Goal: Task Accomplishment & Management: Manage account settings

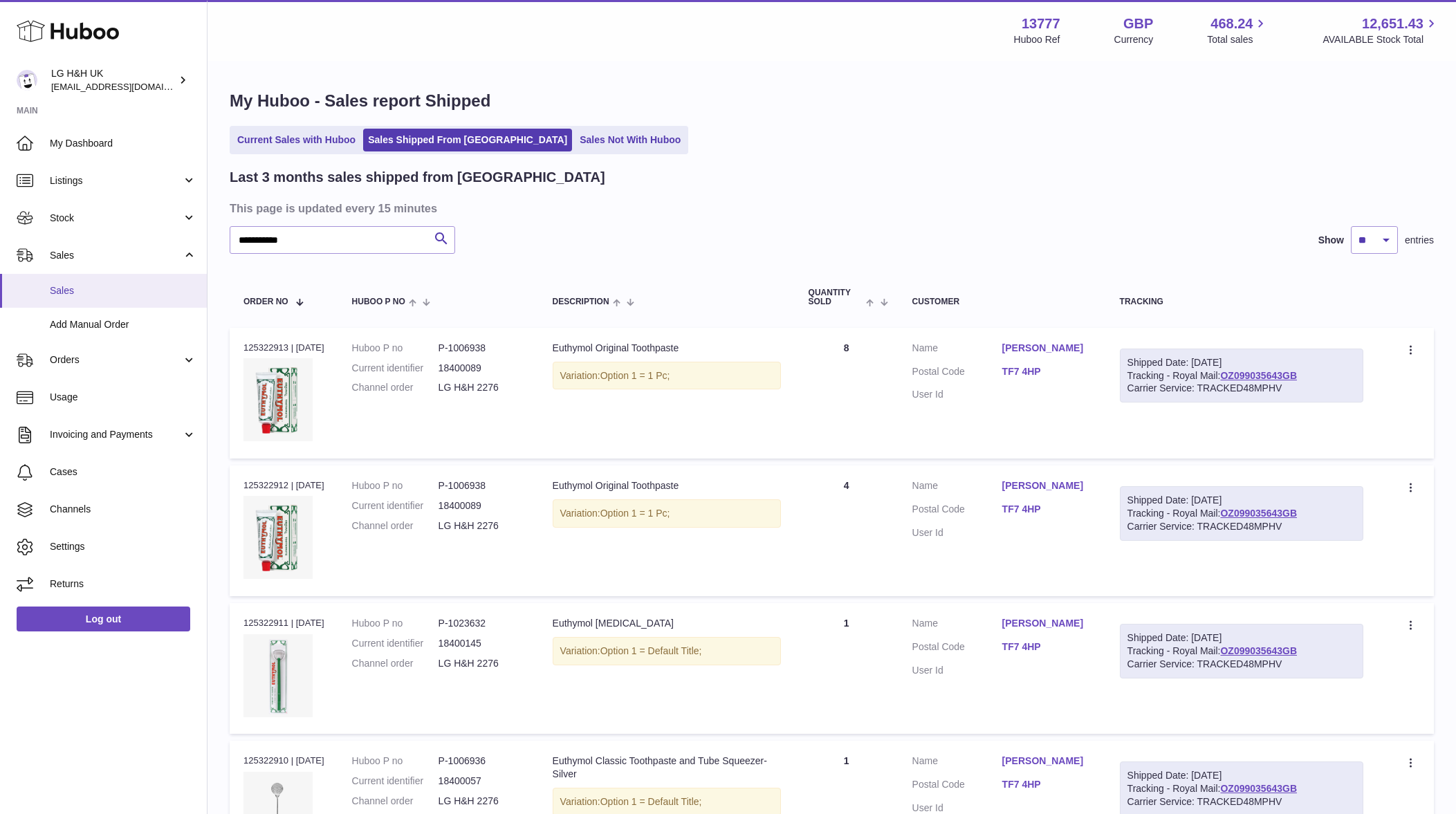
click at [112, 301] on link "Sales" at bounding box center [104, 290] width 207 height 34
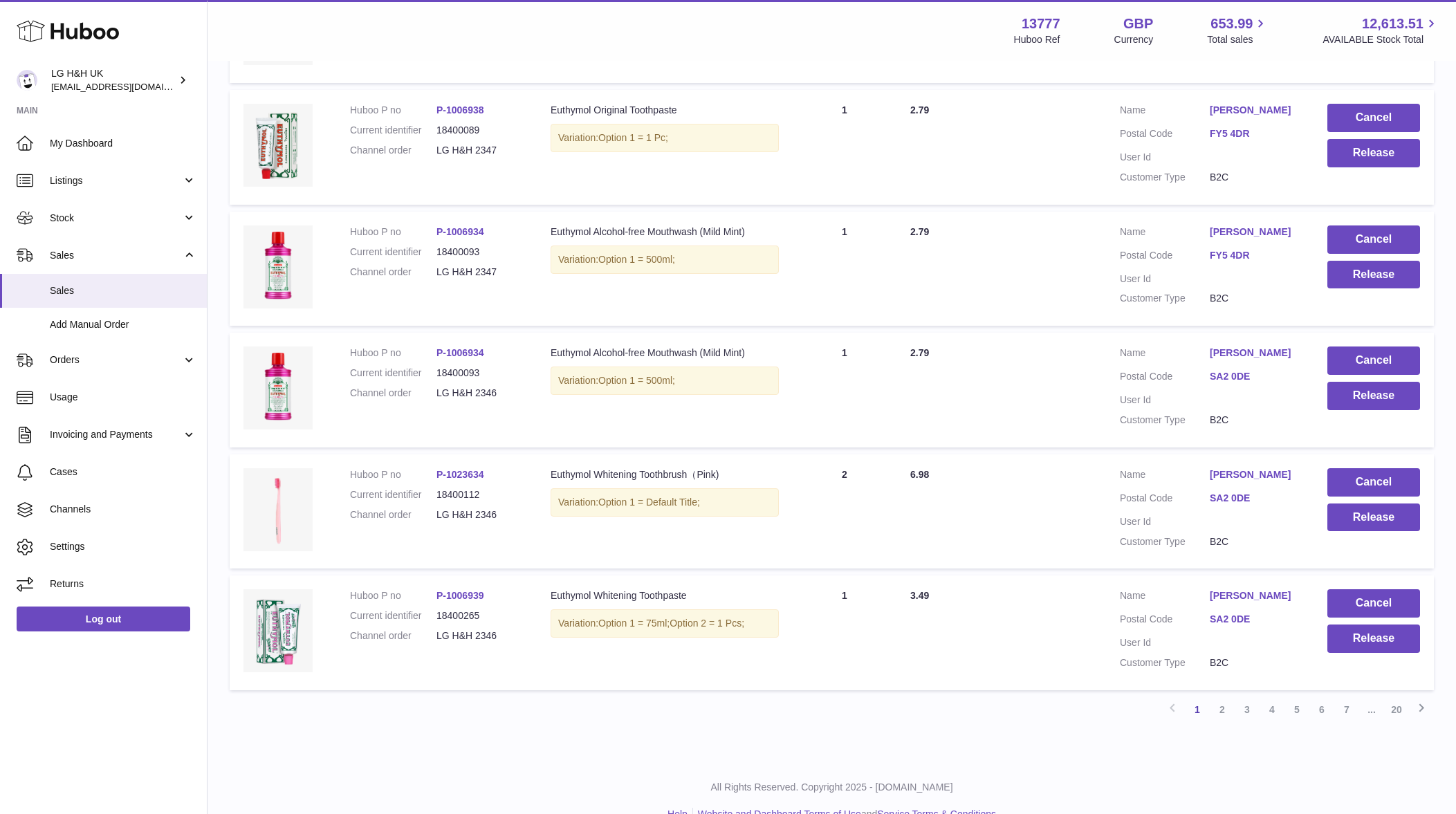
scroll to position [892, 0]
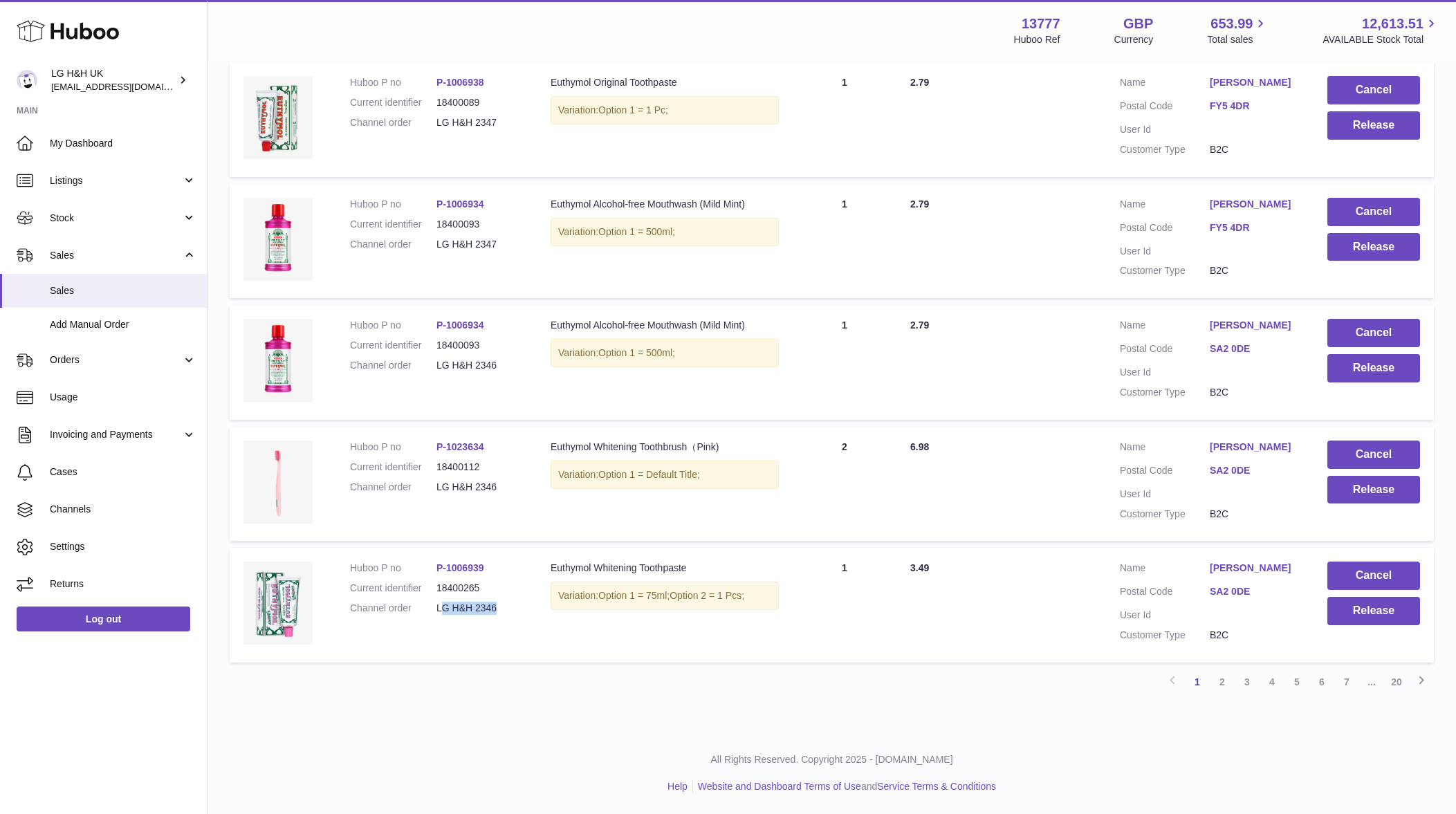
drag, startPoint x: 507, startPoint y: 602, endPoint x: 442, endPoint y: 611, distance: 65.6
click at [442, 611] on dd "LG H&H 2346" at bounding box center [479, 608] width 86 height 13
copy dd "G H&H 2346"
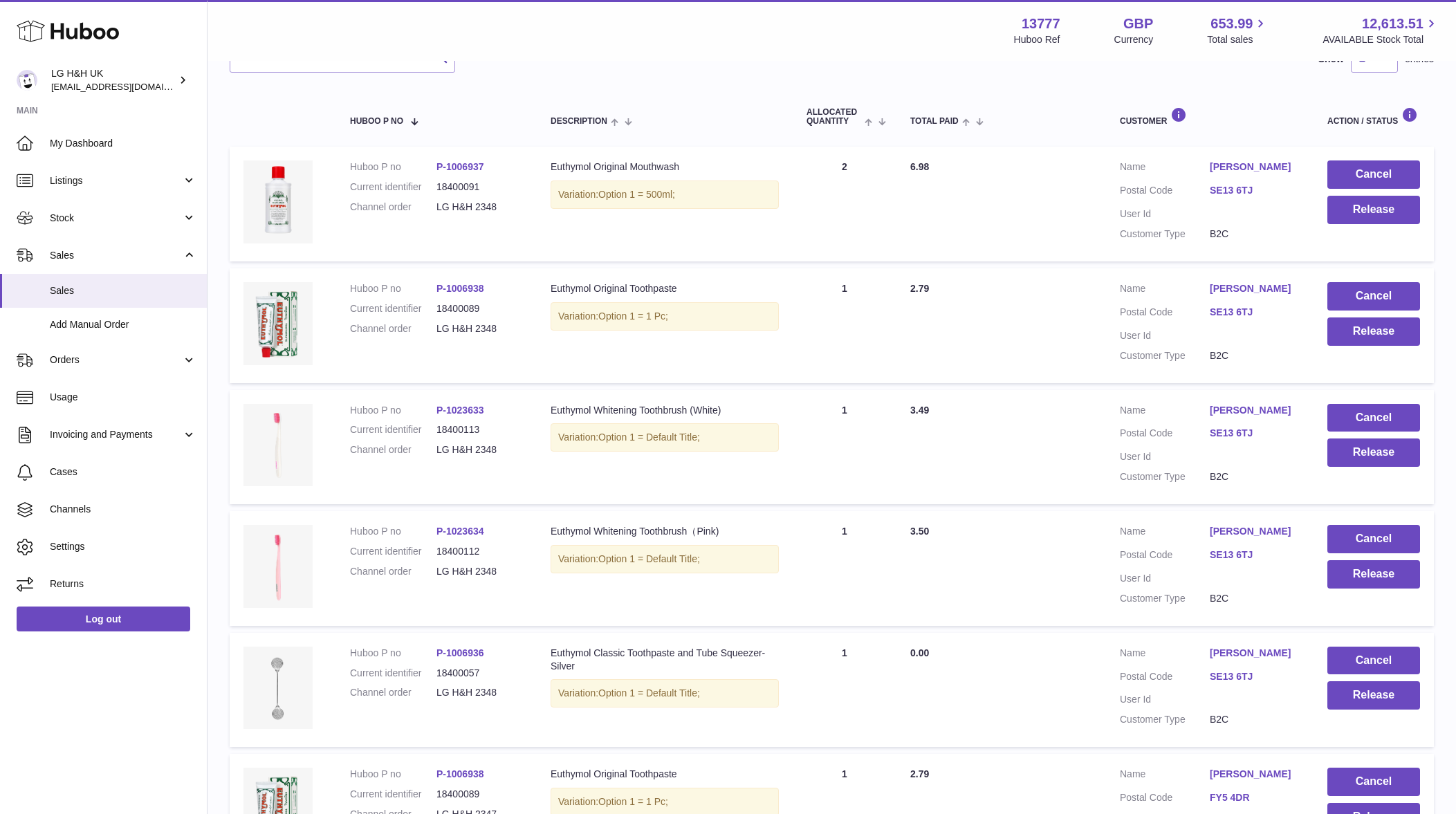
scroll to position [0, 0]
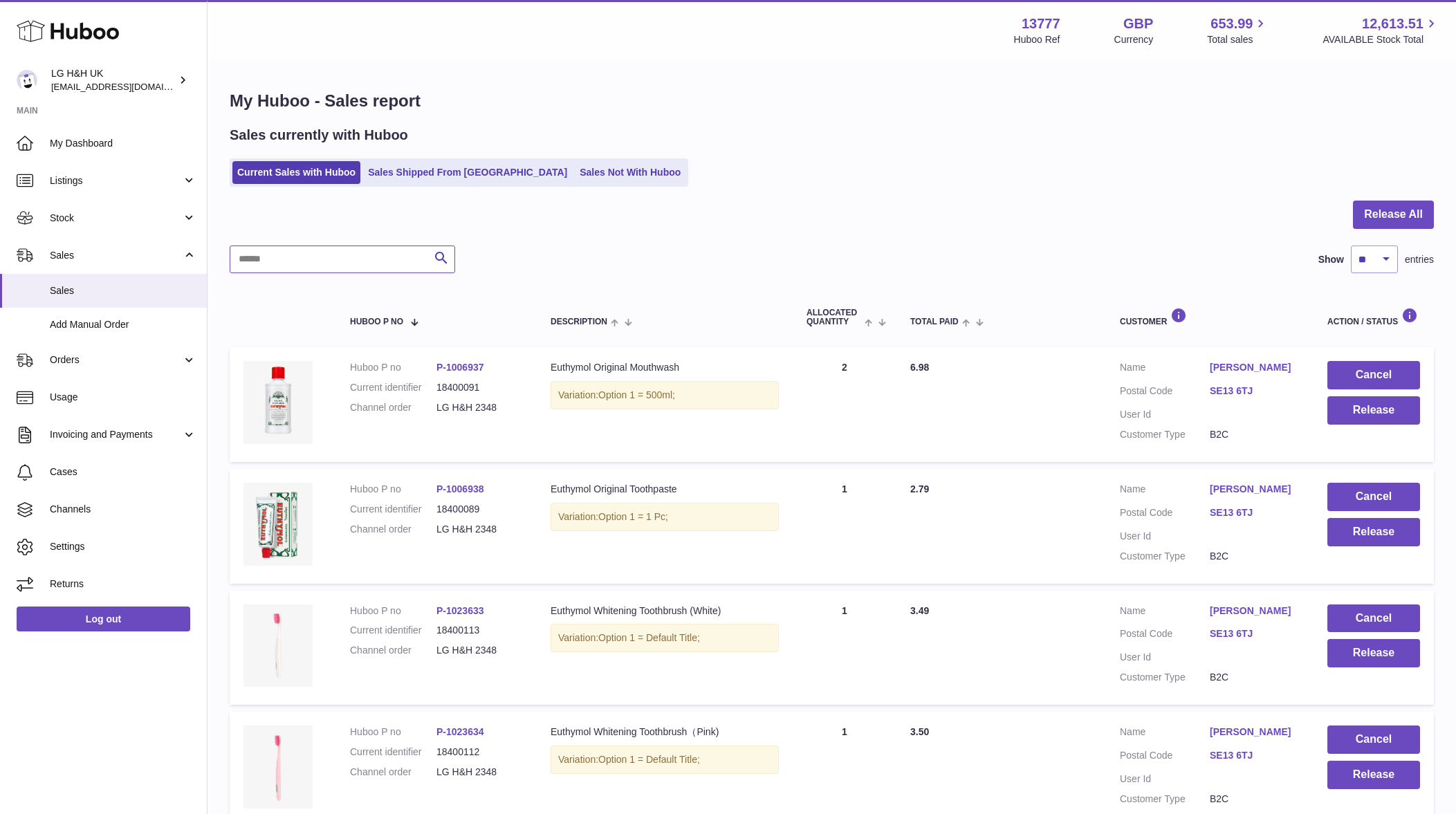
click at [401, 255] on input "text" at bounding box center [342, 260] width 225 height 28
paste input "**********"
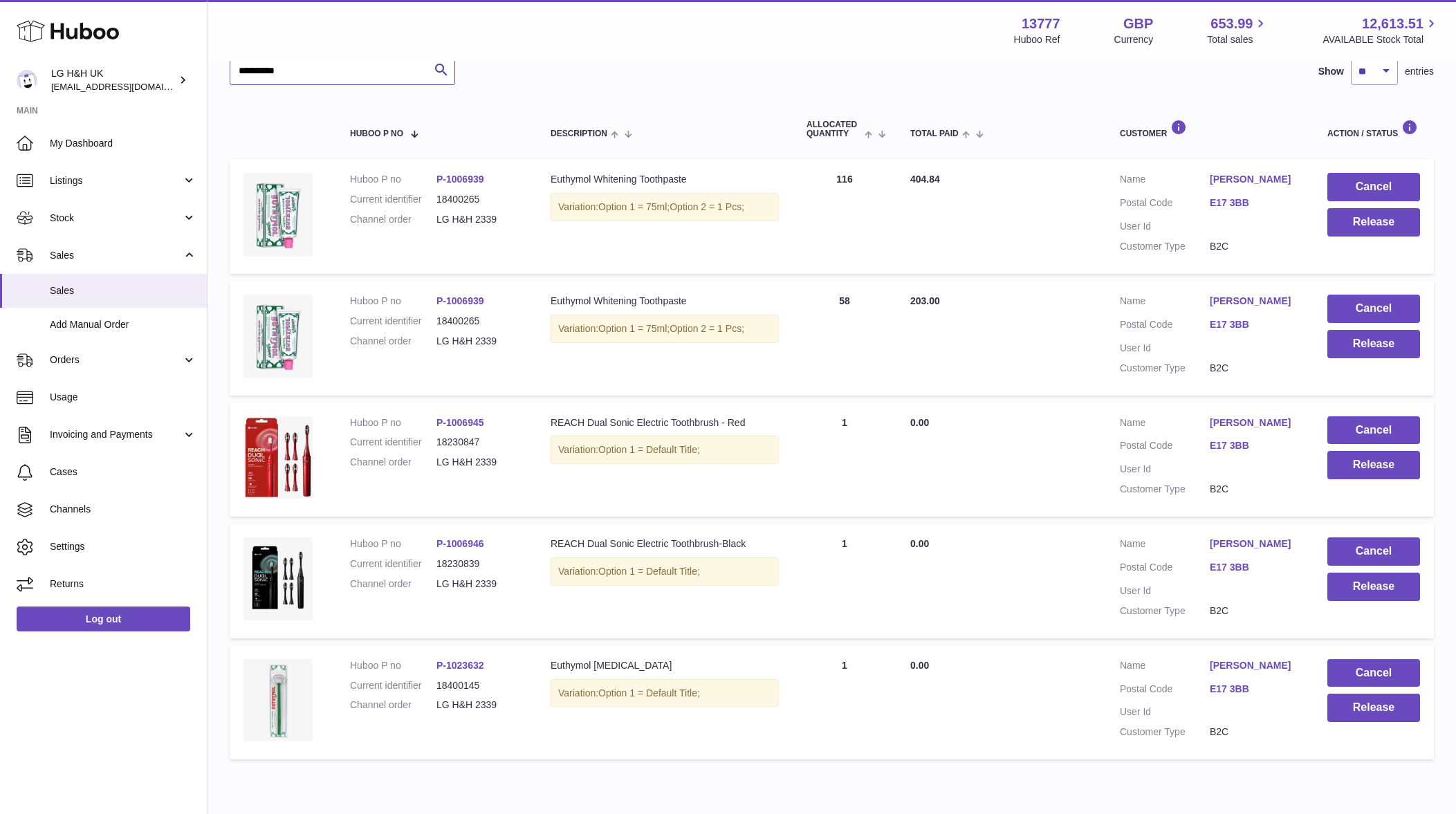
scroll to position [163, 0]
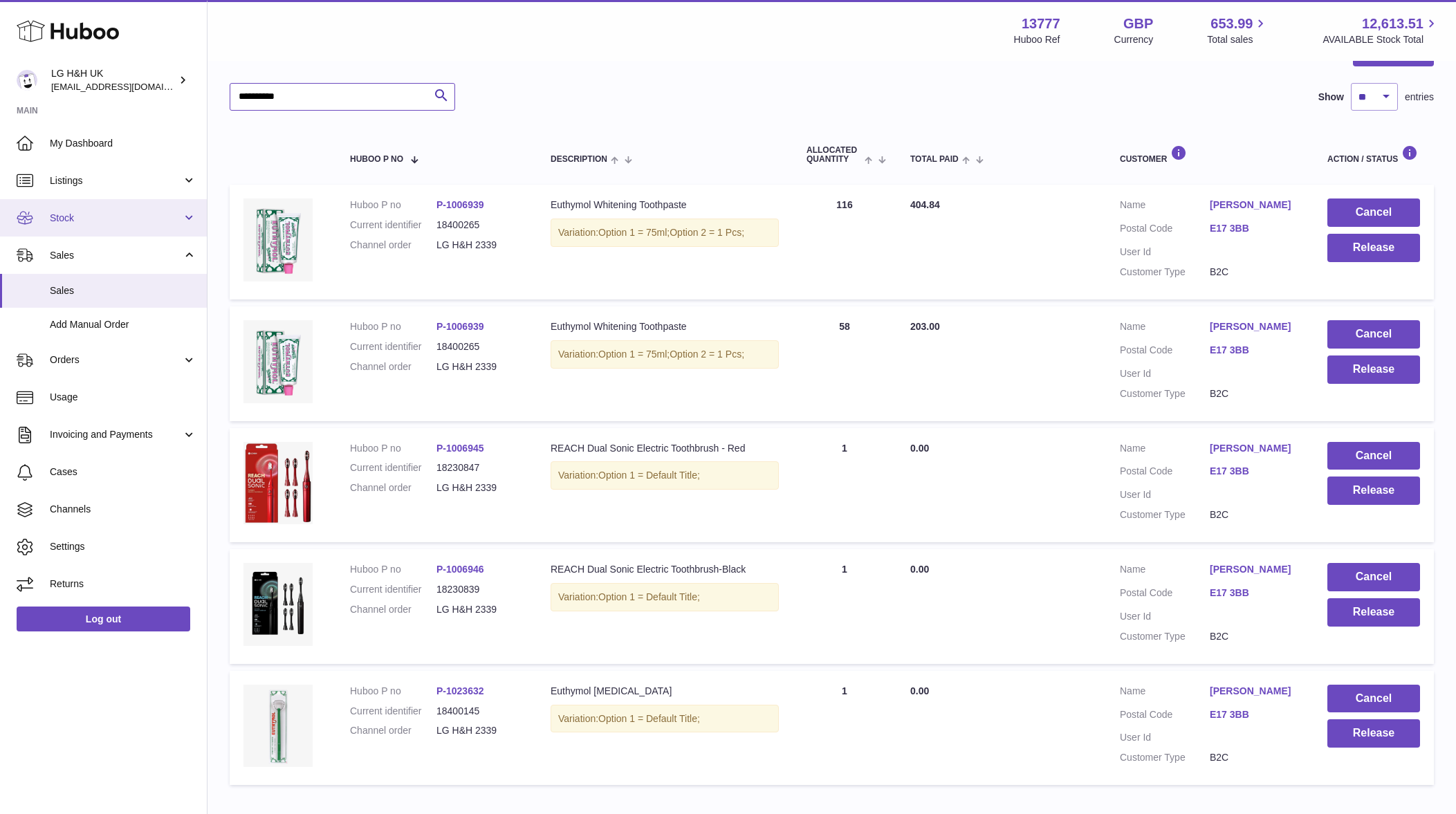
type input "**********"
click at [150, 222] on span "Stock" at bounding box center [116, 218] width 132 height 13
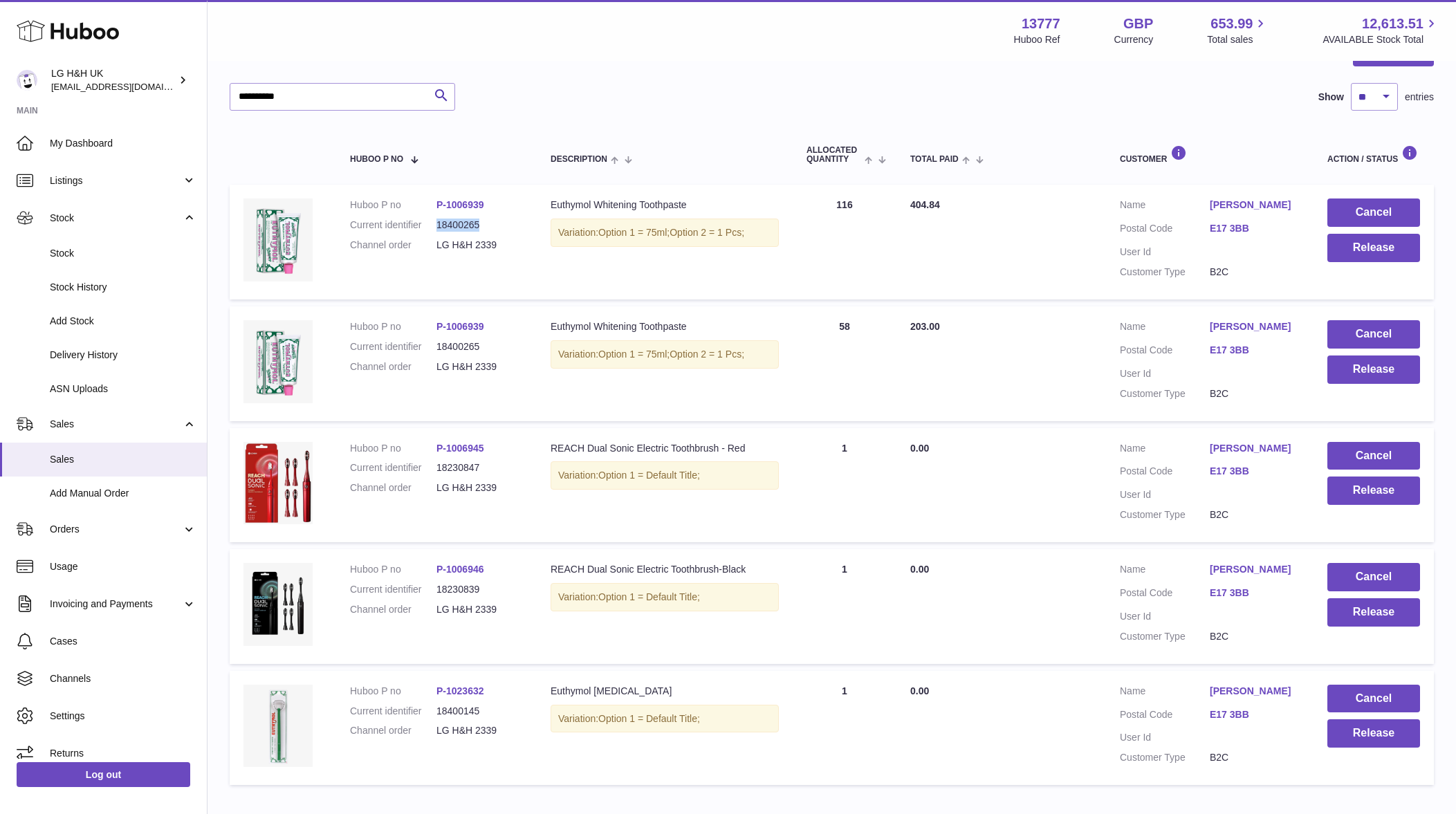
drag, startPoint x: 484, startPoint y: 224, endPoint x: 438, endPoint y: 224, distance: 46.0
click at [438, 224] on dd "18400265" at bounding box center [479, 225] width 86 height 13
copy dd "18400265"
click at [86, 249] on span "Stock" at bounding box center [123, 253] width 146 height 13
click at [100, 249] on span "Stock" at bounding box center [123, 253] width 146 height 13
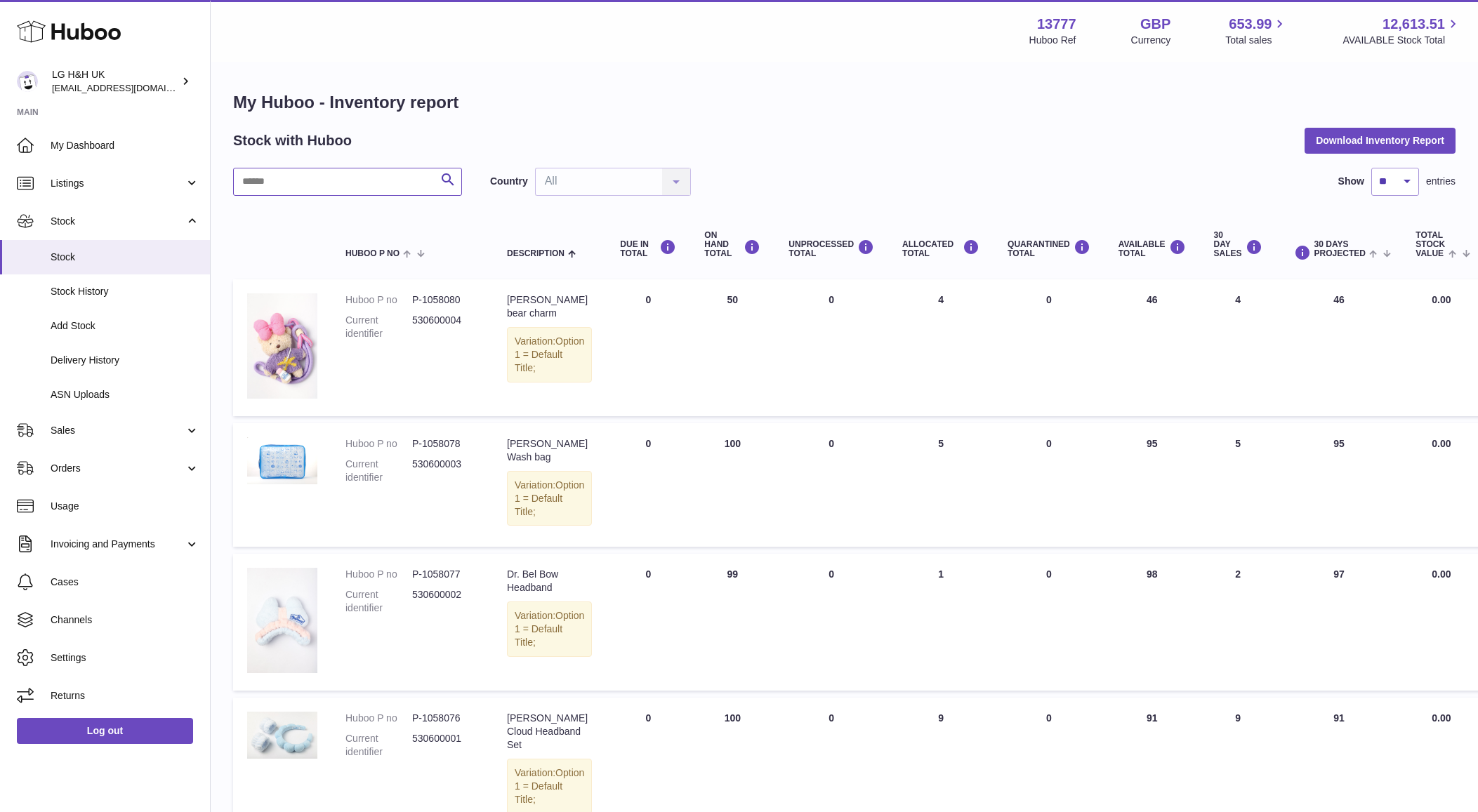
click at [320, 178] on input "text" at bounding box center [347, 182] width 229 height 28
paste input "********"
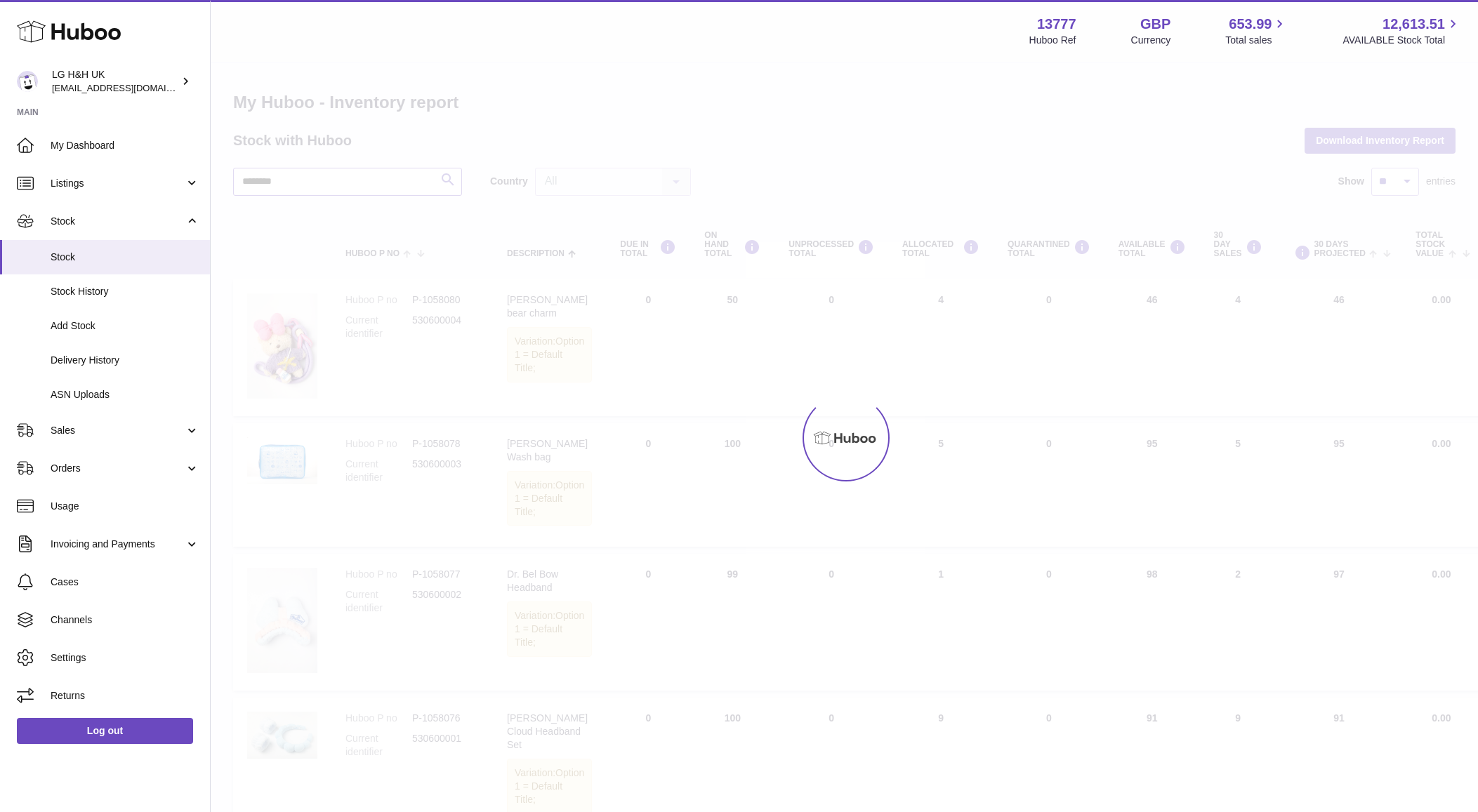
type input "********"
click at [444, 178] on div at bounding box center [844, 438] width 1267 height 749
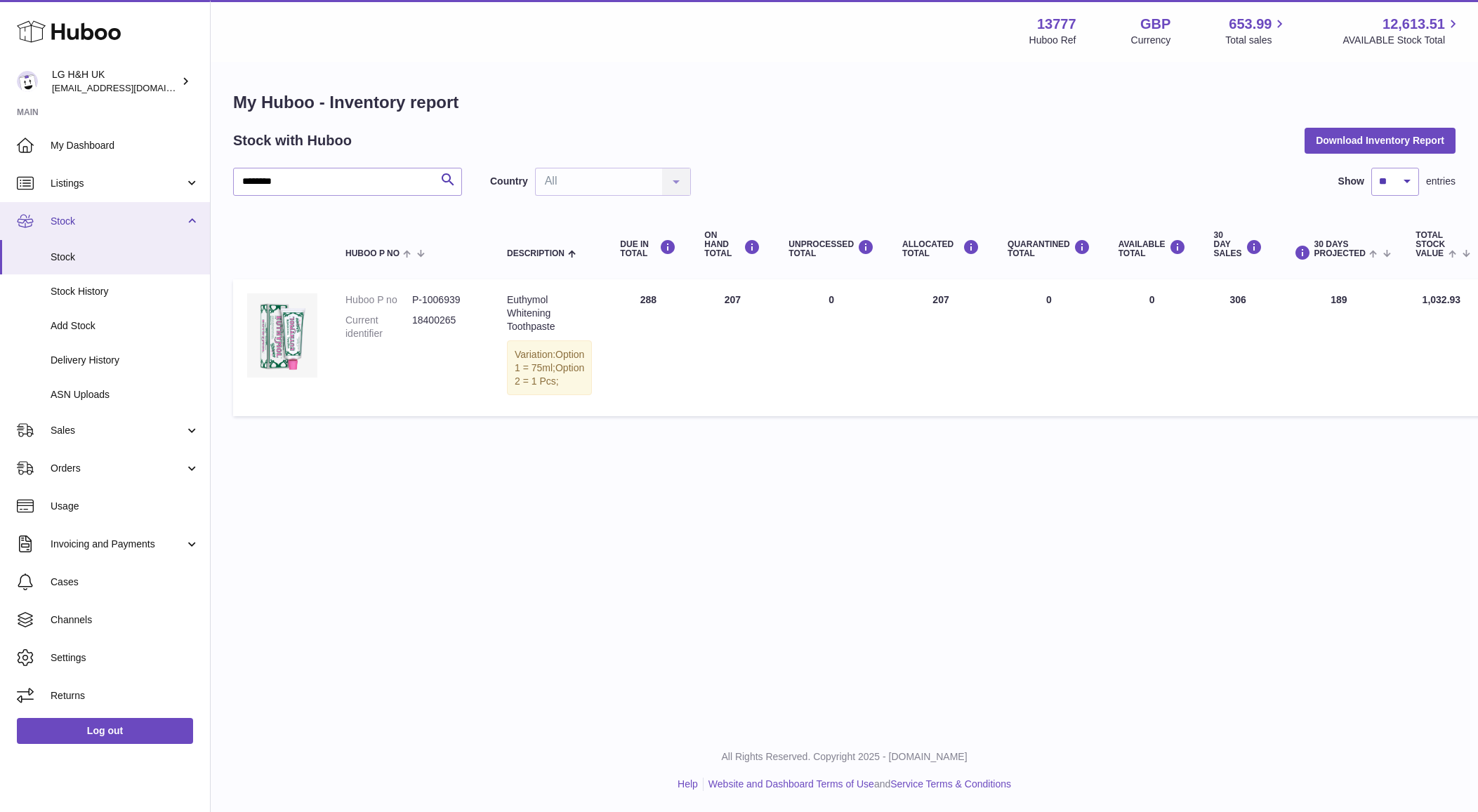
click at [134, 222] on span "Stock" at bounding box center [118, 221] width 134 height 13
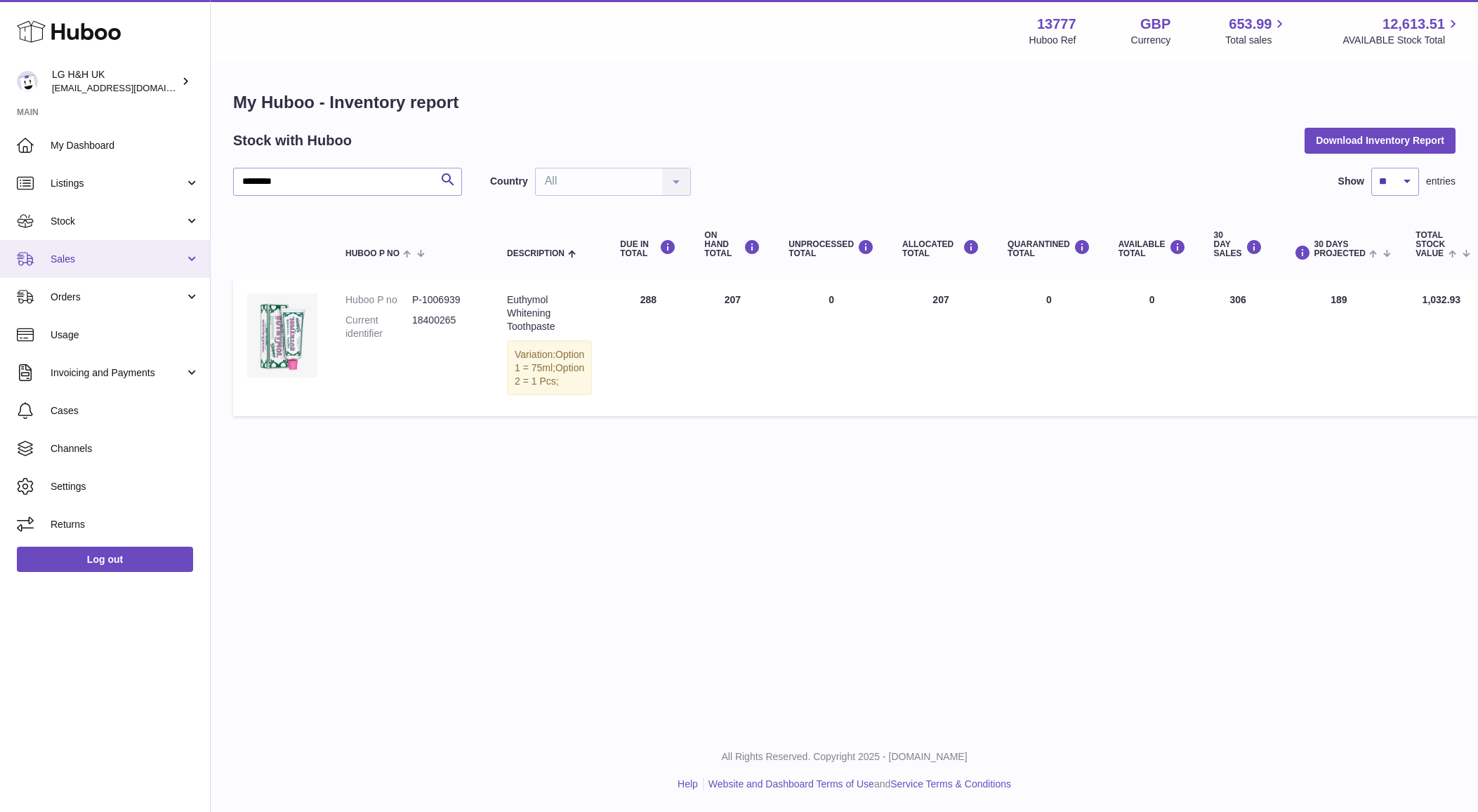
click at [123, 255] on span "Sales" at bounding box center [118, 260] width 134 height 13
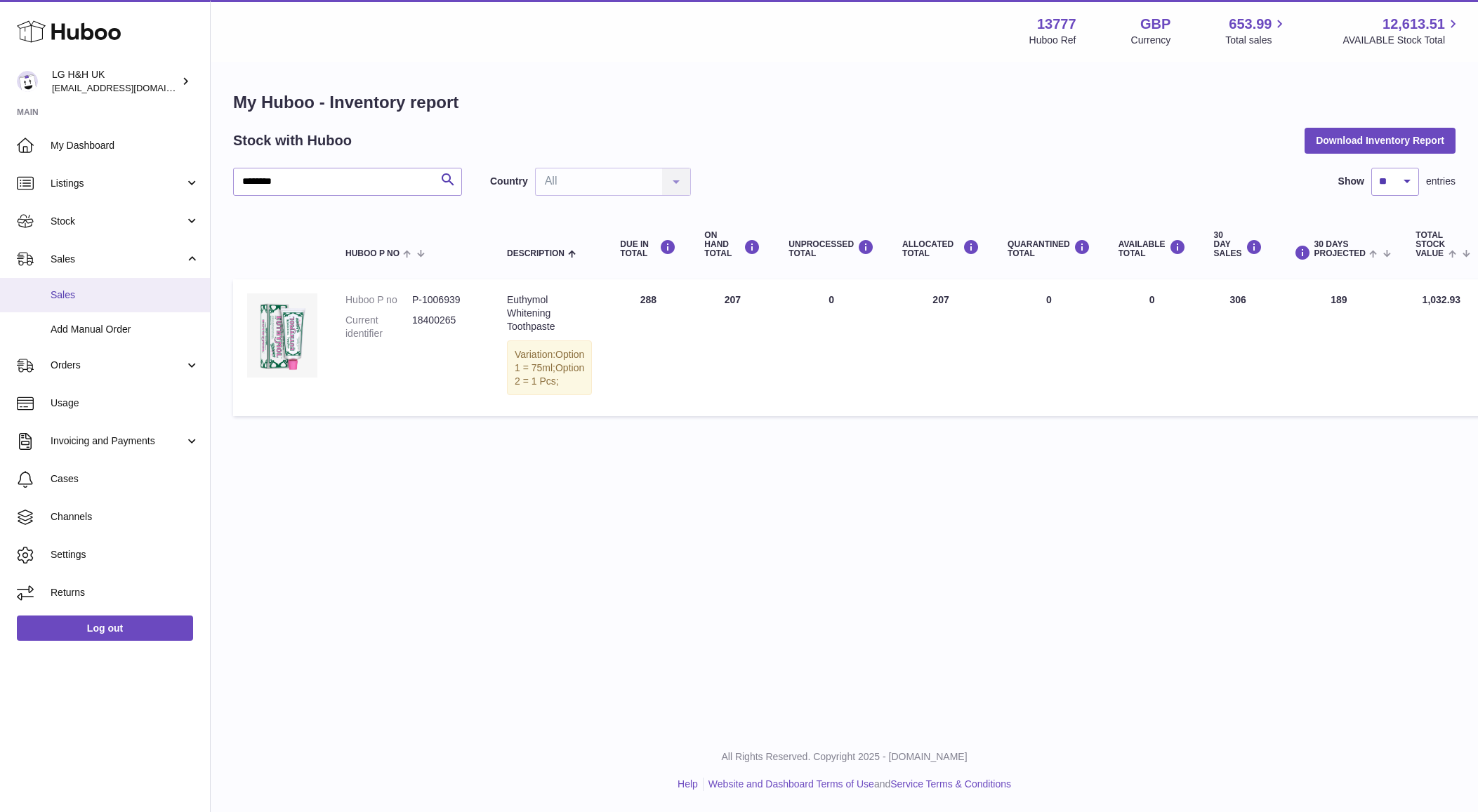
click at [101, 294] on span "Sales" at bounding box center [125, 295] width 149 height 13
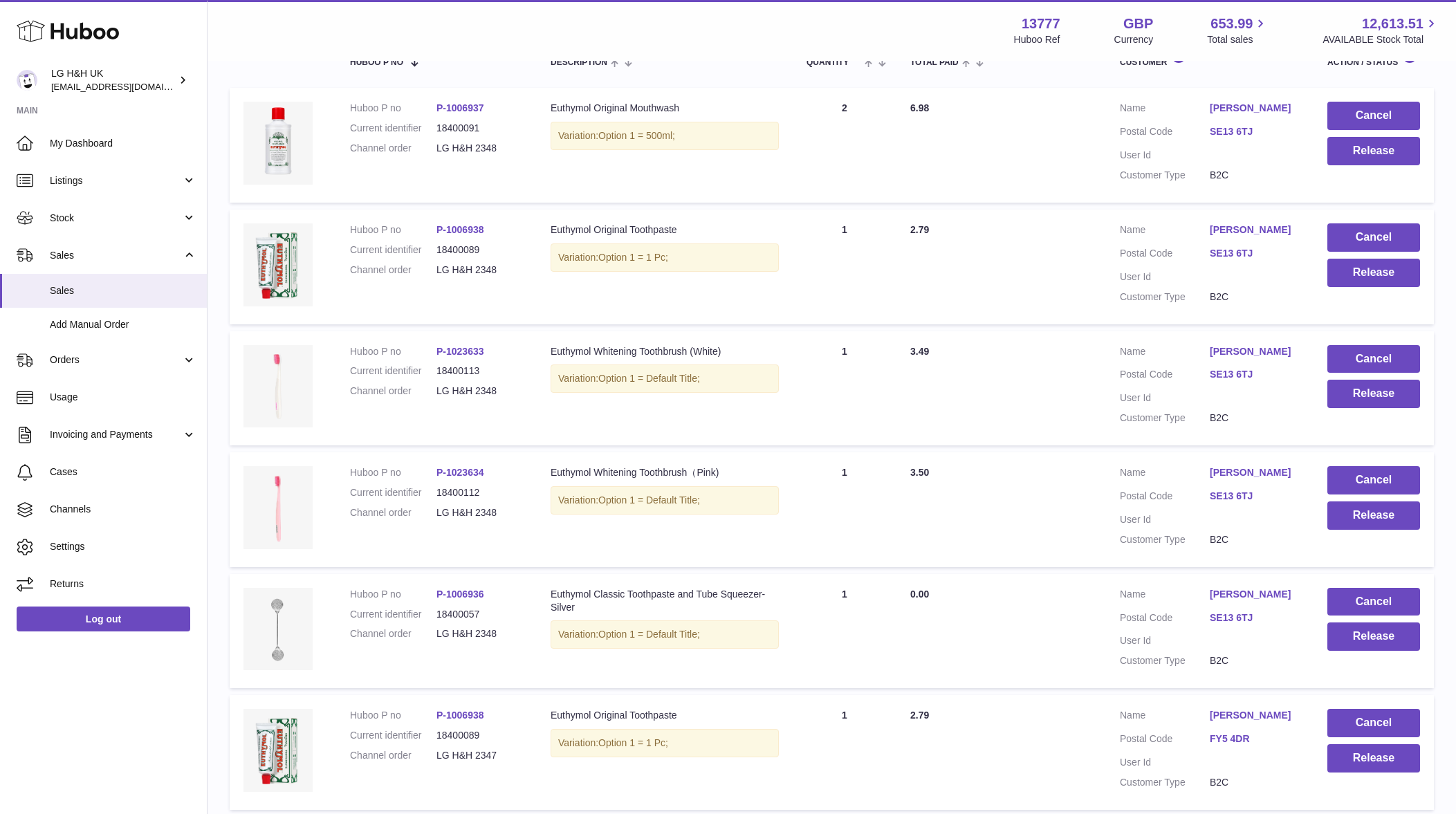
scroll to position [172, 0]
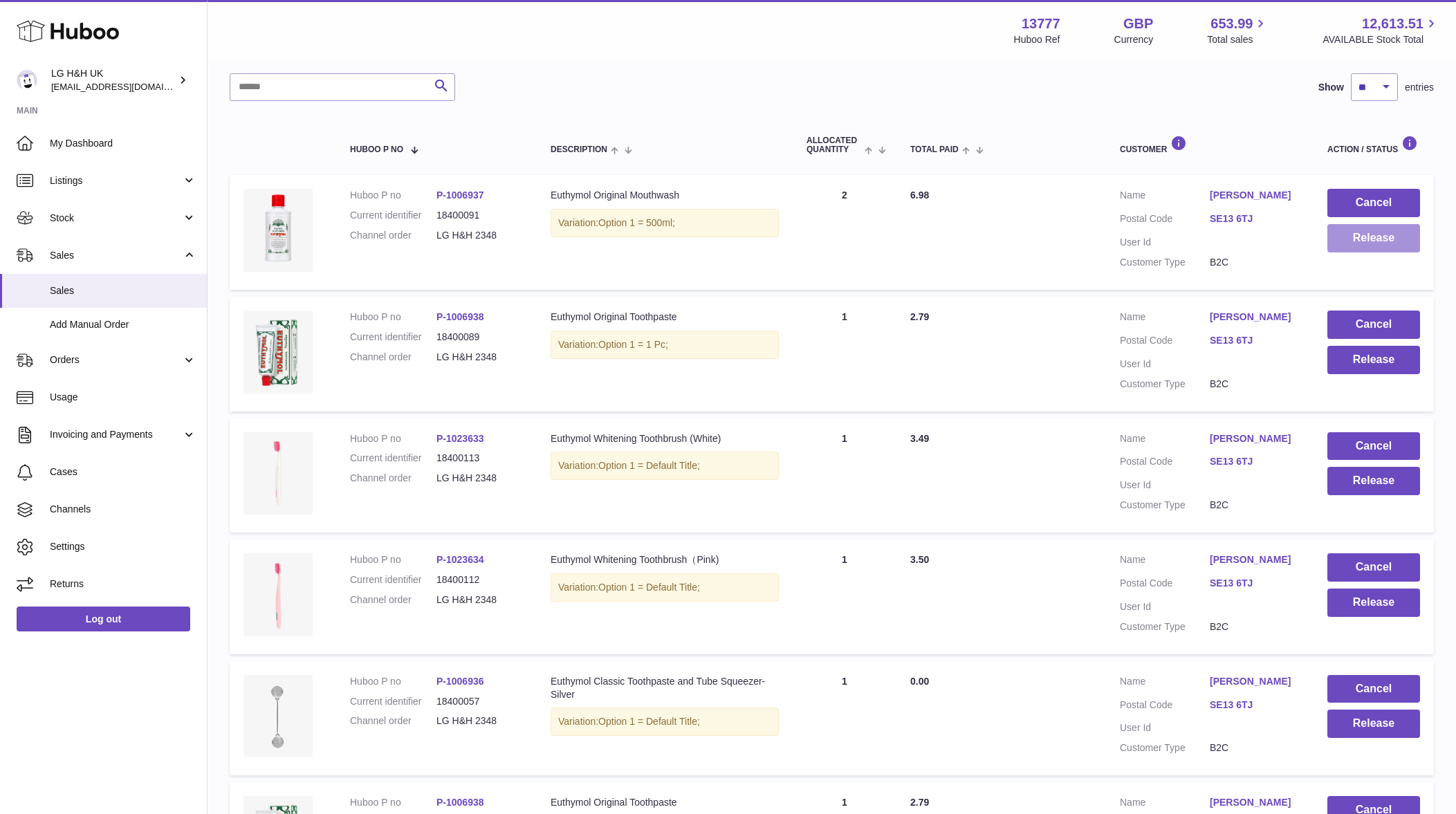
click at [1363, 241] on button "Release" at bounding box center [1373, 238] width 93 height 28
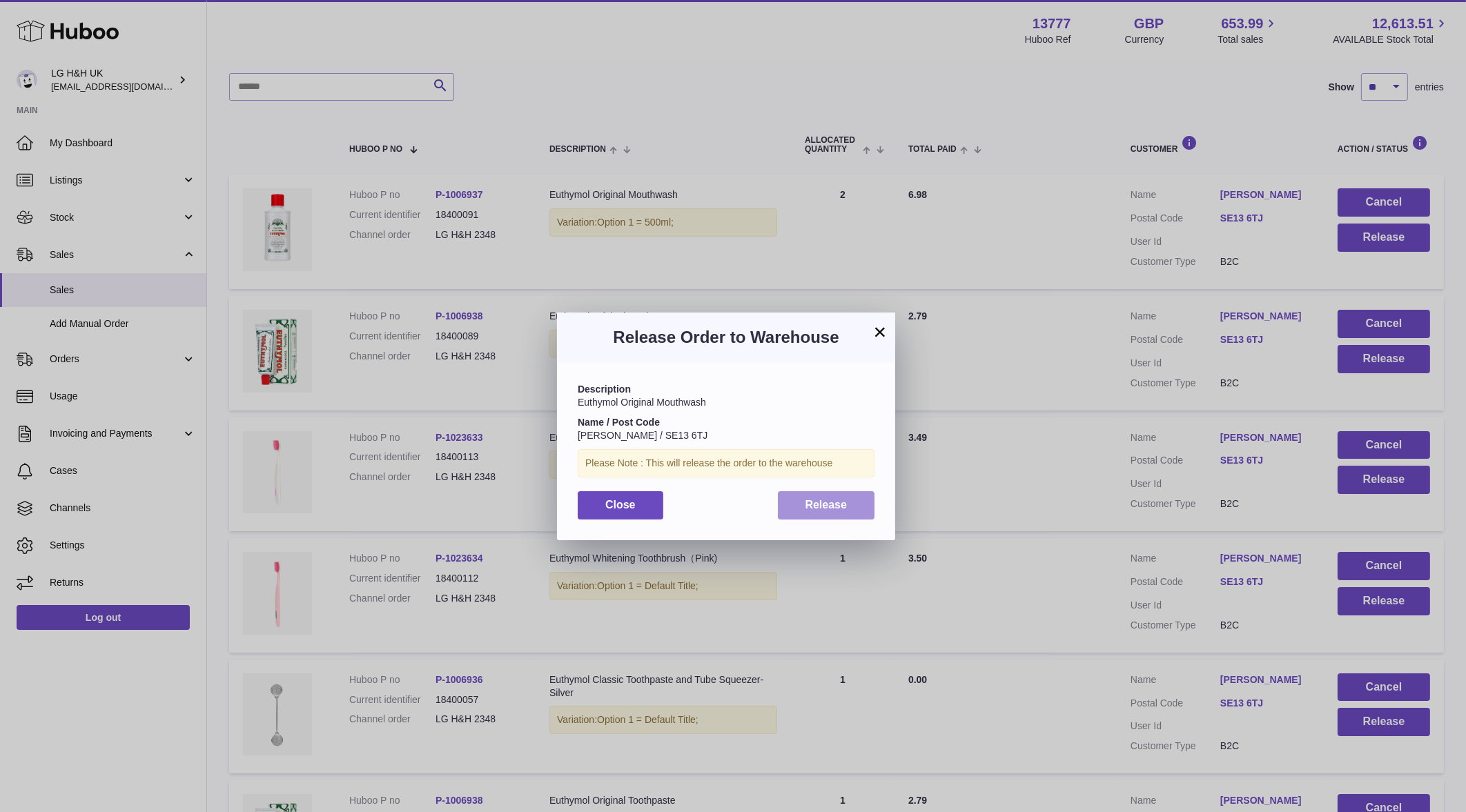
drag, startPoint x: 863, startPoint y: 500, endPoint x: 888, endPoint y: 492, distance: 26.2
click at [864, 500] on button "Release" at bounding box center [826, 505] width 98 height 28
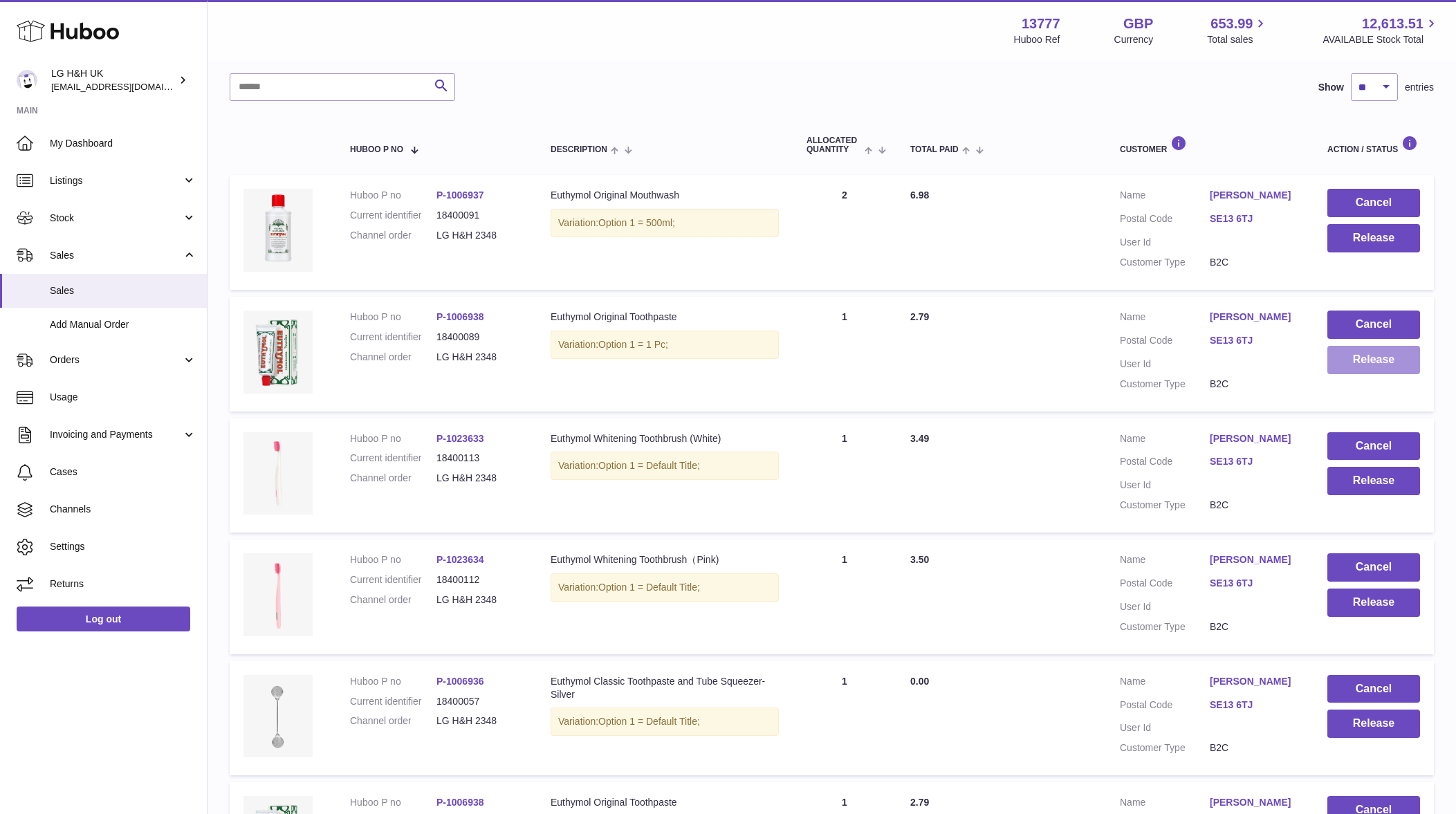
click at [1356, 360] on button "Release" at bounding box center [1373, 360] width 93 height 28
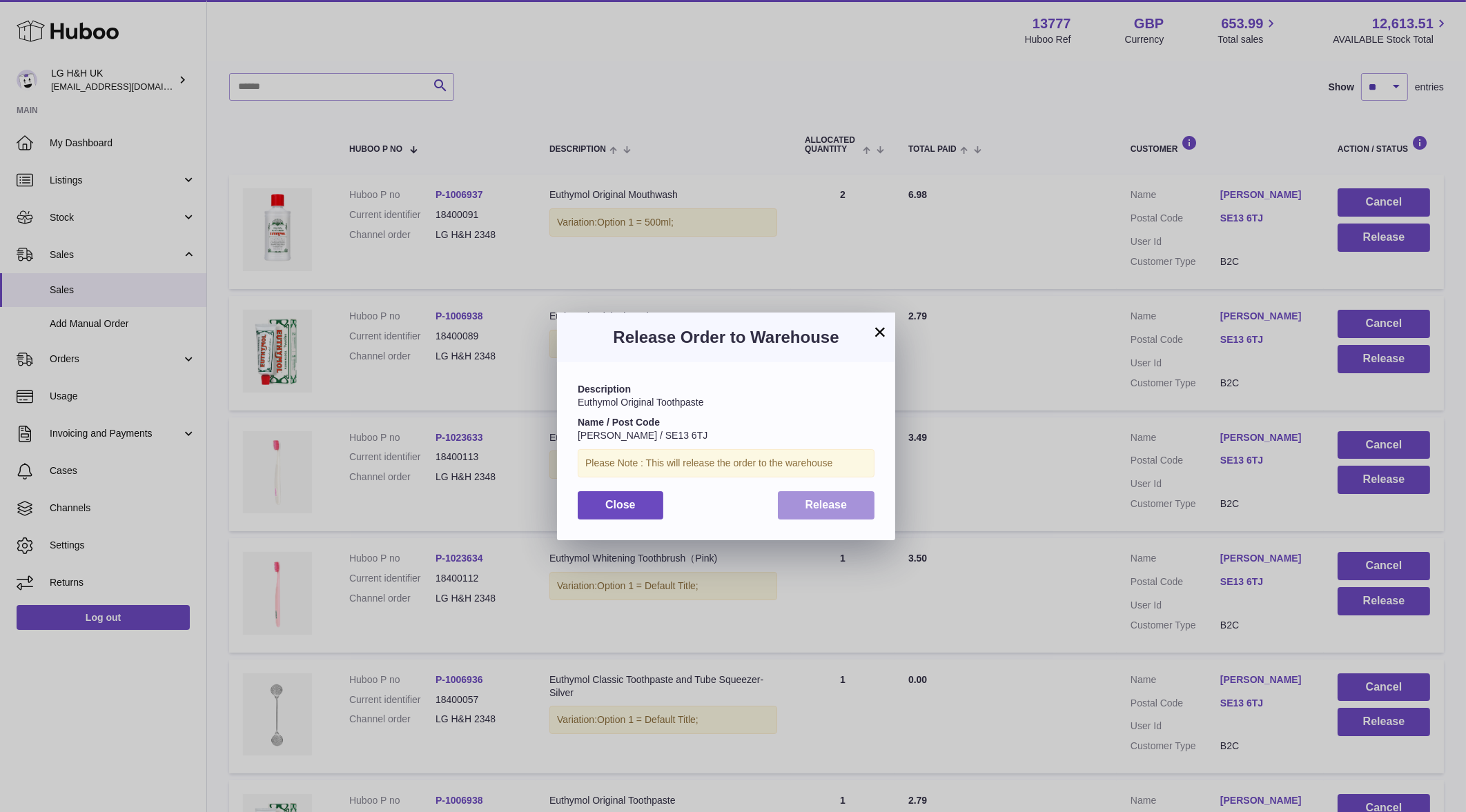
click at [865, 498] on button "Release" at bounding box center [826, 505] width 98 height 28
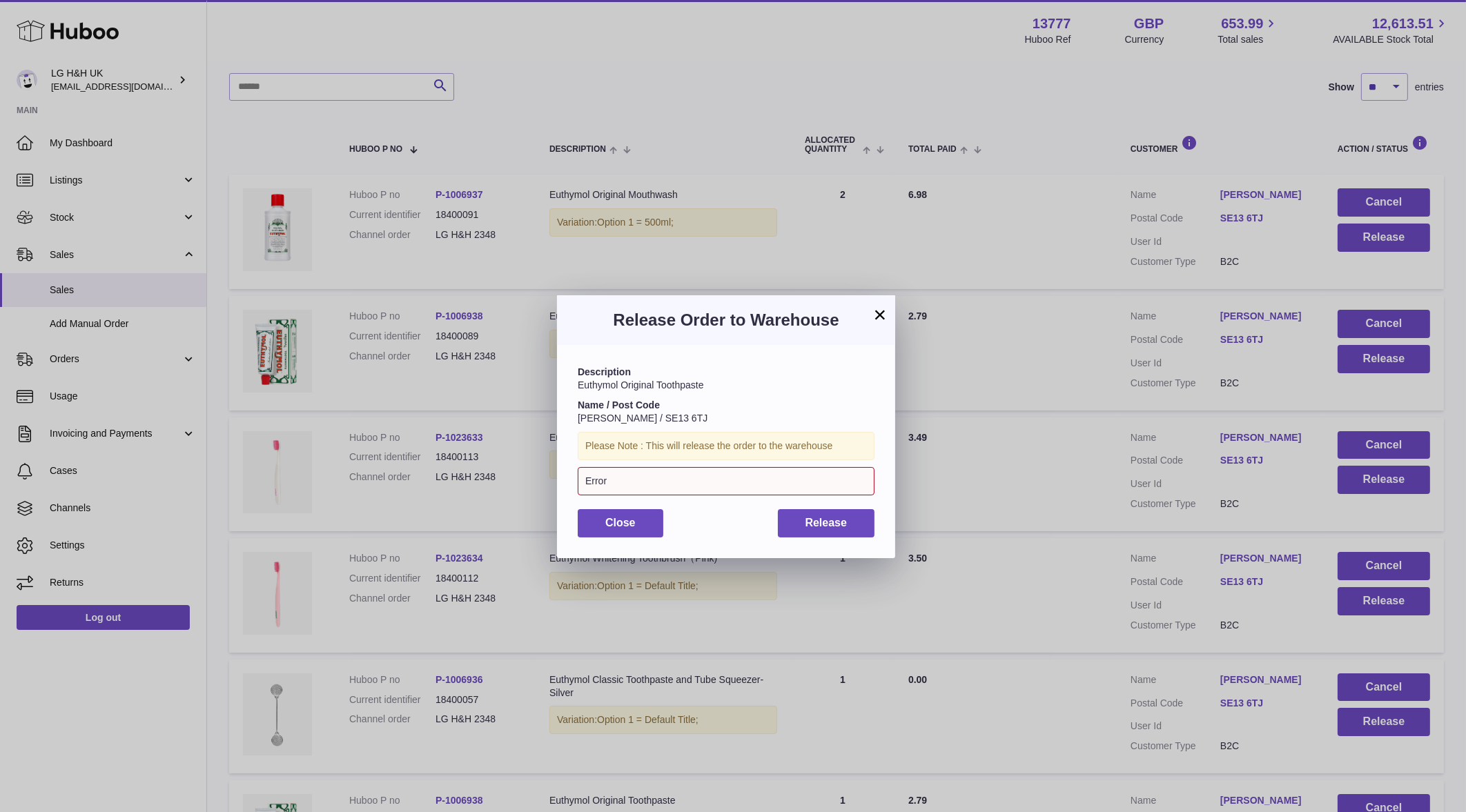
click at [884, 307] on button "×" at bounding box center [879, 315] width 16 height 16
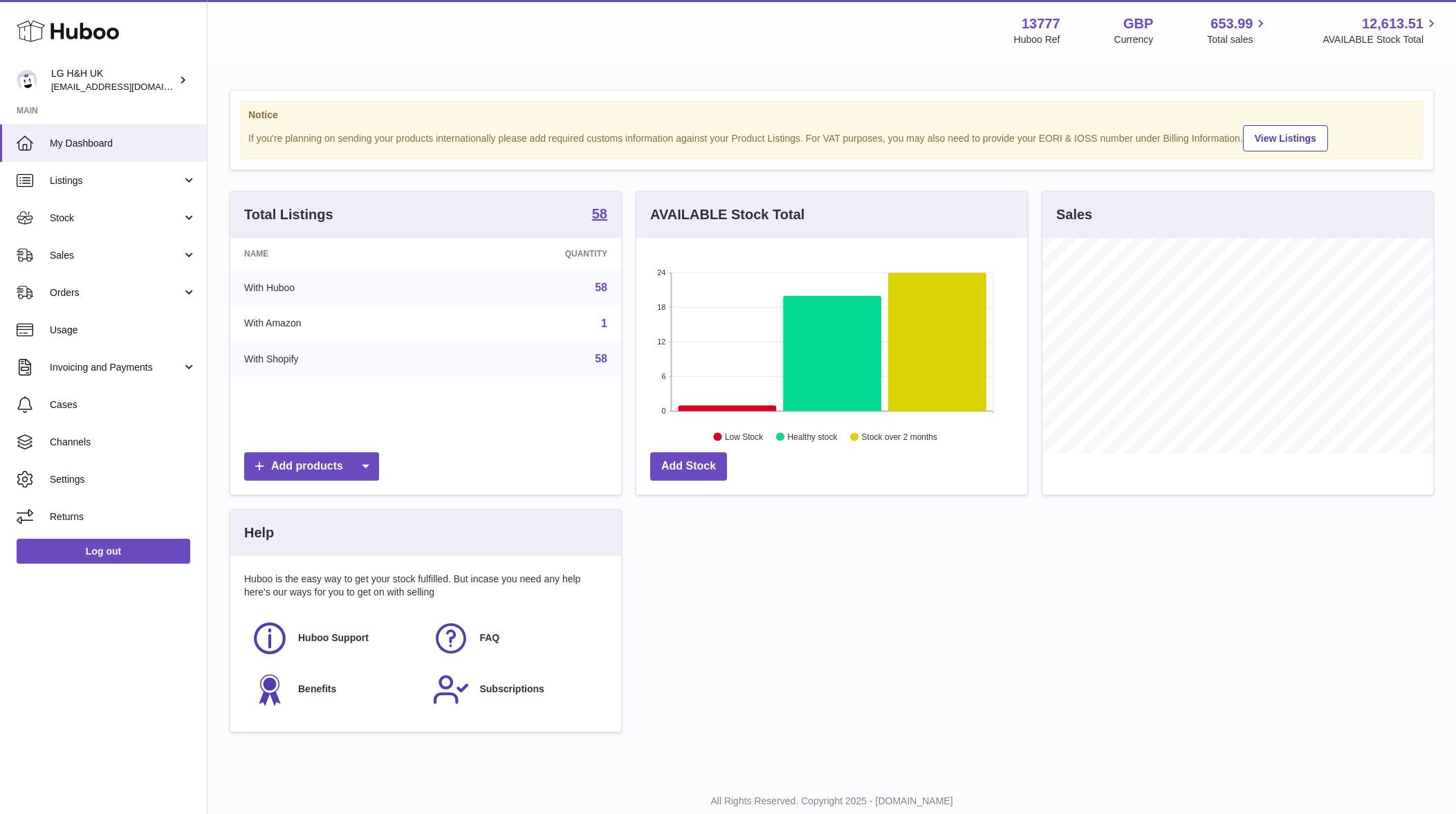
scroll to position [691468, 691218]
click at [61, 265] on link "Sales" at bounding box center [104, 255] width 207 height 37
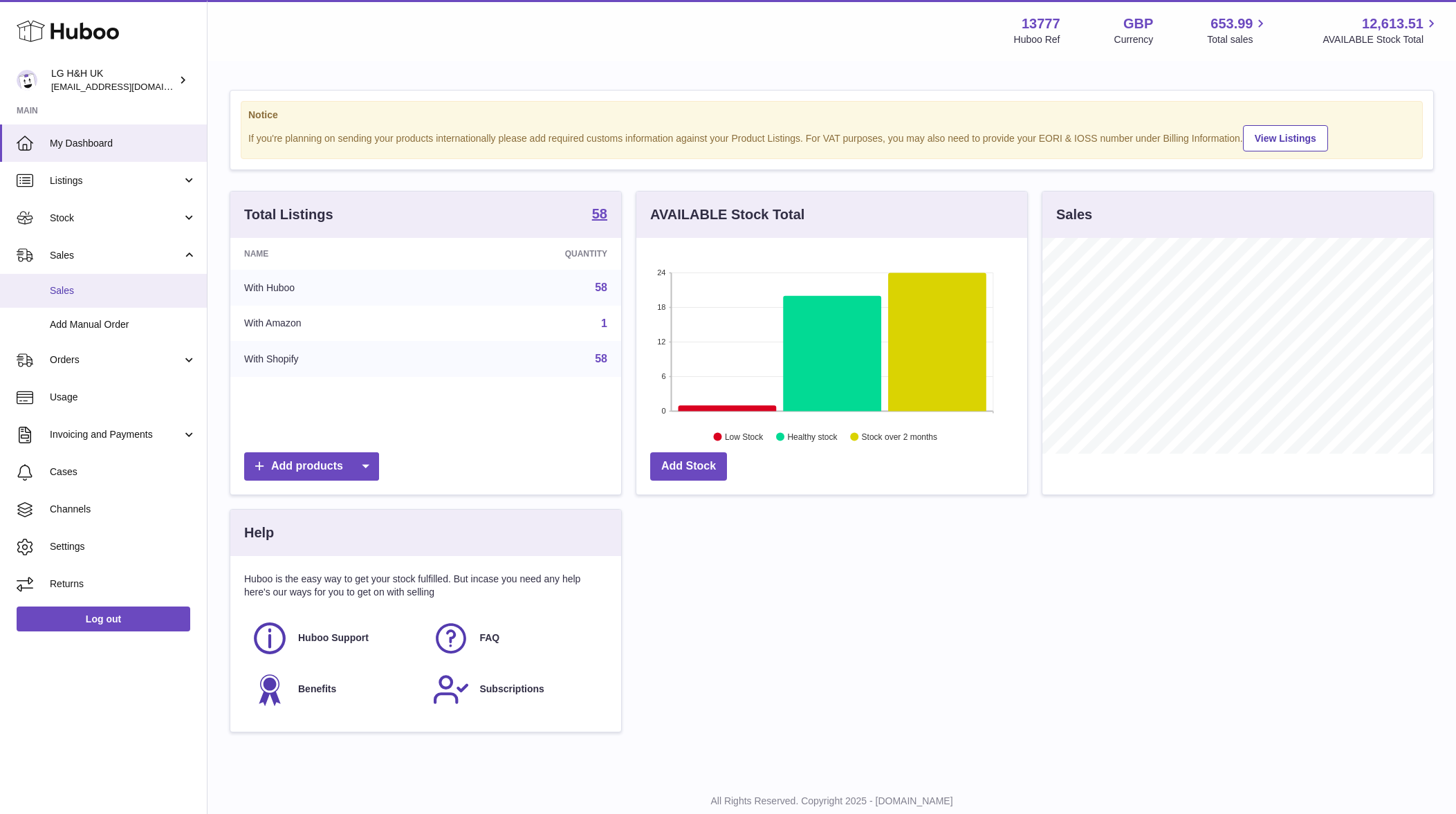
click at [79, 278] on link "Sales" at bounding box center [104, 290] width 207 height 34
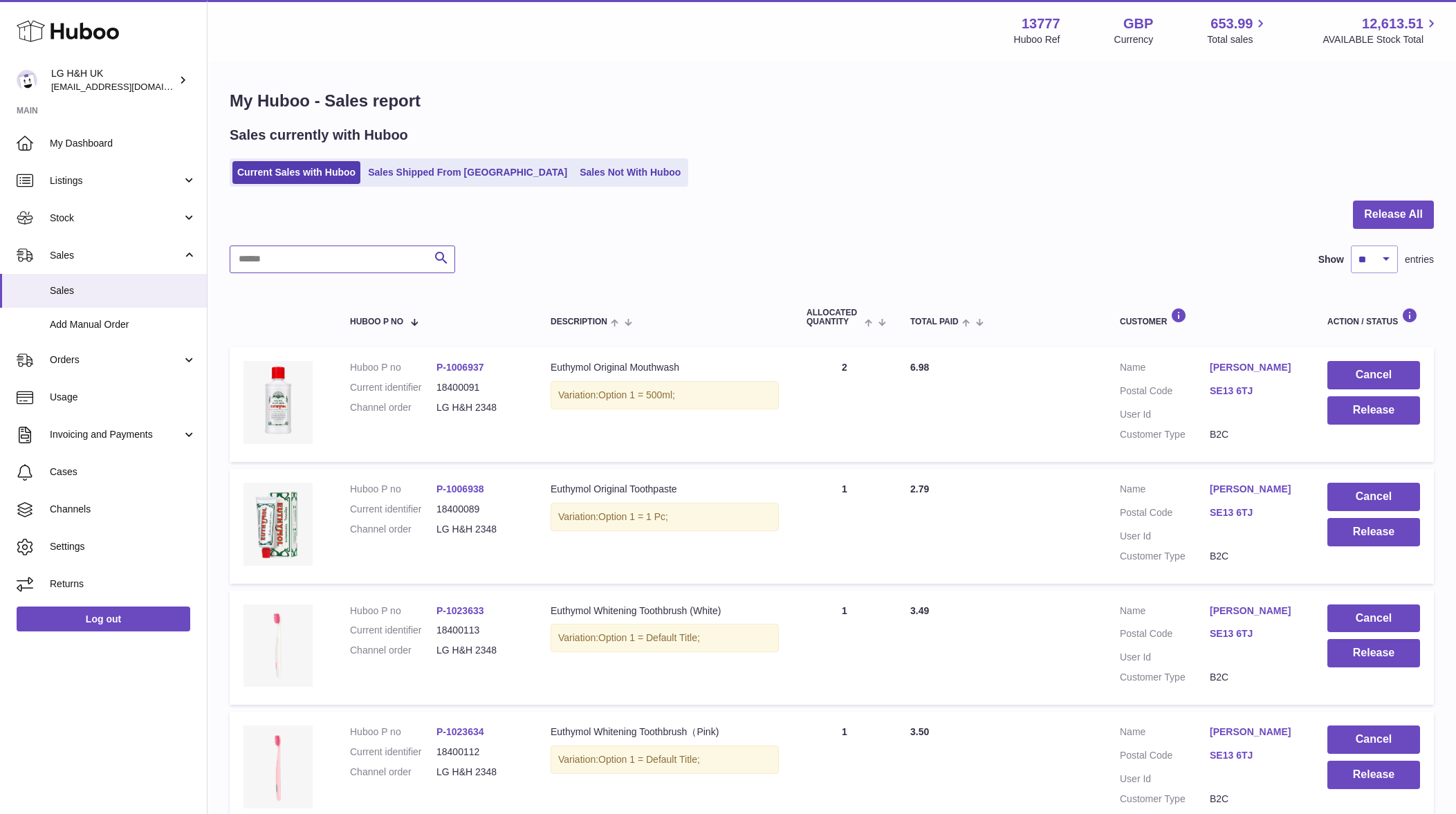
click at [272, 258] on input "text" at bounding box center [342, 260] width 225 height 28
paste input "********"
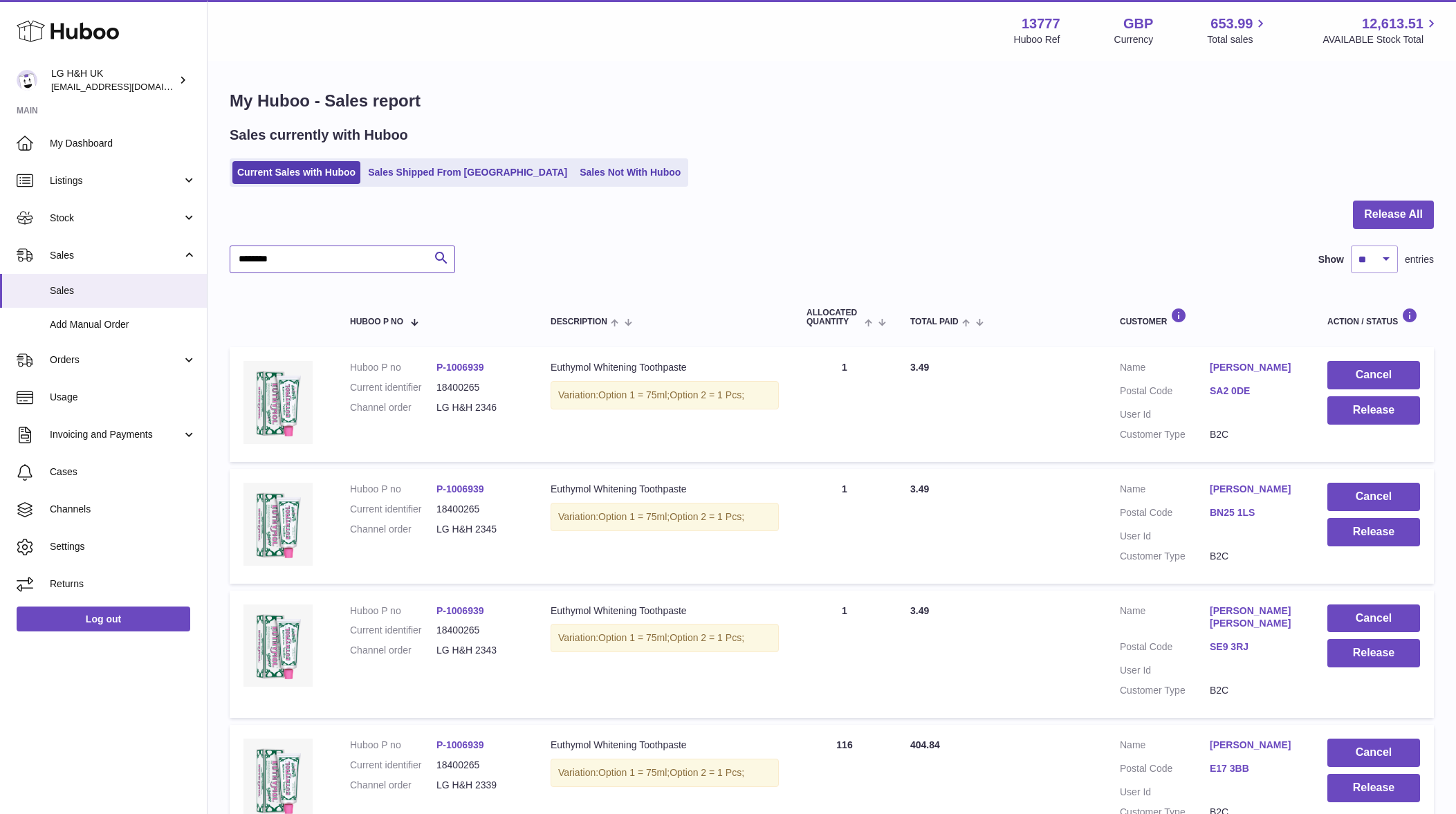
click at [296, 252] on input "********" at bounding box center [342, 260] width 225 height 28
paste input "***"
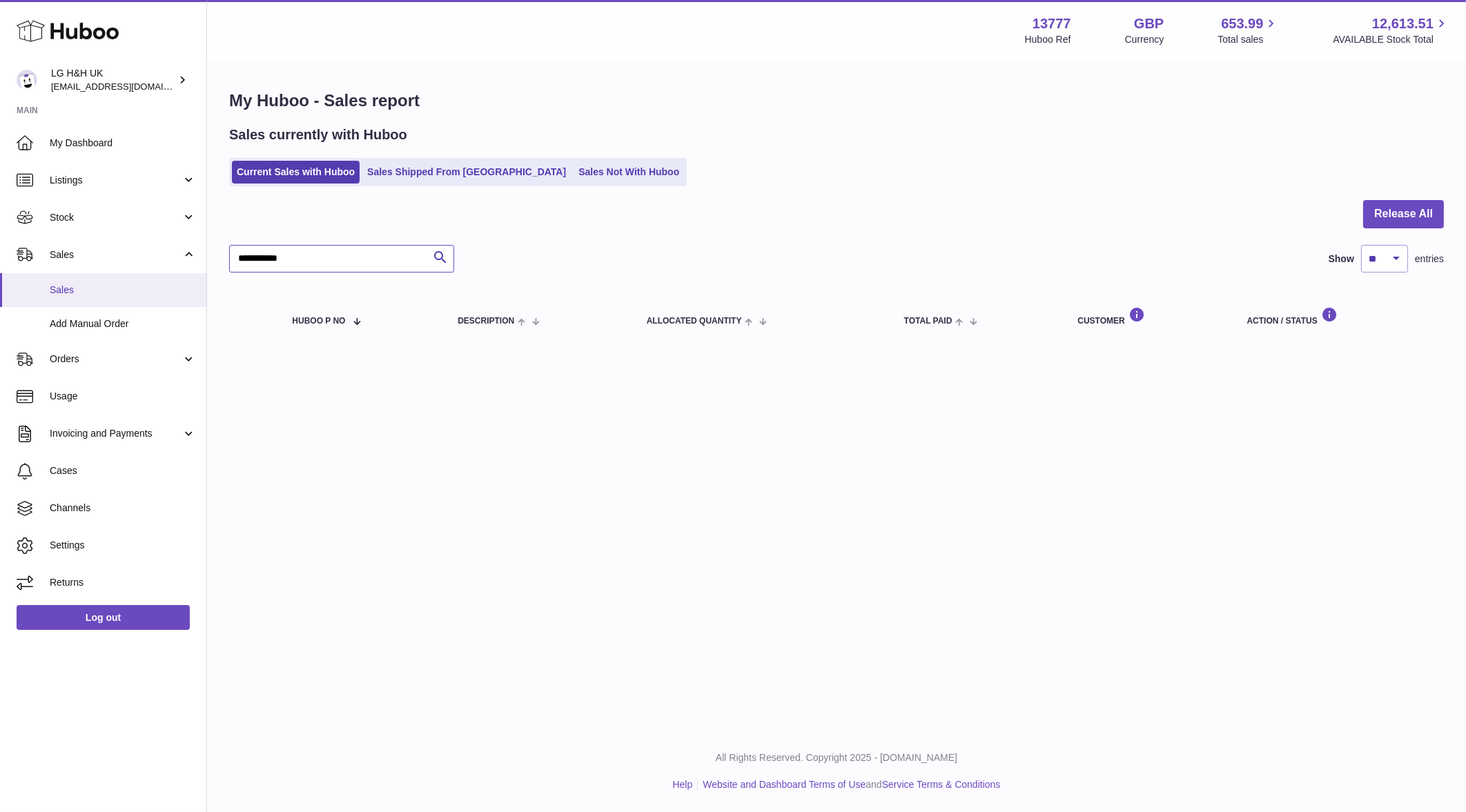
type input "**********"
click at [41, 288] on link "Sales" at bounding box center [103, 290] width 207 height 34
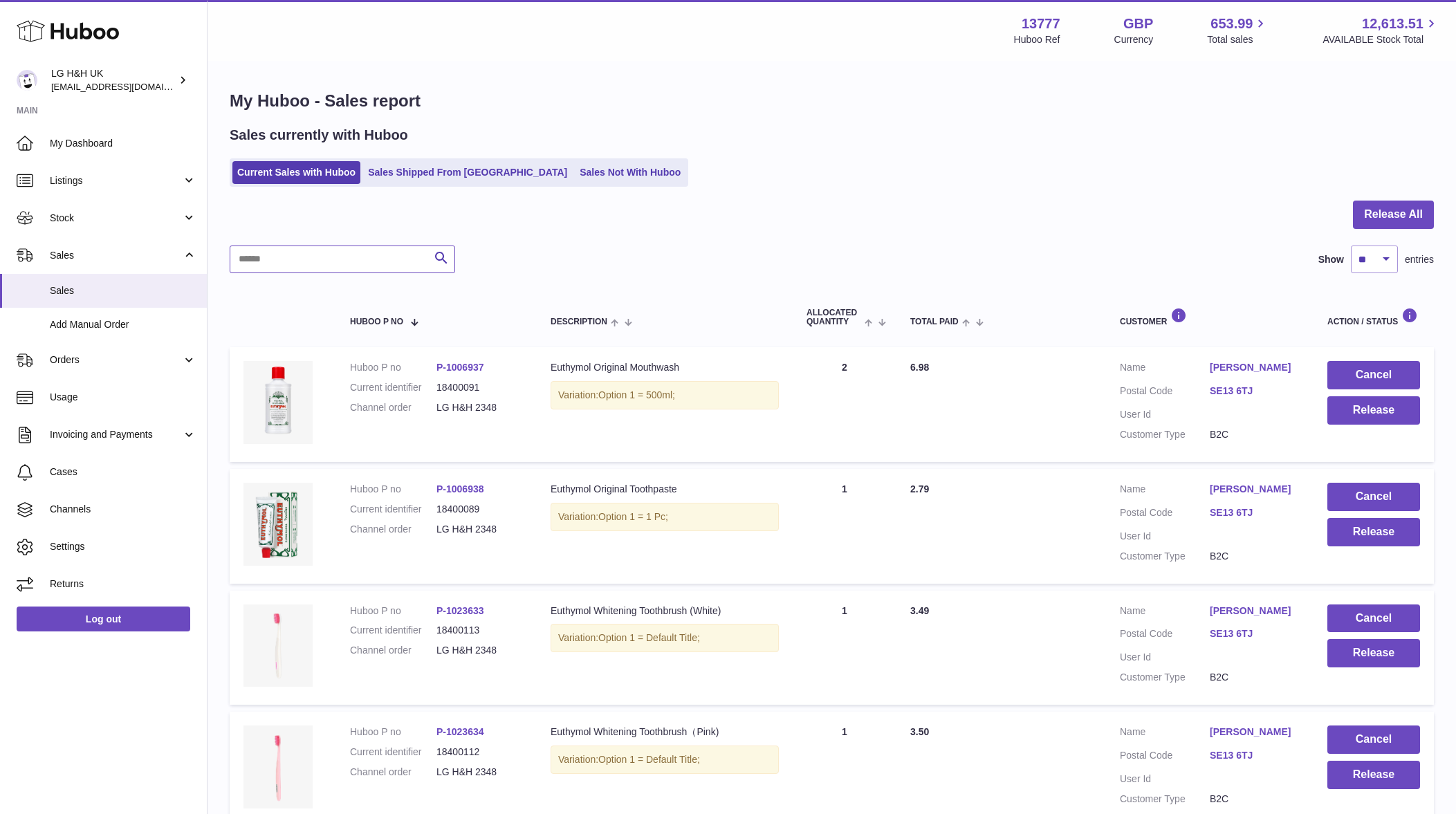
click at [359, 256] on input "text" at bounding box center [342, 260] width 225 height 28
paste input "**********"
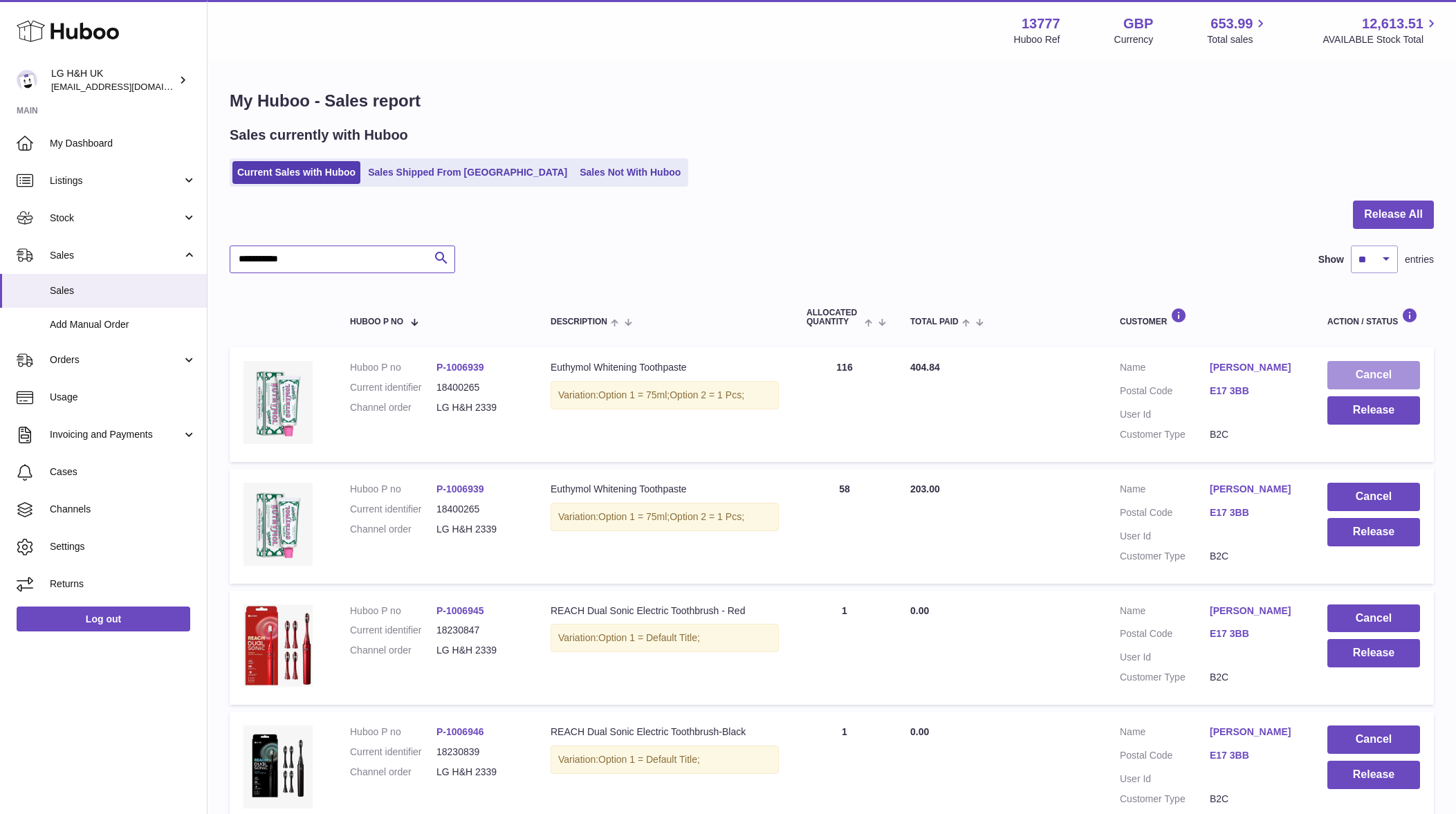
type input "**********"
click at [1392, 374] on button "Cancel" at bounding box center [1373, 375] width 93 height 28
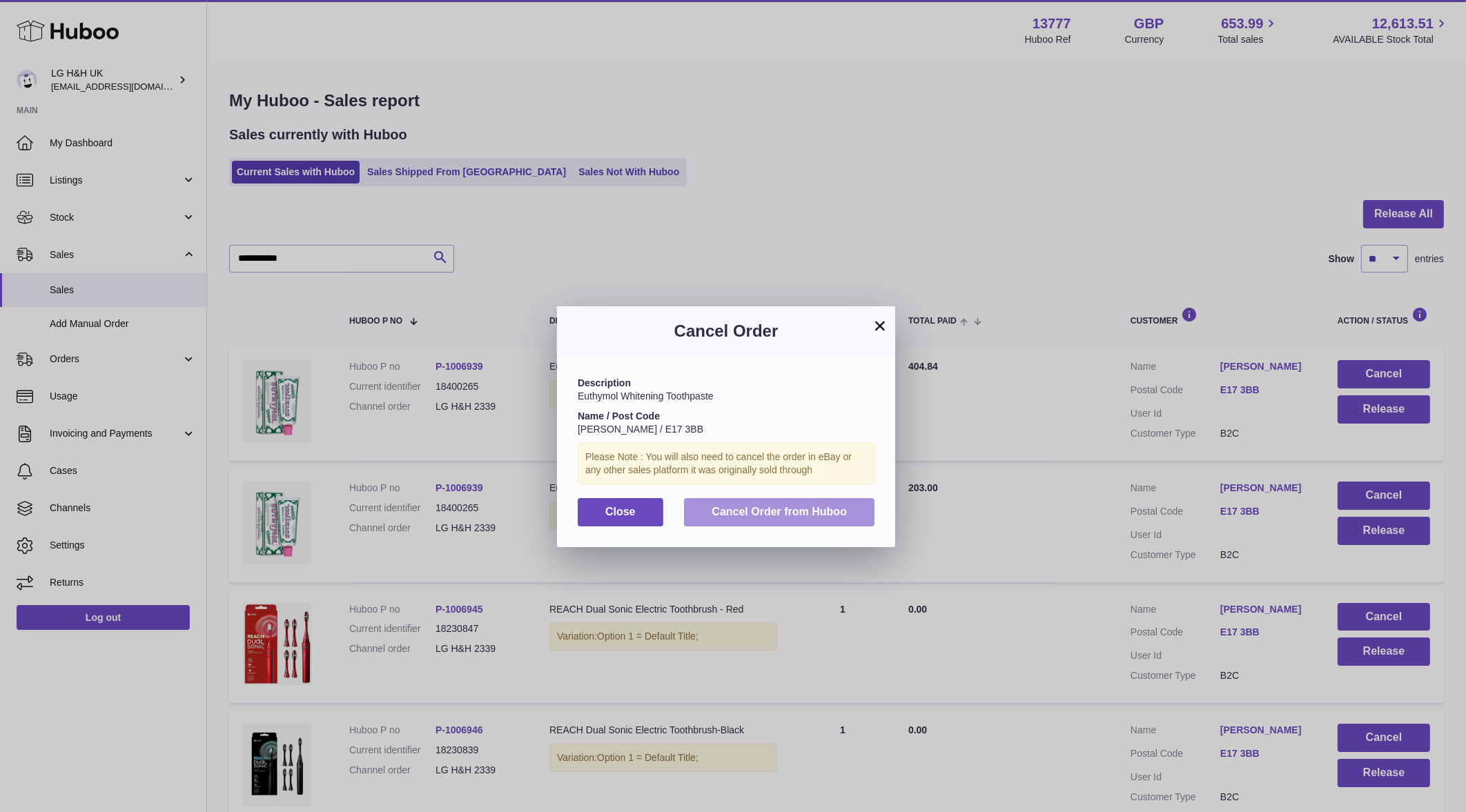
click at [770, 518] on button "Cancel Order from Huboo" at bounding box center [779, 512] width 190 height 28
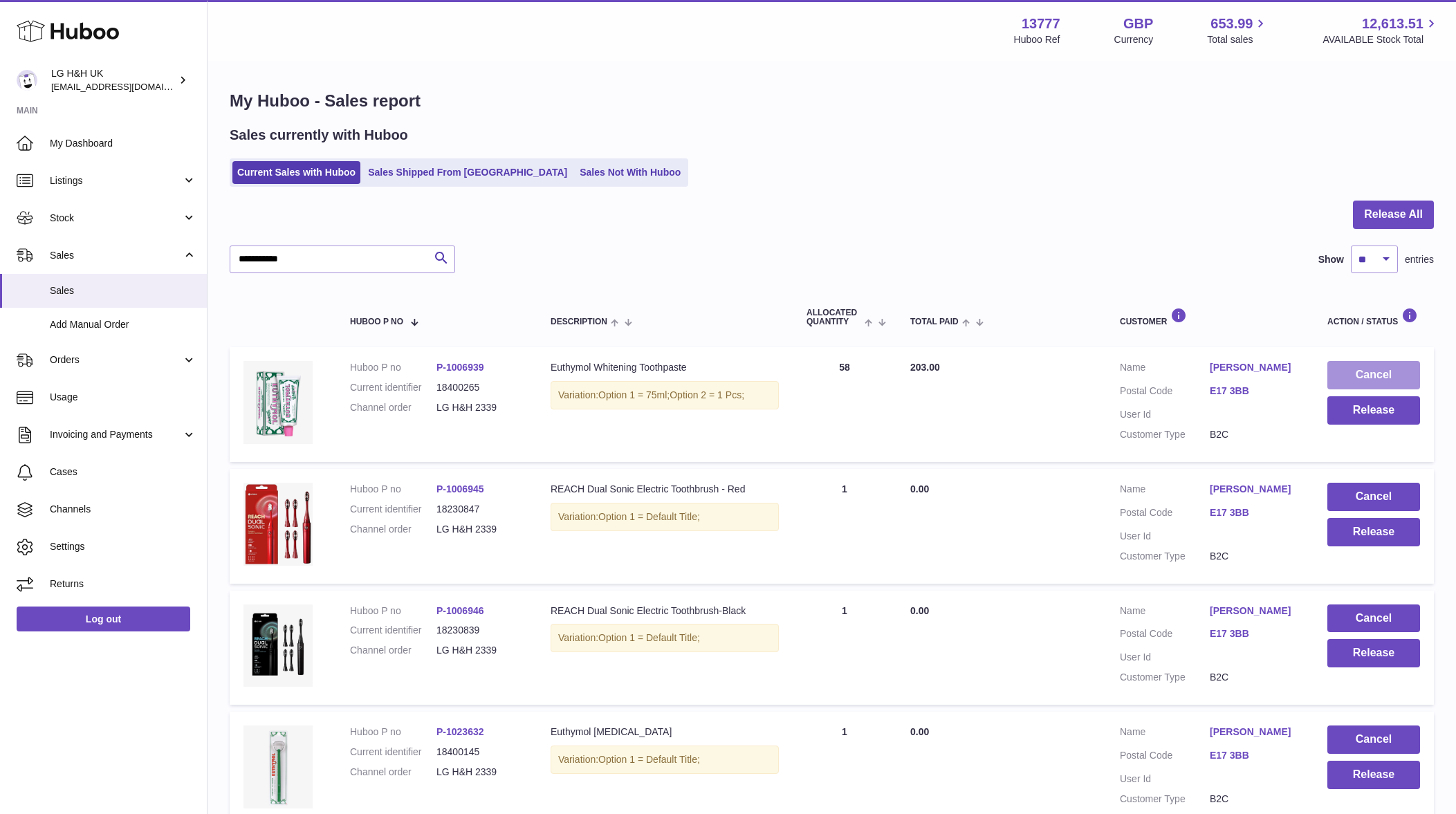
click at [1369, 372] on button "Cancel" at bounding box center [1373, 375] width 93 height 28
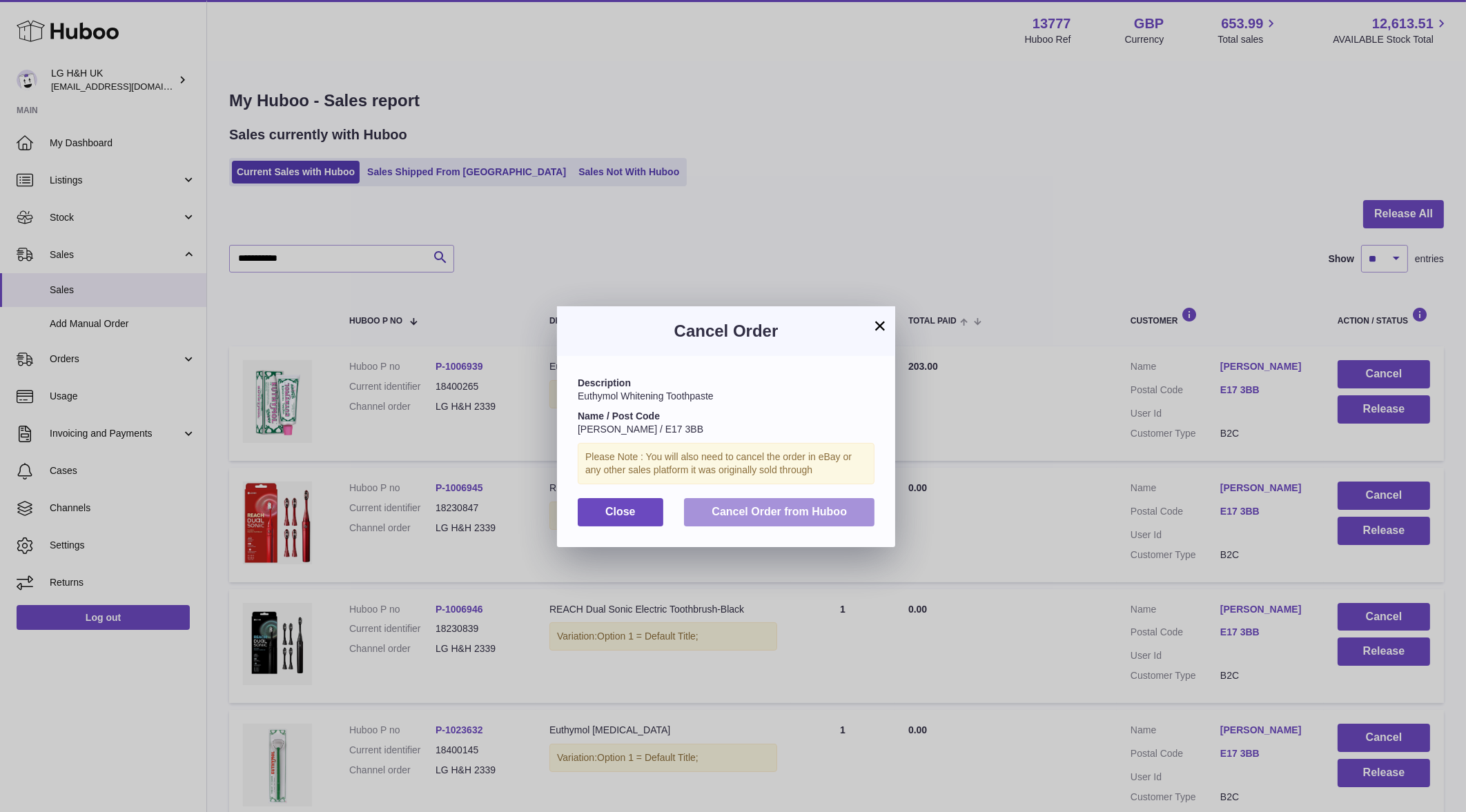
click at [867, 517] on button "Cancel Order from Huboo" at bounding box center [779, 512] width 190 height 28
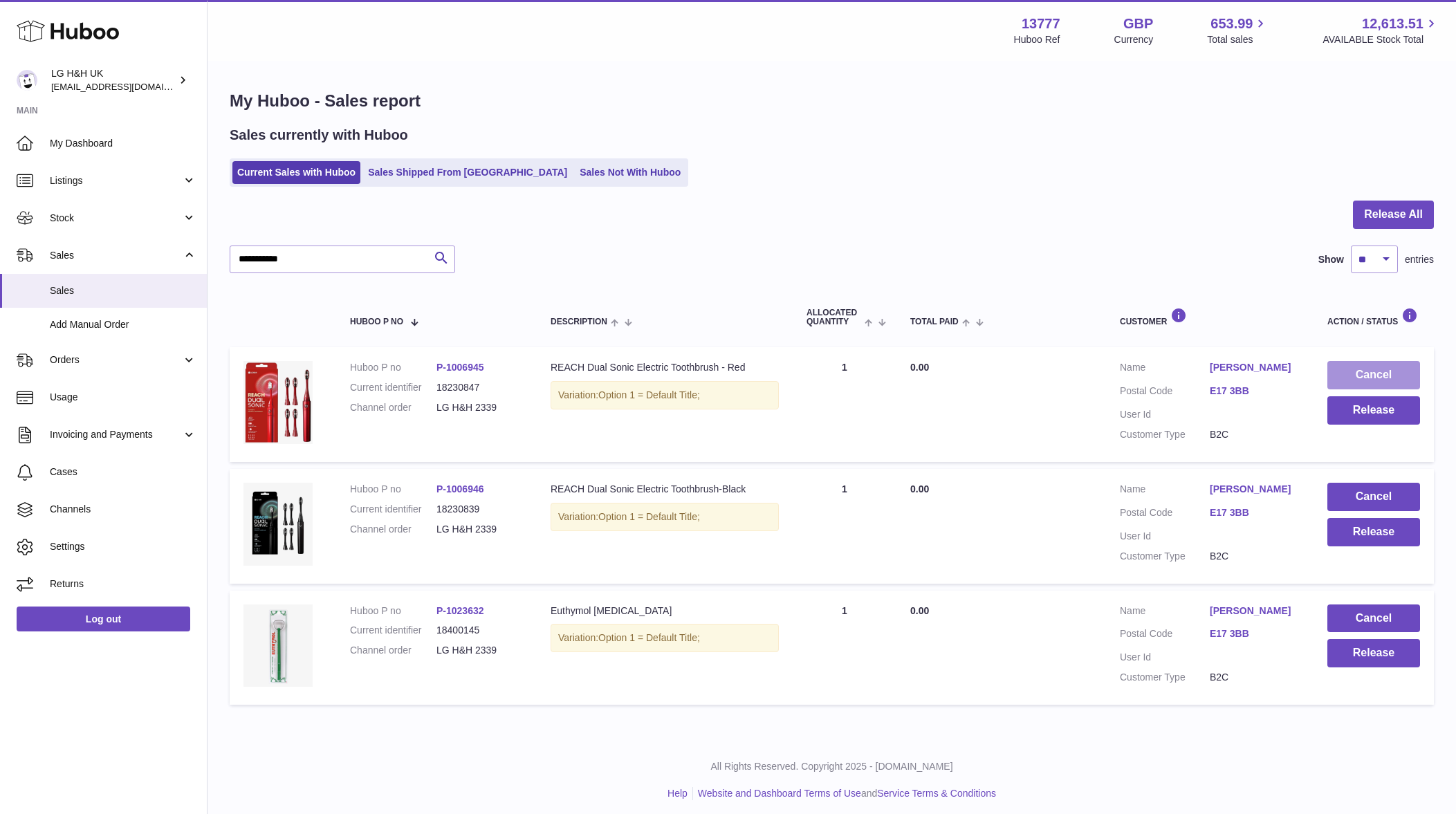
click at [1338, 368] on button "Cancel" at bounding box center [1373, 375] width 93 height 28
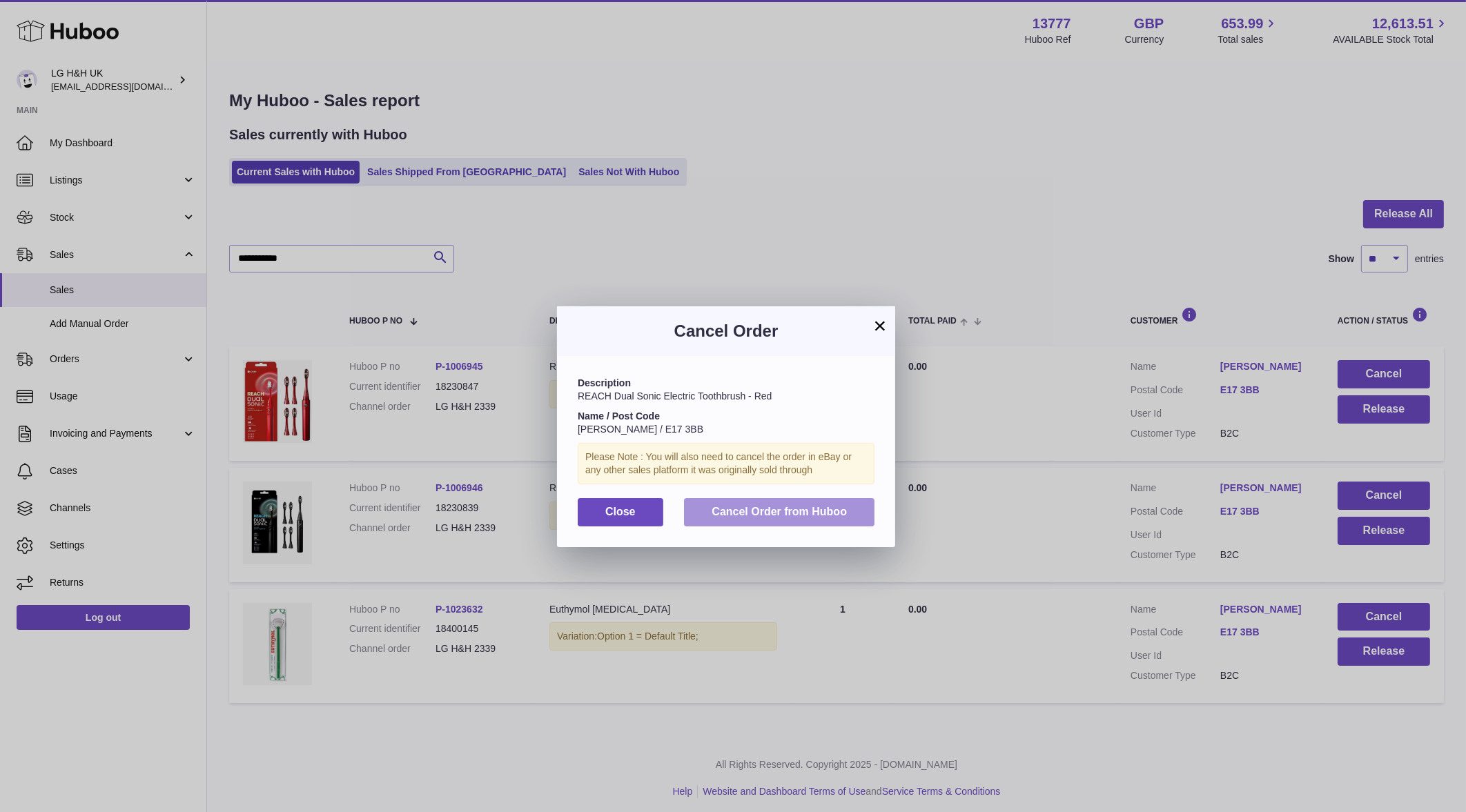
click at [759, 518] on button "Cancel Order from Huboo" at bounding box center [779, 512] width 190 height 28
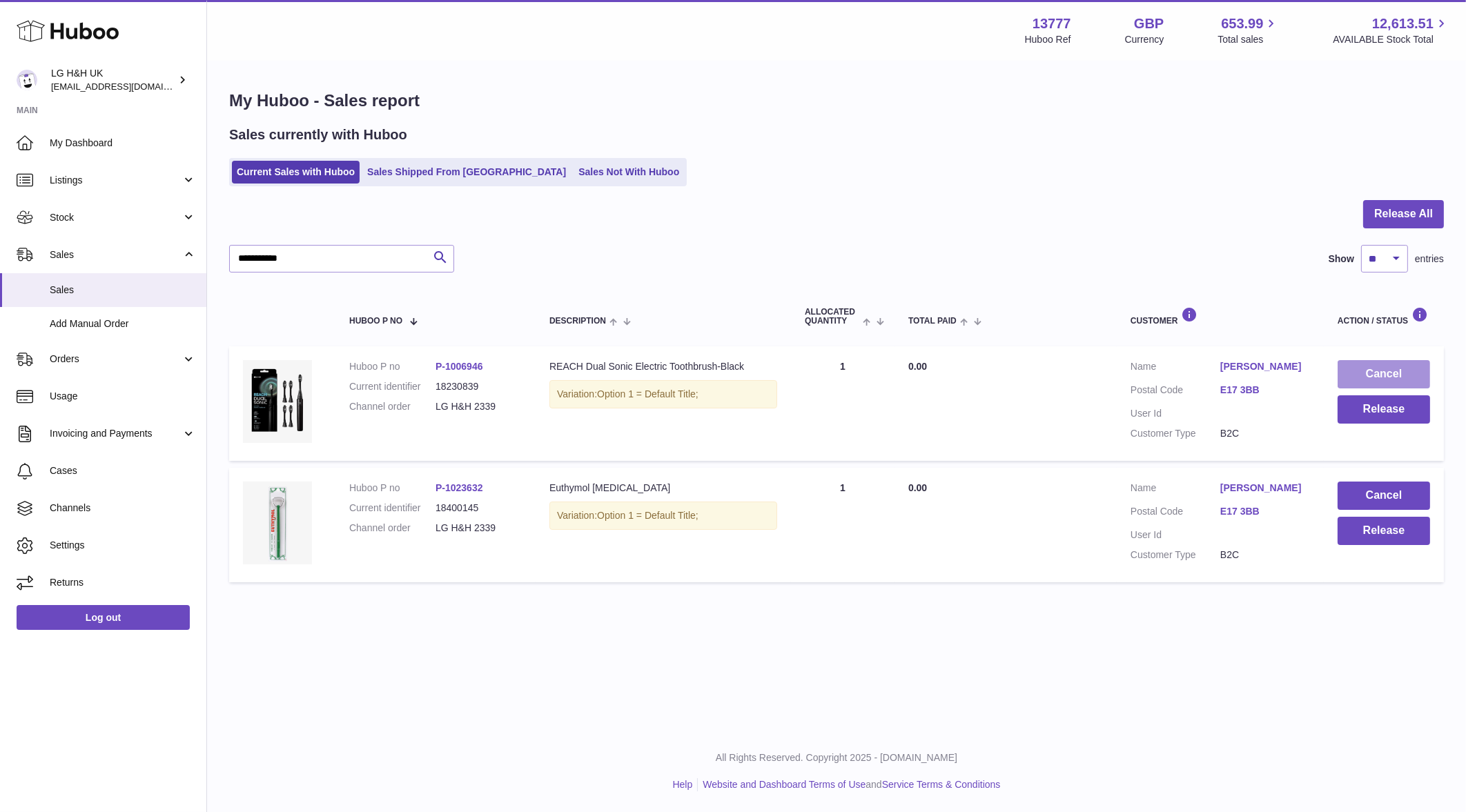
click at [1359, 369] on button "Cancel" at bounding box center [1383, 374] width 93 height 28
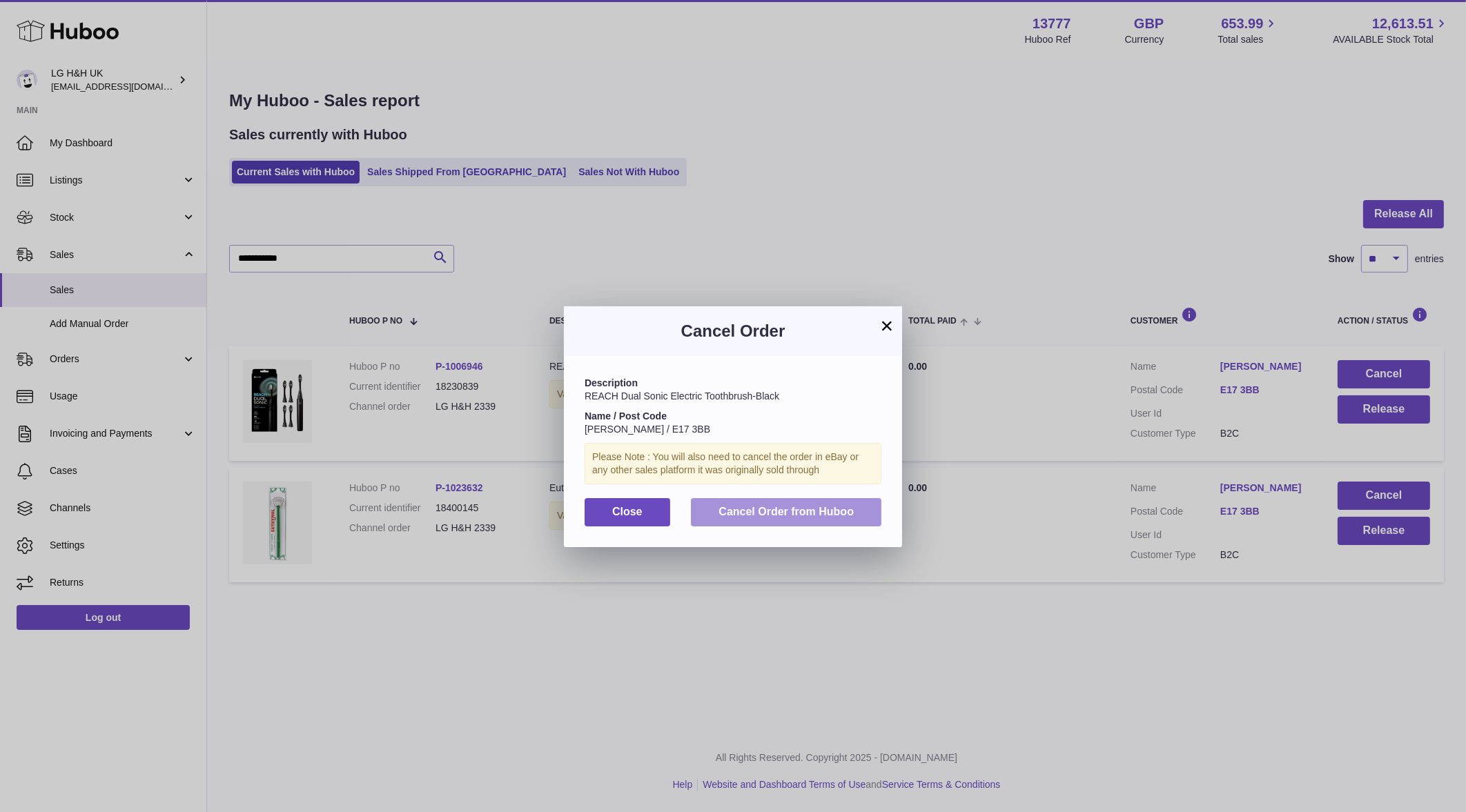
click at [783, 503] on button "Cancel Order from Huboo" at bounding box center [786, 512] width 190 height 28
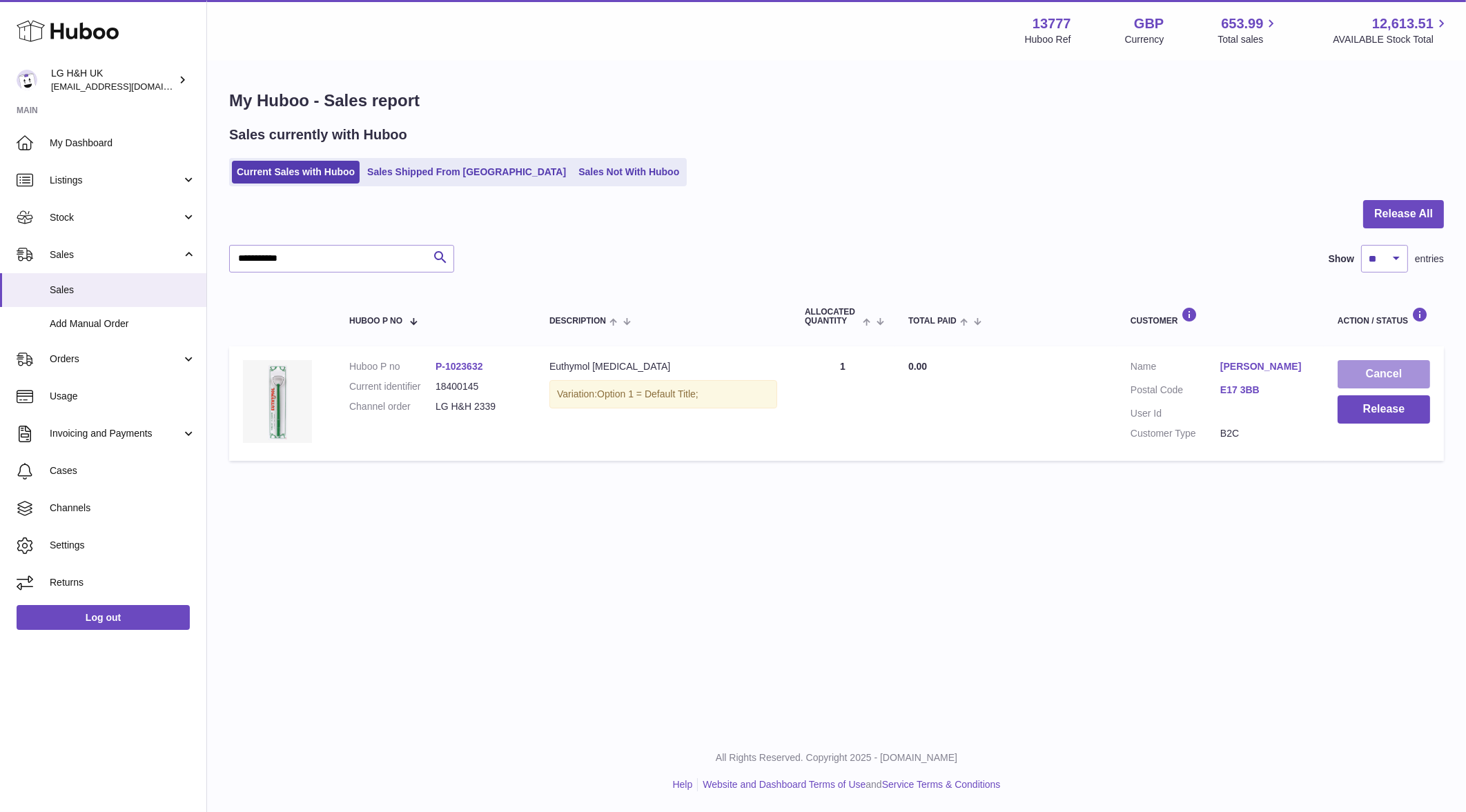
click at [1354, 376] on button "Cancel" at bounding box center [1383, 374] width 93 height 28
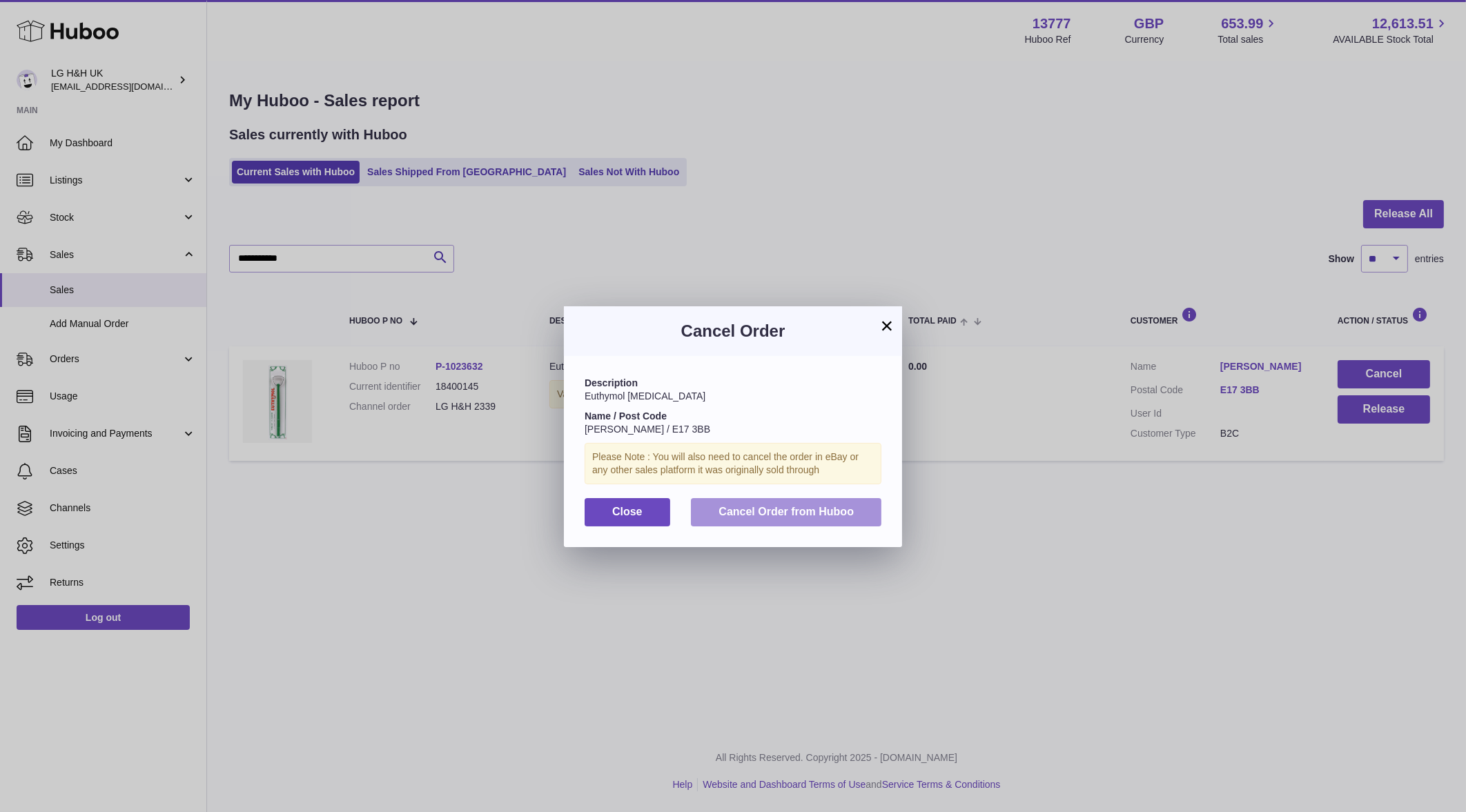
click at [856, 502] on button "Cancel Order from Huboo" at bounding box center [786, 512] width 190 height 28
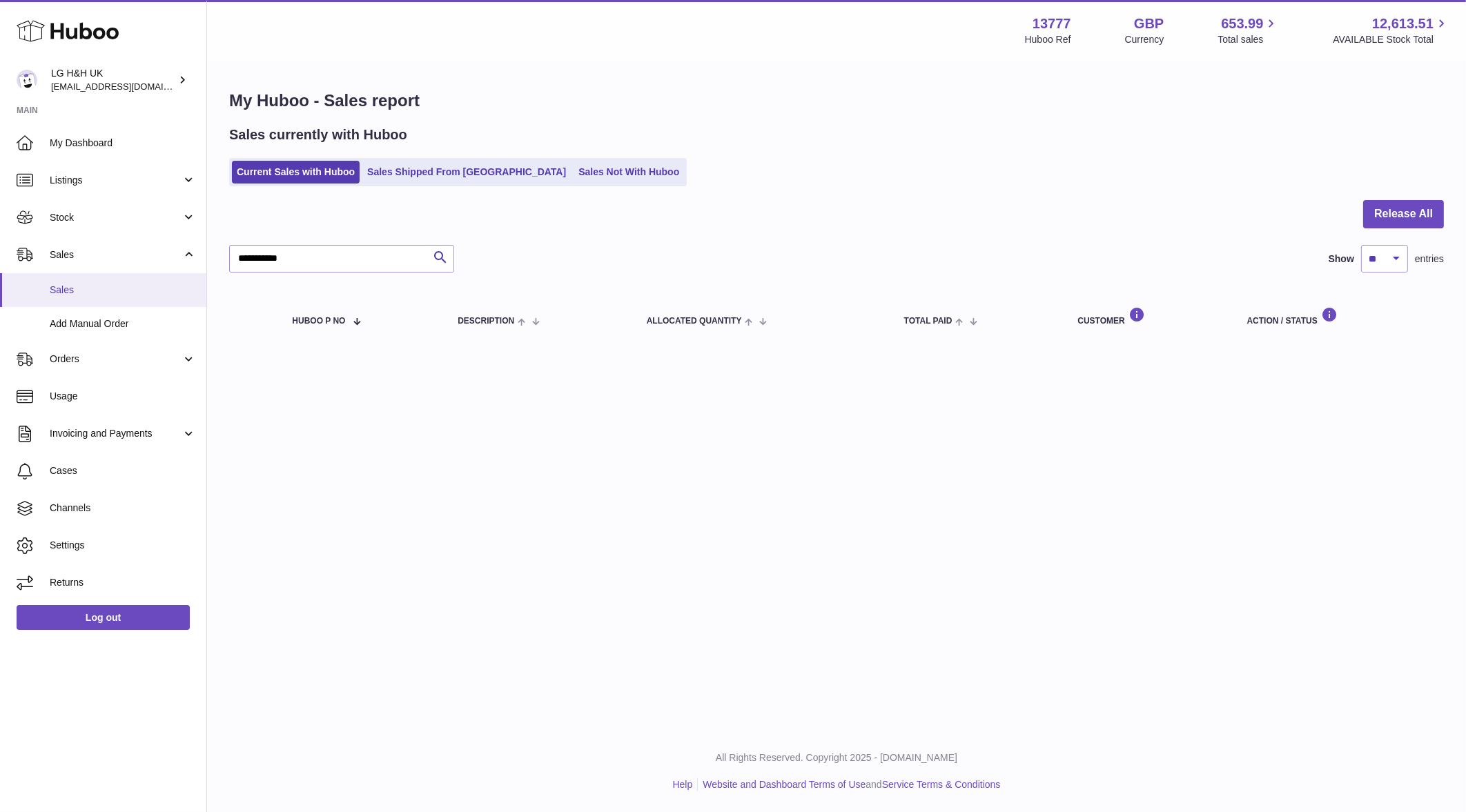
click at [167, 297] on link "Sales" at bounding box center [103, 290] width 207 height 34
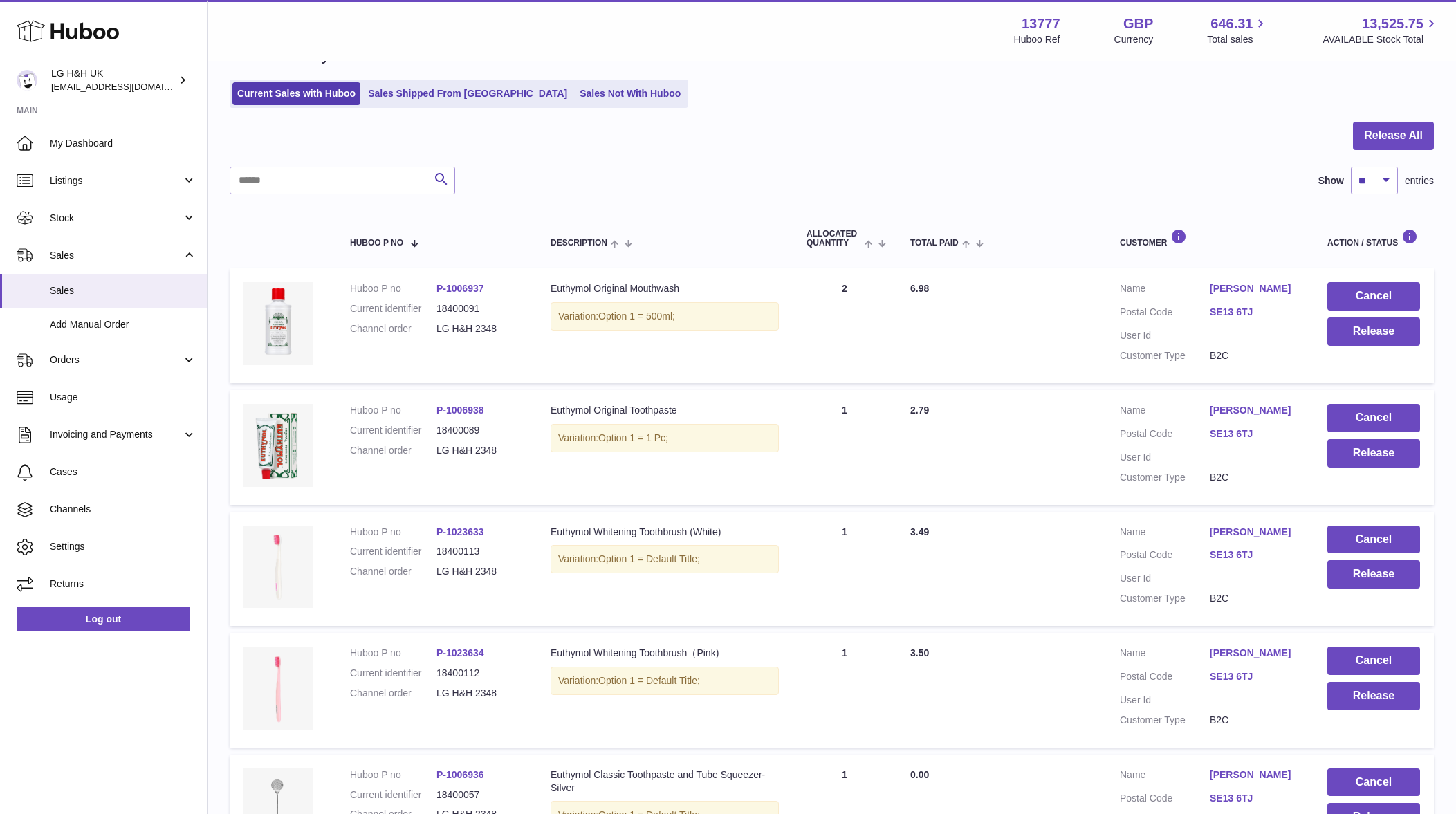
scroll to position [172, 0]
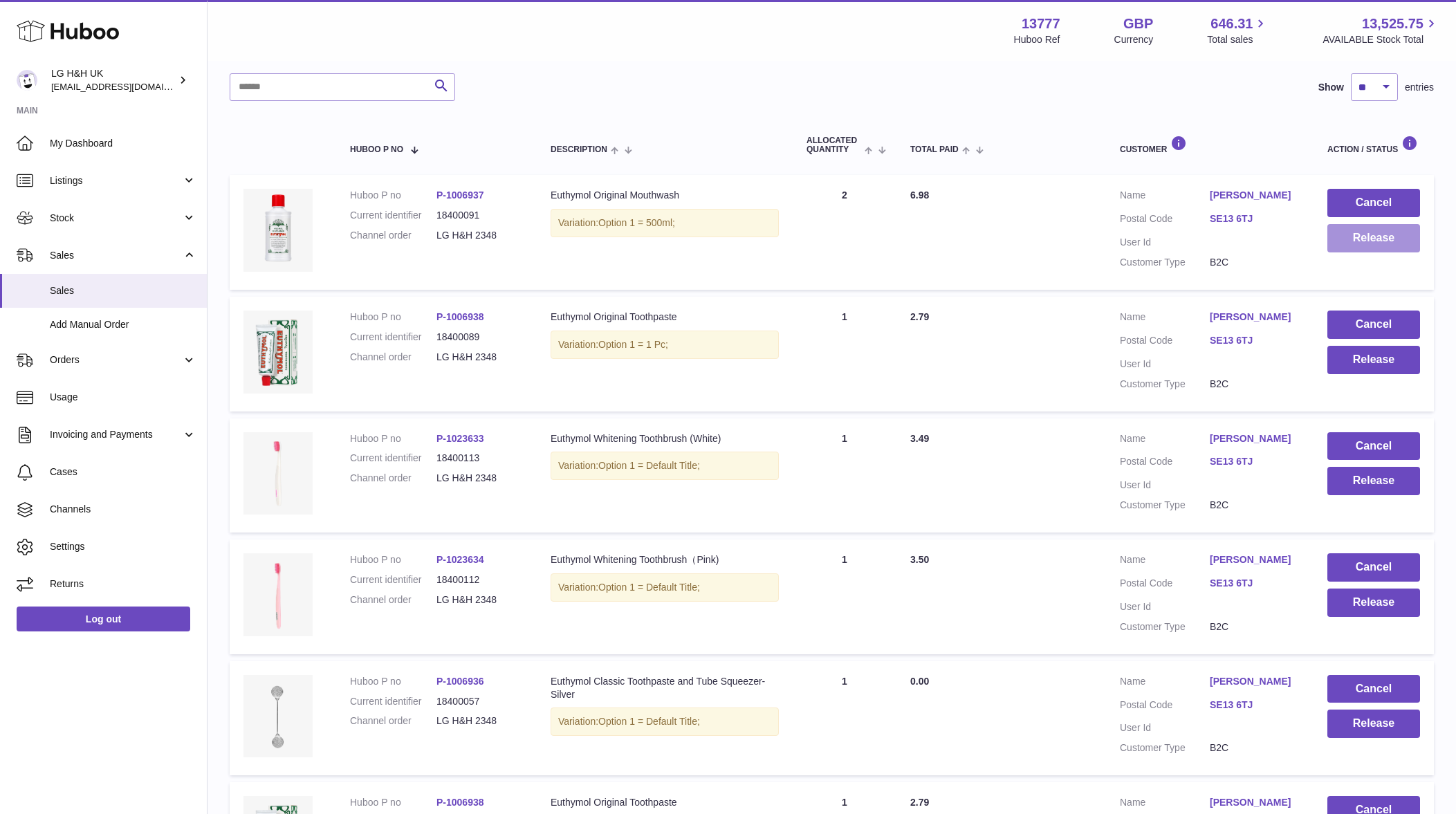
click at [1370, 245] on button "Release" at bounding box center [1373, 238] width 93 height 28
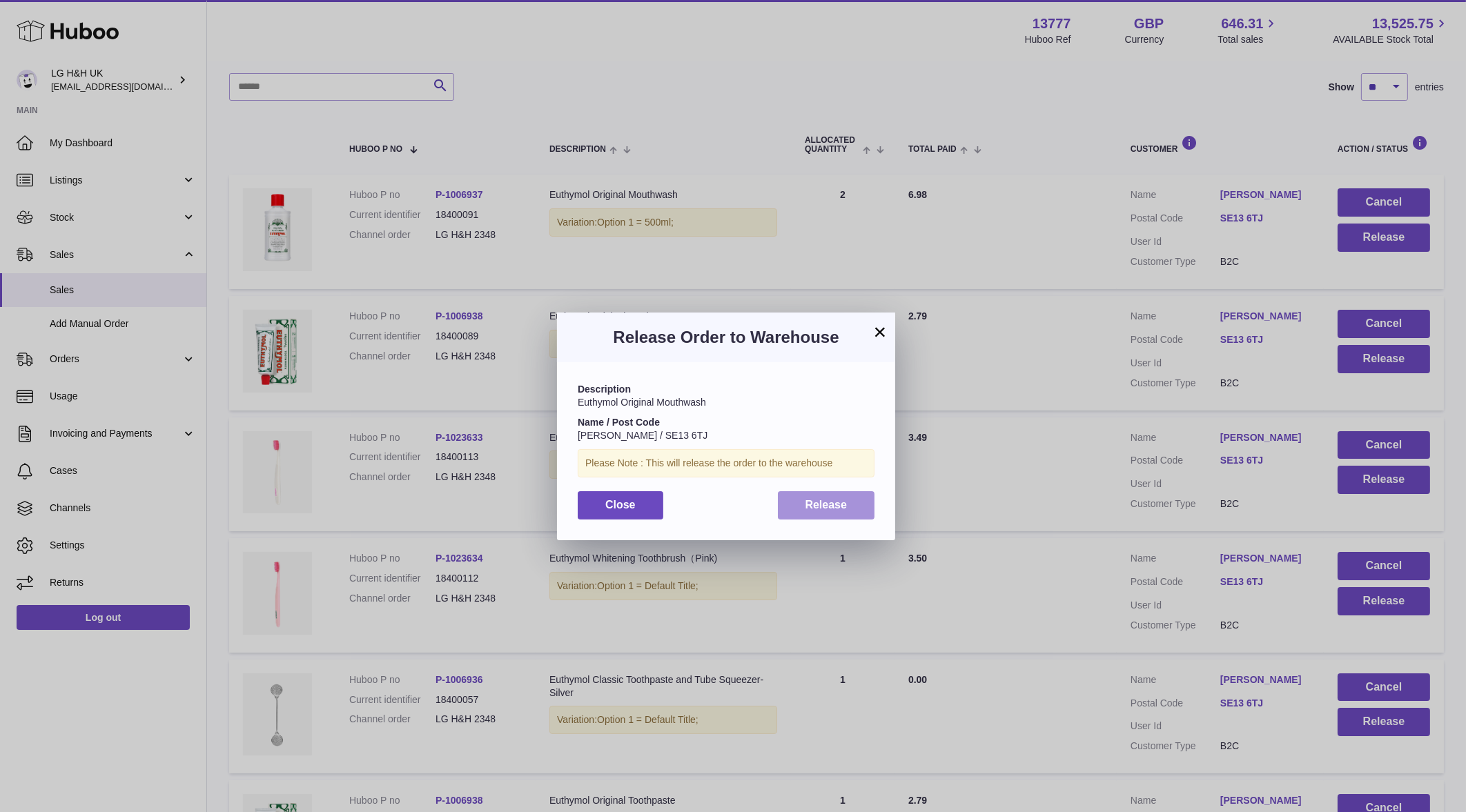
drag, startPoint x: 833, startPoint y: 497, endPoint x: 1011, endPoint y: 418, distance: 194.7
click at [833, 497] on button "Release" at bounding box center [826, 505] width 98 height 28
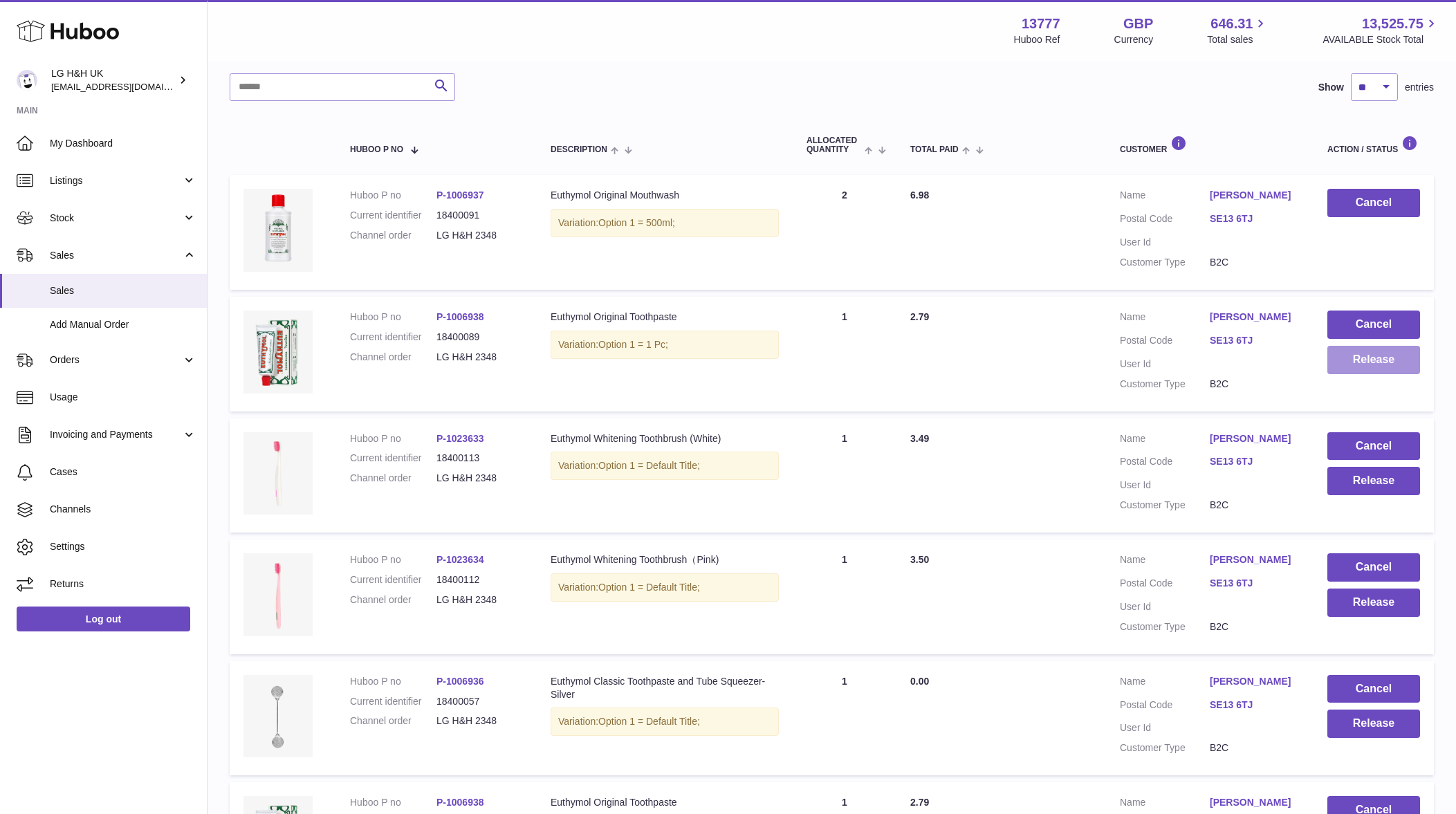
click at [1375, 354] on button "Release" at bounding box center [1373, 360] width 93 height 28
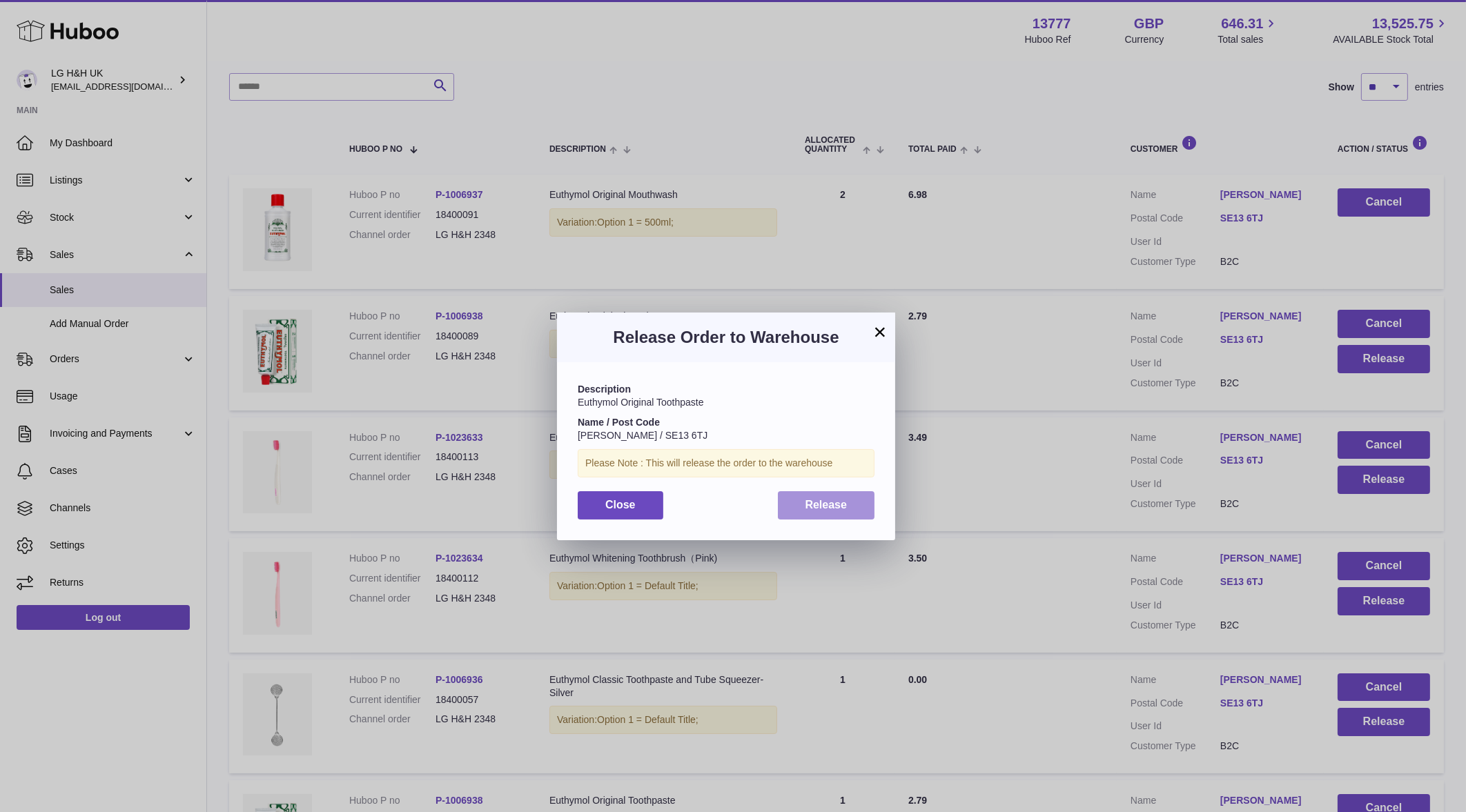
click at [850, 502] on button "Release" at bounding box center [826, 505] width 98 height 28
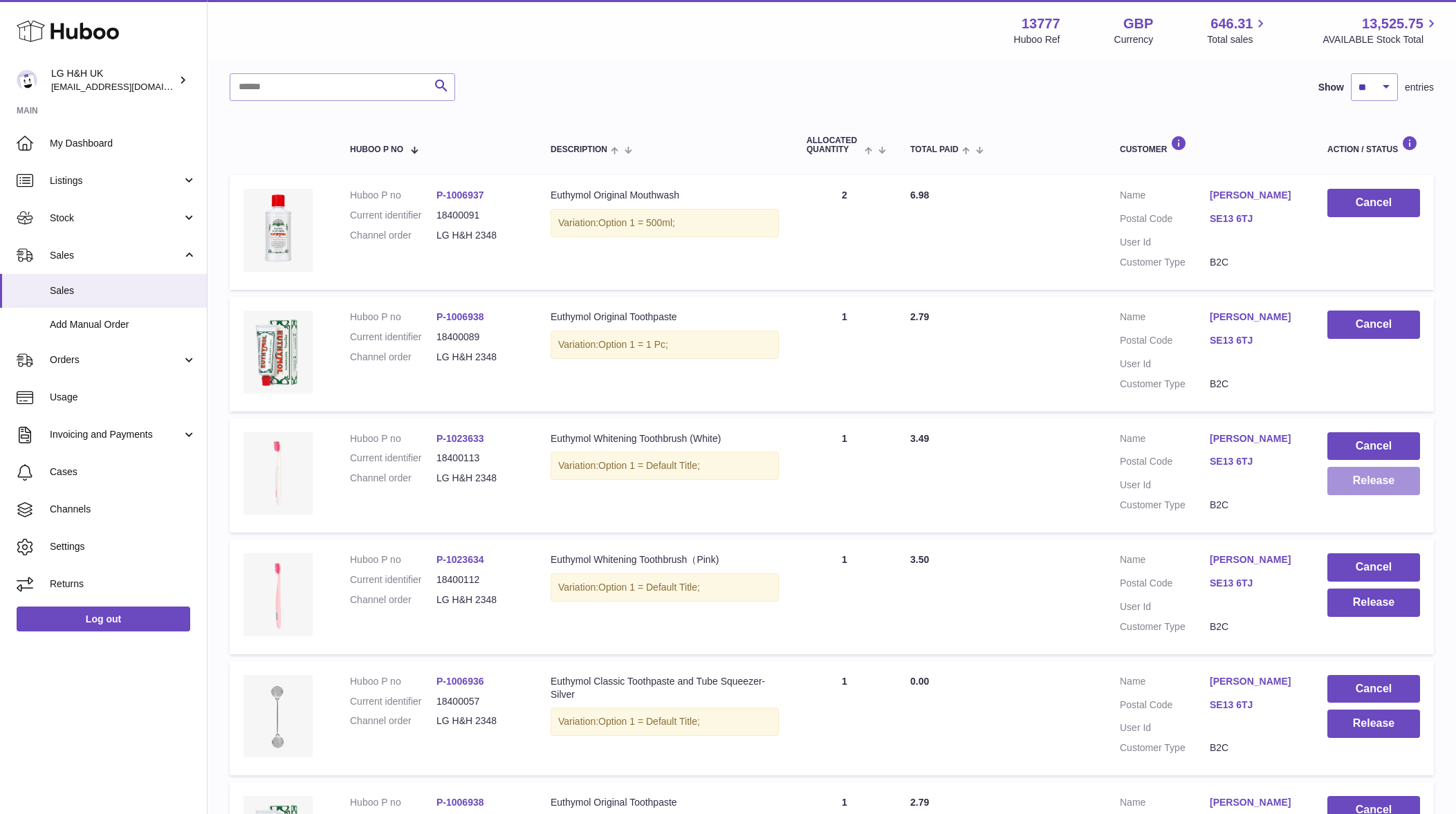
click at [1361, 482] on button "Release" at bounding box center [1373, 481] width 93 height 28
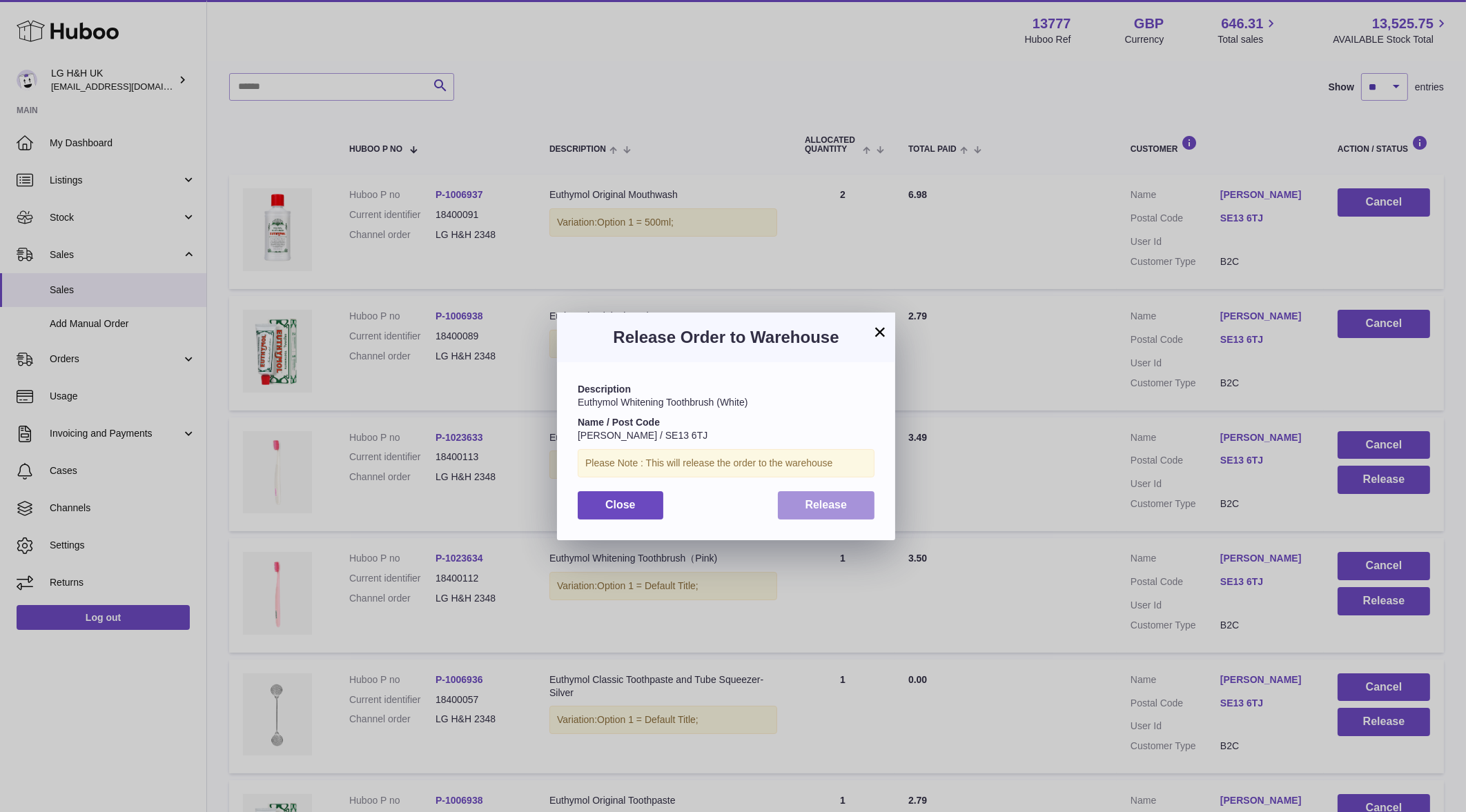
click at [806, 518] on div "Description Euthymol Whitening Toothbrush (White) Name / Post Code STUART FONE …" at bounding box center [726, 451] width 338 height 177
click at [857, 508] on button "Release" at bounding box center [826, 505] width 98 height 28
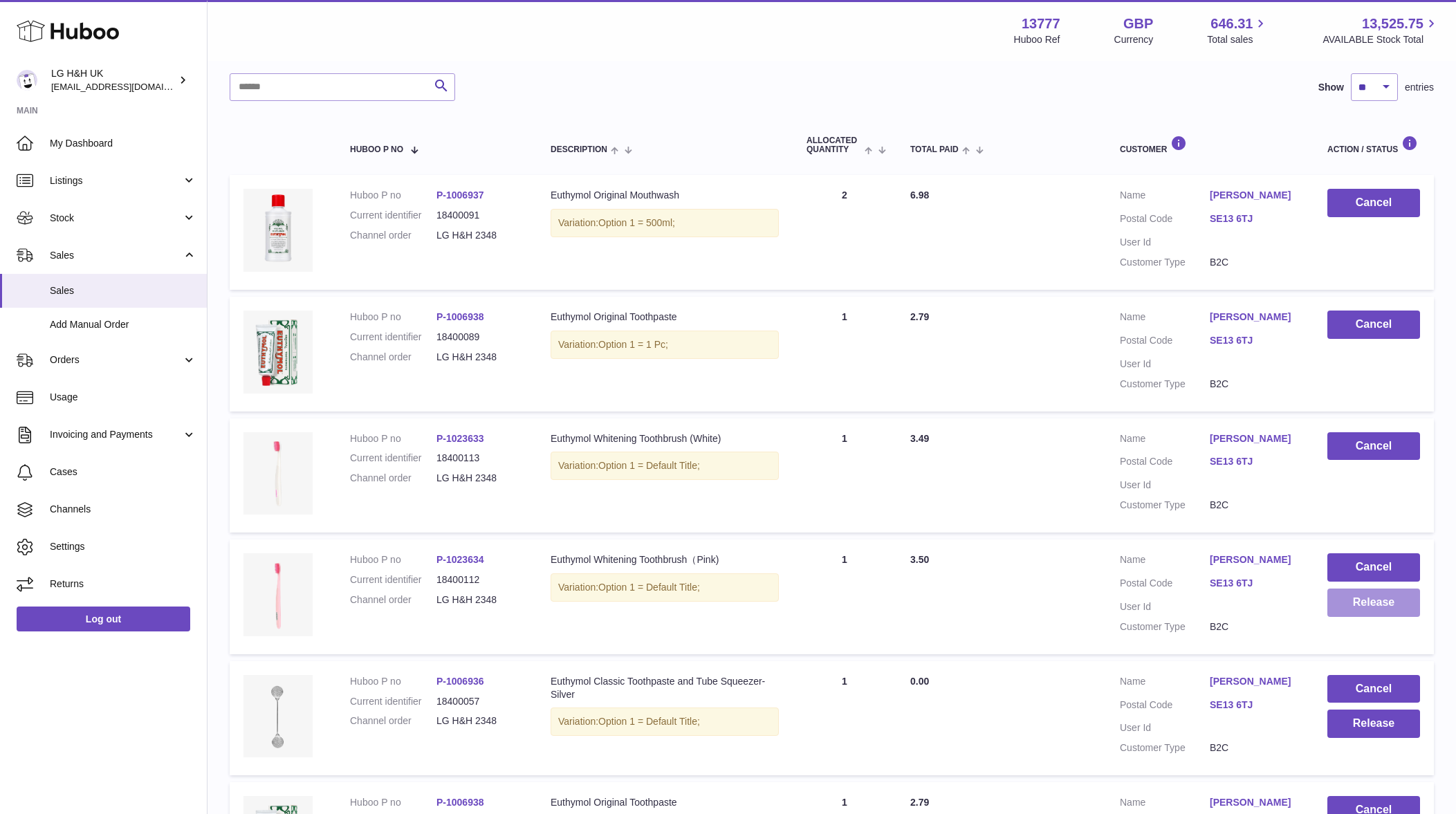
click at [1351, 604] on button "Release" at bounding box center [1373, 603] width 93 height 28
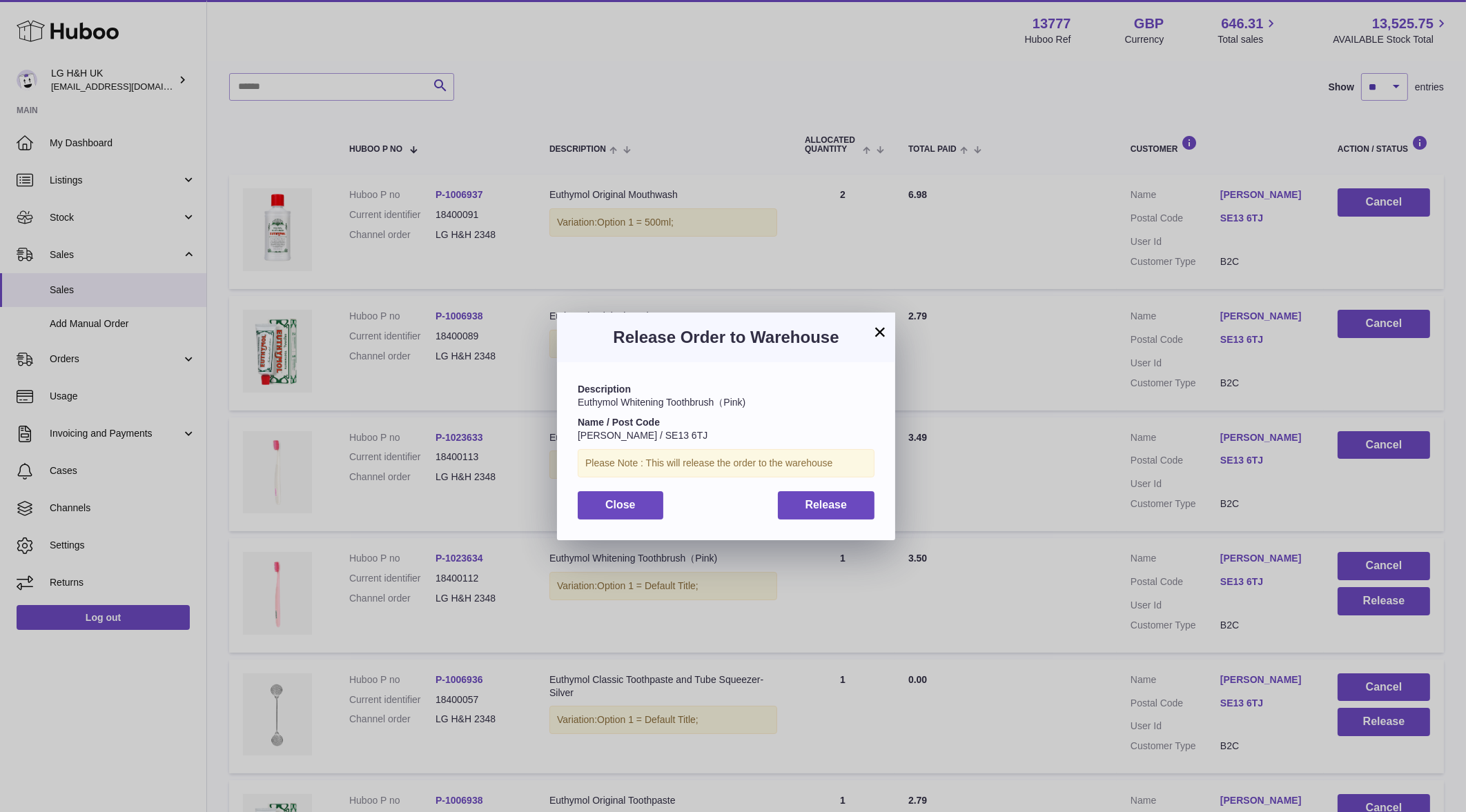
click at [852, 520] on div "Description Euthymol Whitening Toothbrush（Pink) Name / Post Code STUART FONE / …" at bounding box center [726, 451] width 338 height 177
click at [856, 509] on button "Release" at bounding box center [826, 505] width 98 height 28
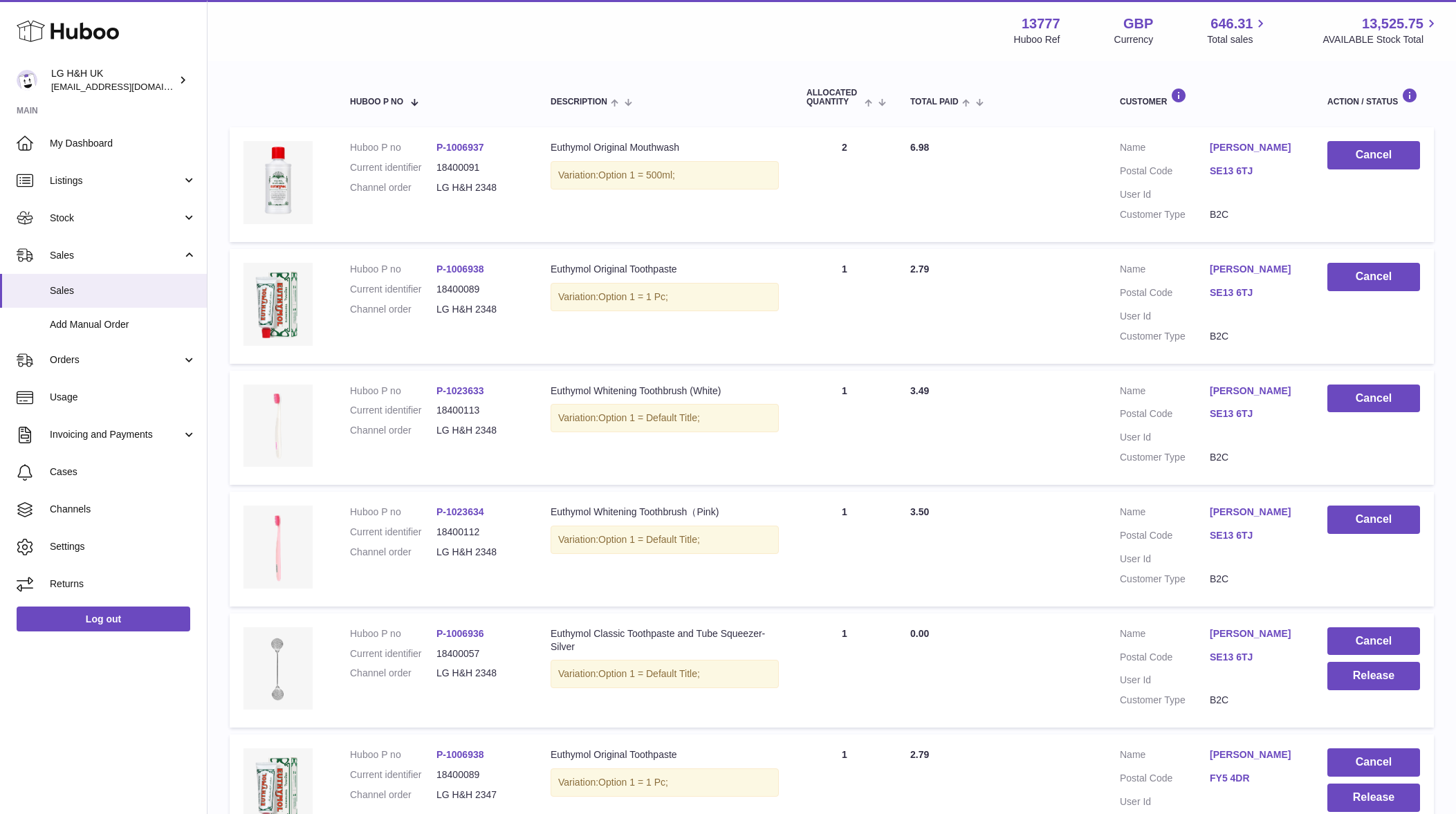
scroll to position [259, 0]
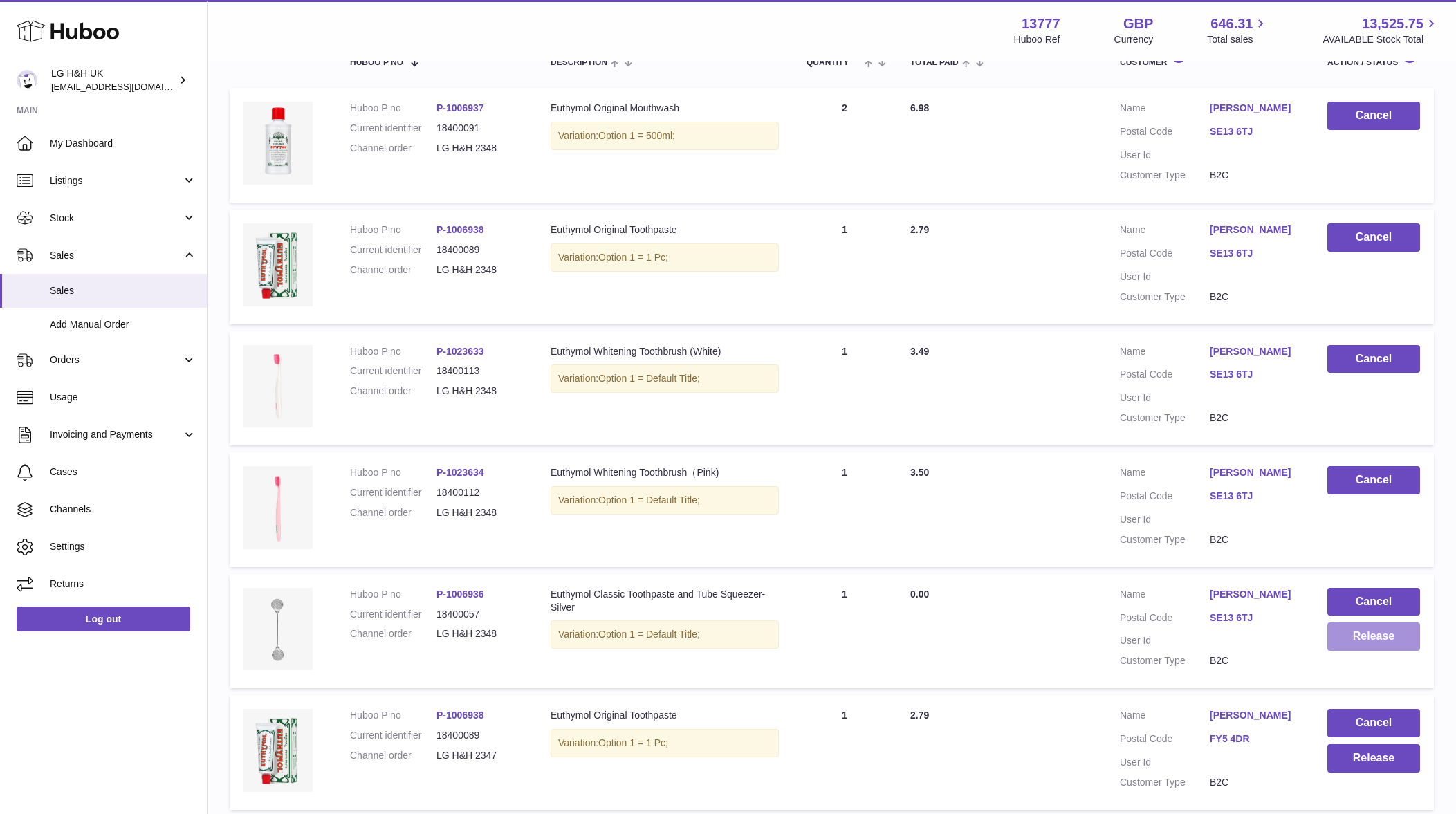
click at [1344, 630] on button "Release" at bounding box center [1373, 636] width 93 height 28
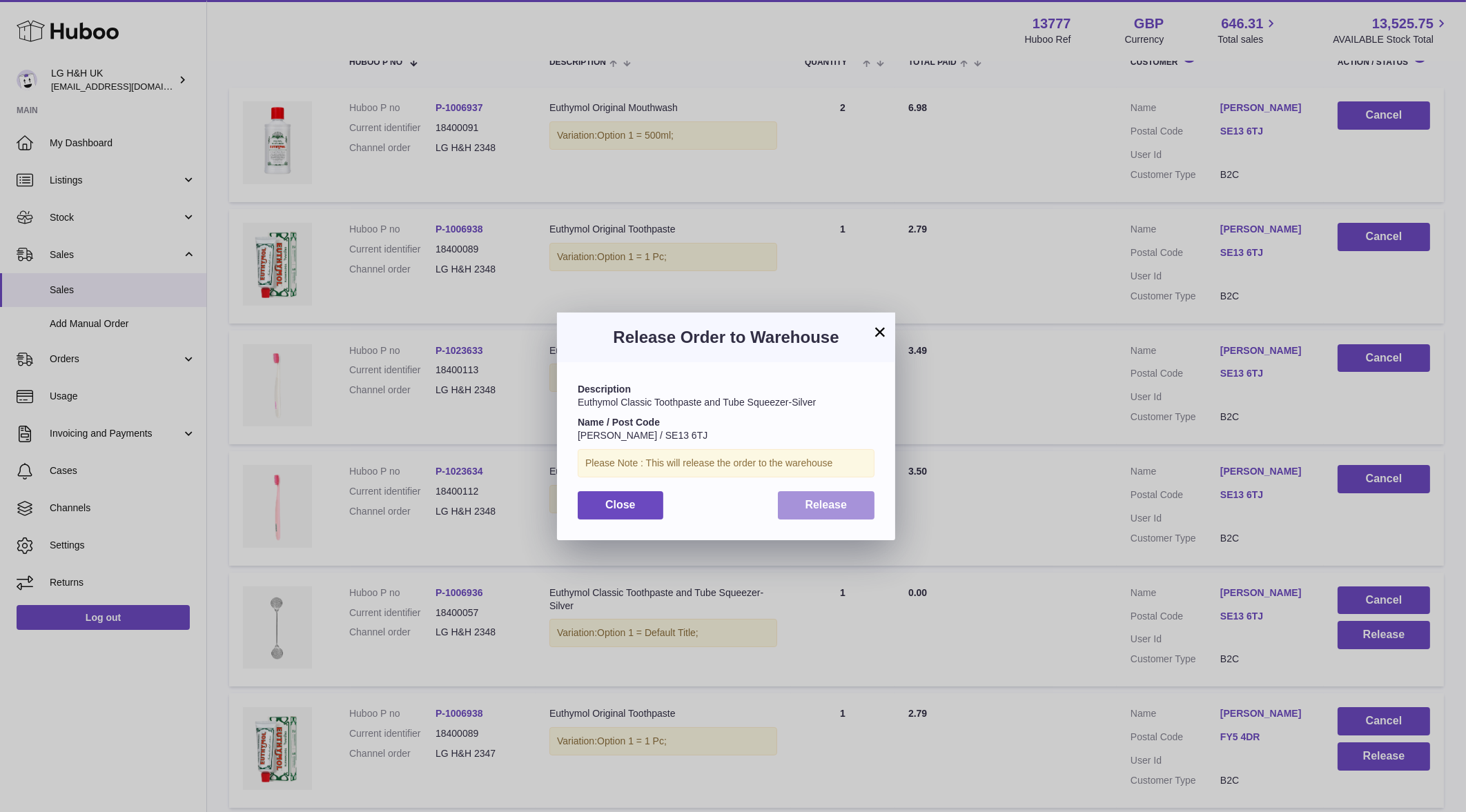
click at [856, 518] on button "Release" at bounding box center [826, 505] width 98 height 28
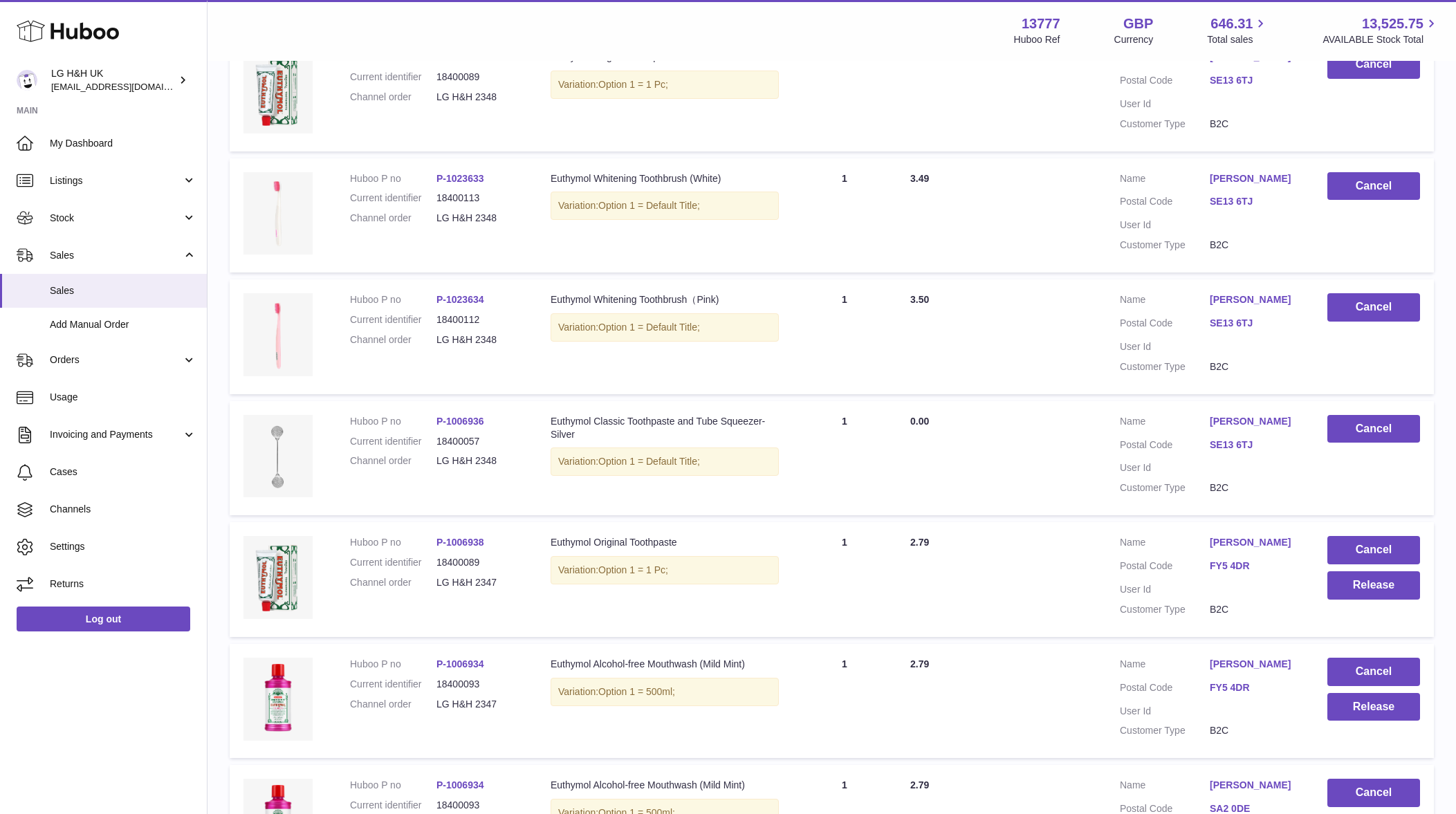
scroll to position [519, 0]
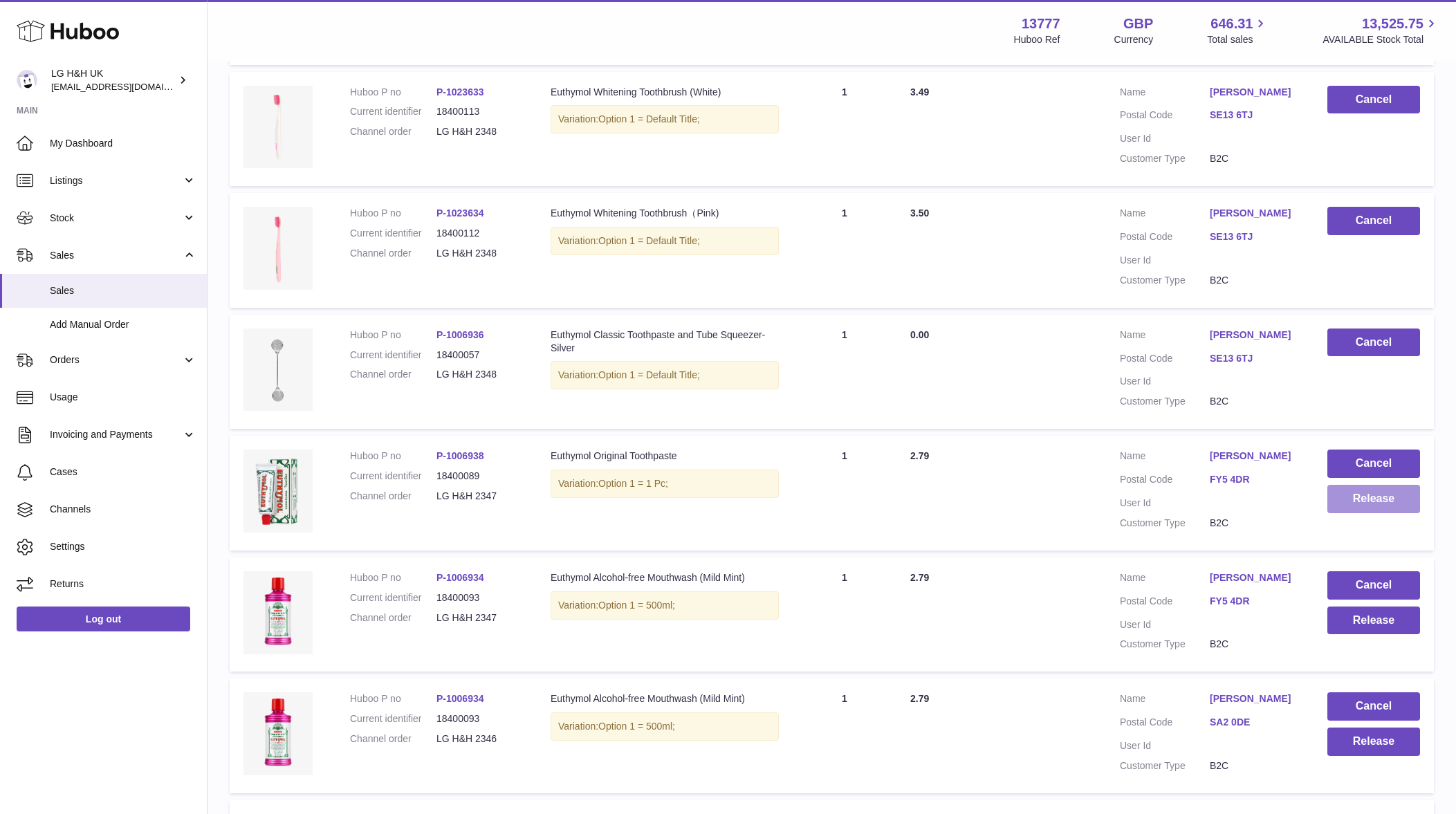
click at [1380, 505] on button "Release" at bounding box center [1373, 499] width 93 height 28
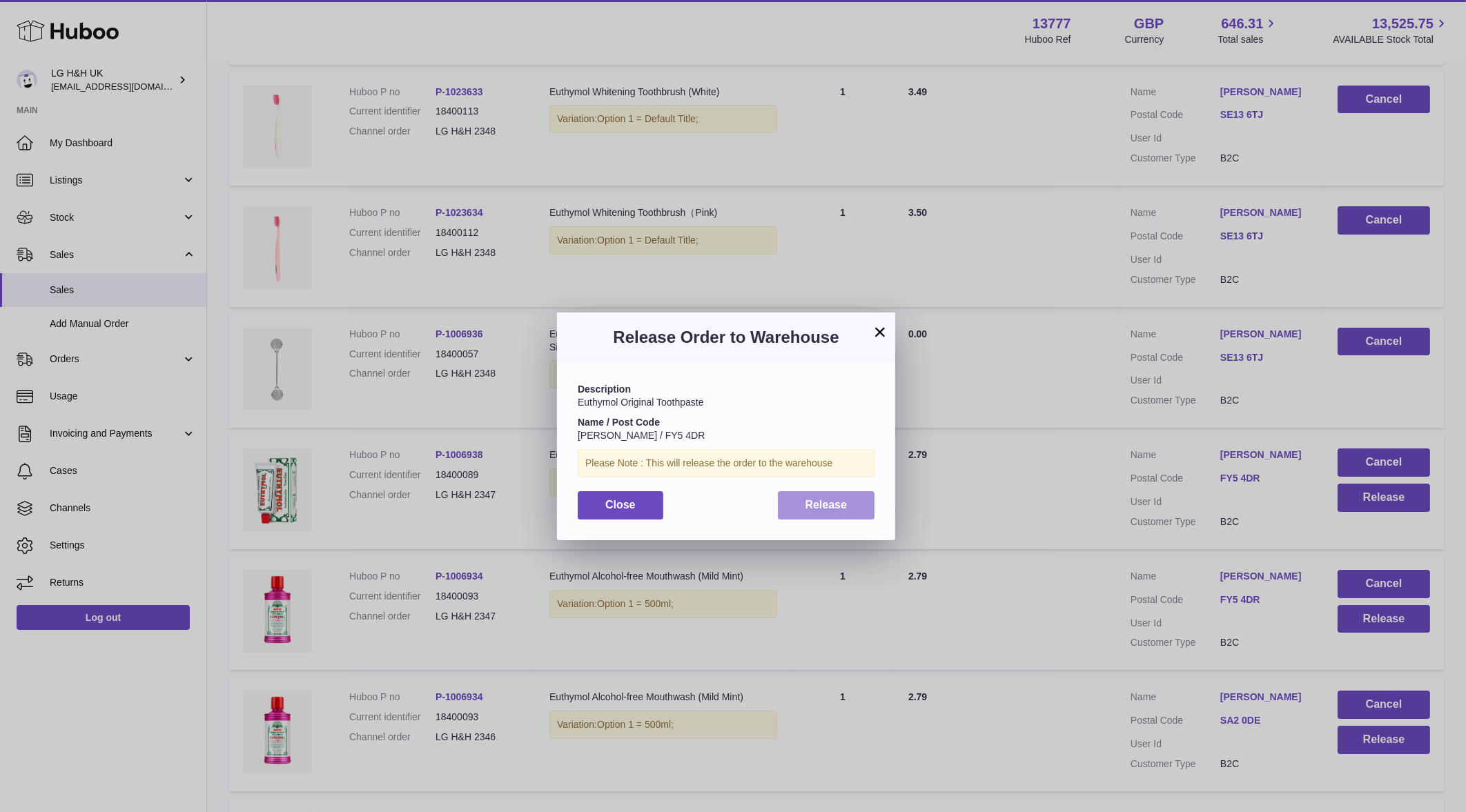
click at [849, 502] on button "Release" at bounding box center [826, 505] width 98 height 28
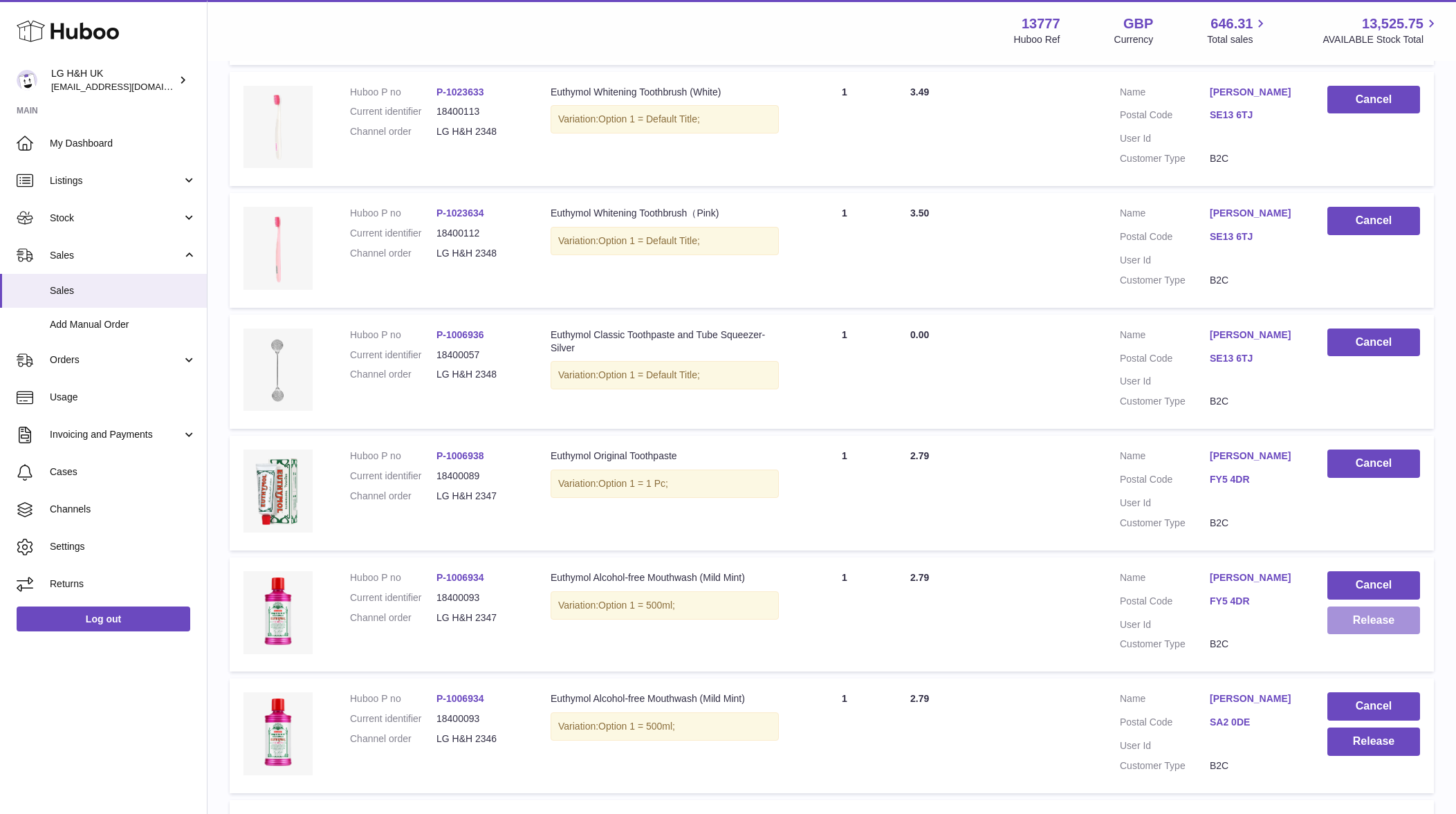
click at [1389, 628] on button "Release" at bounding box center [1373, 621] width 93 height 28
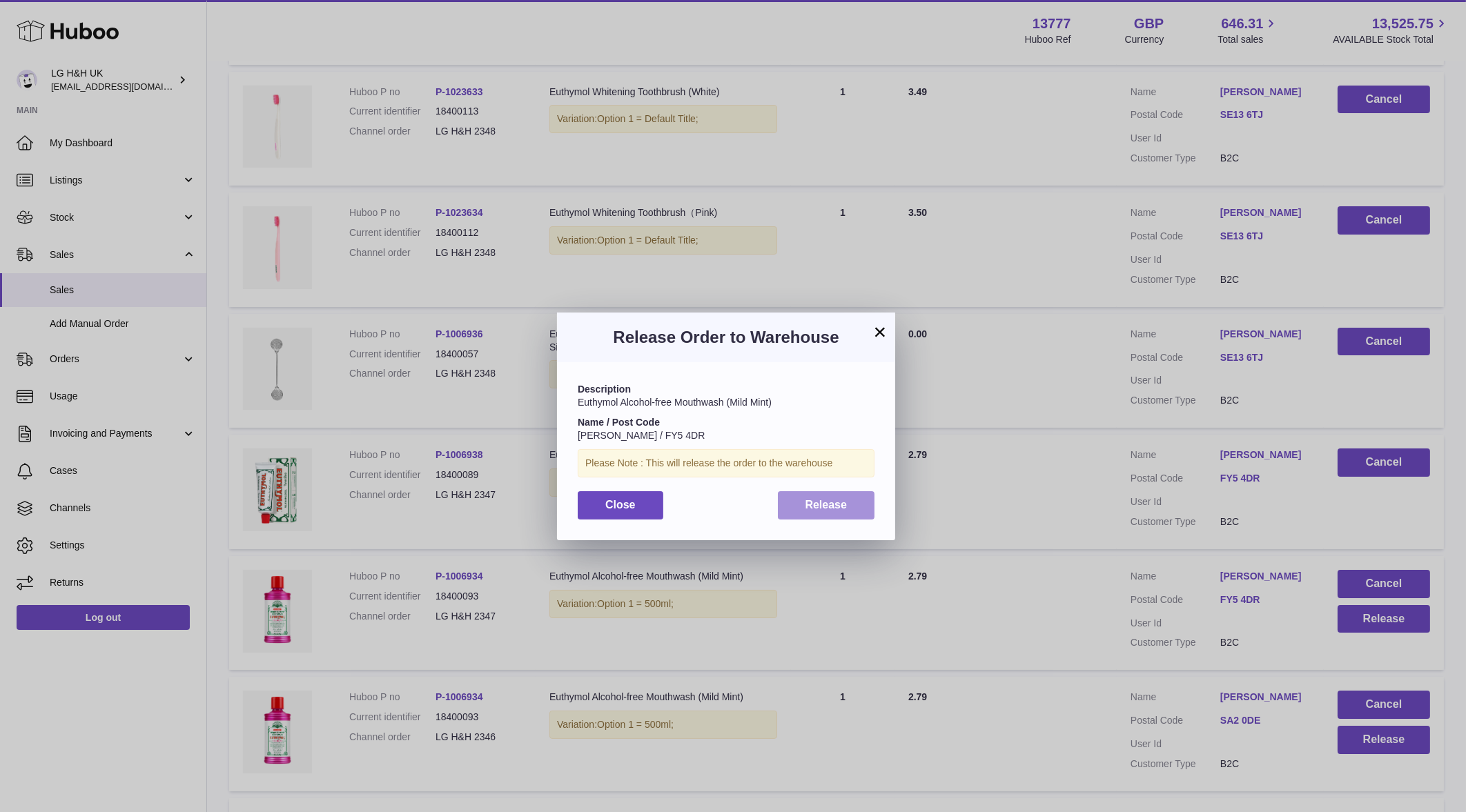
click at [863, 513] on button "Release" at bounding box center [826, 505] width 98 height 28
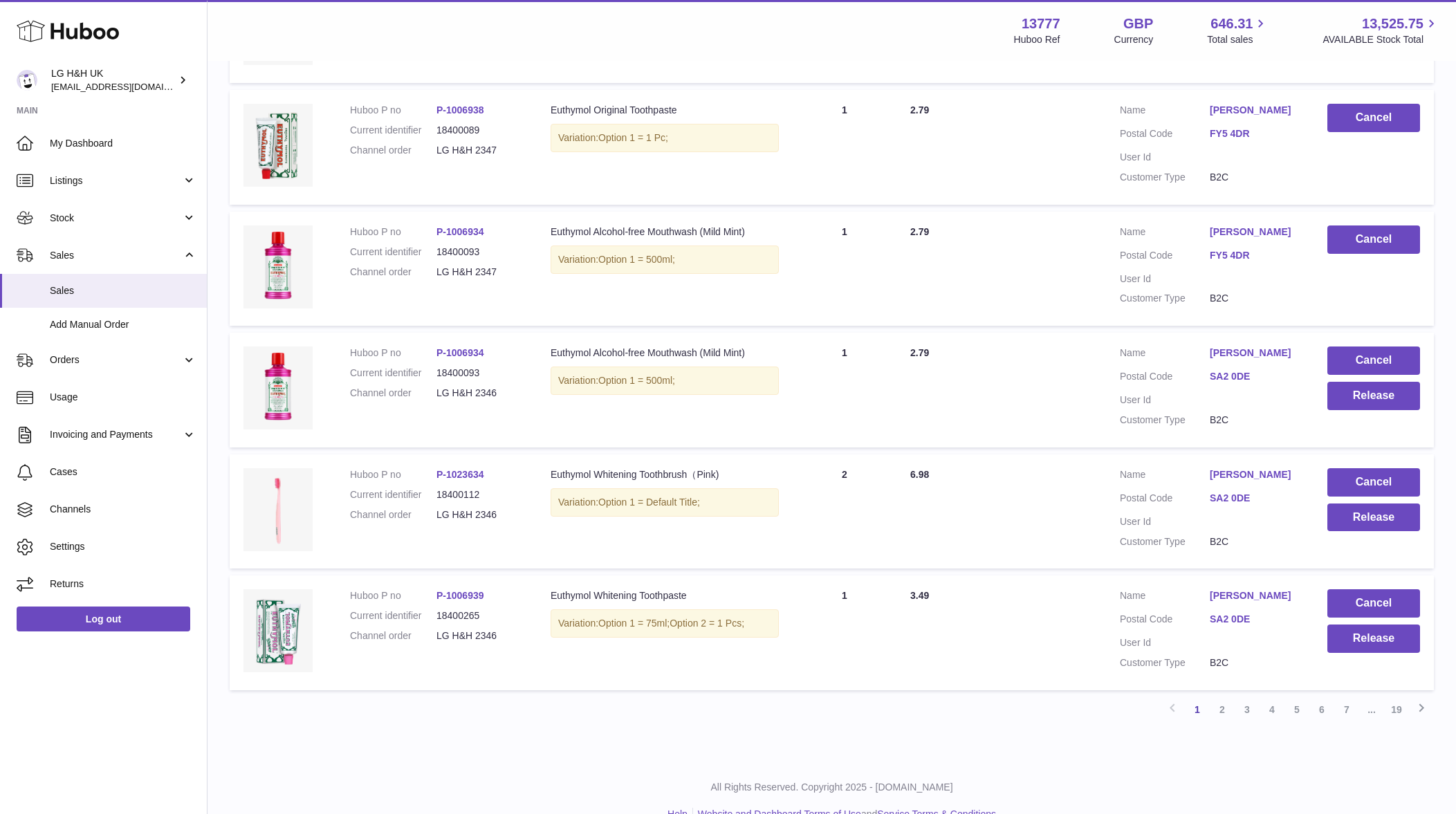
scroll to position [892, 0]
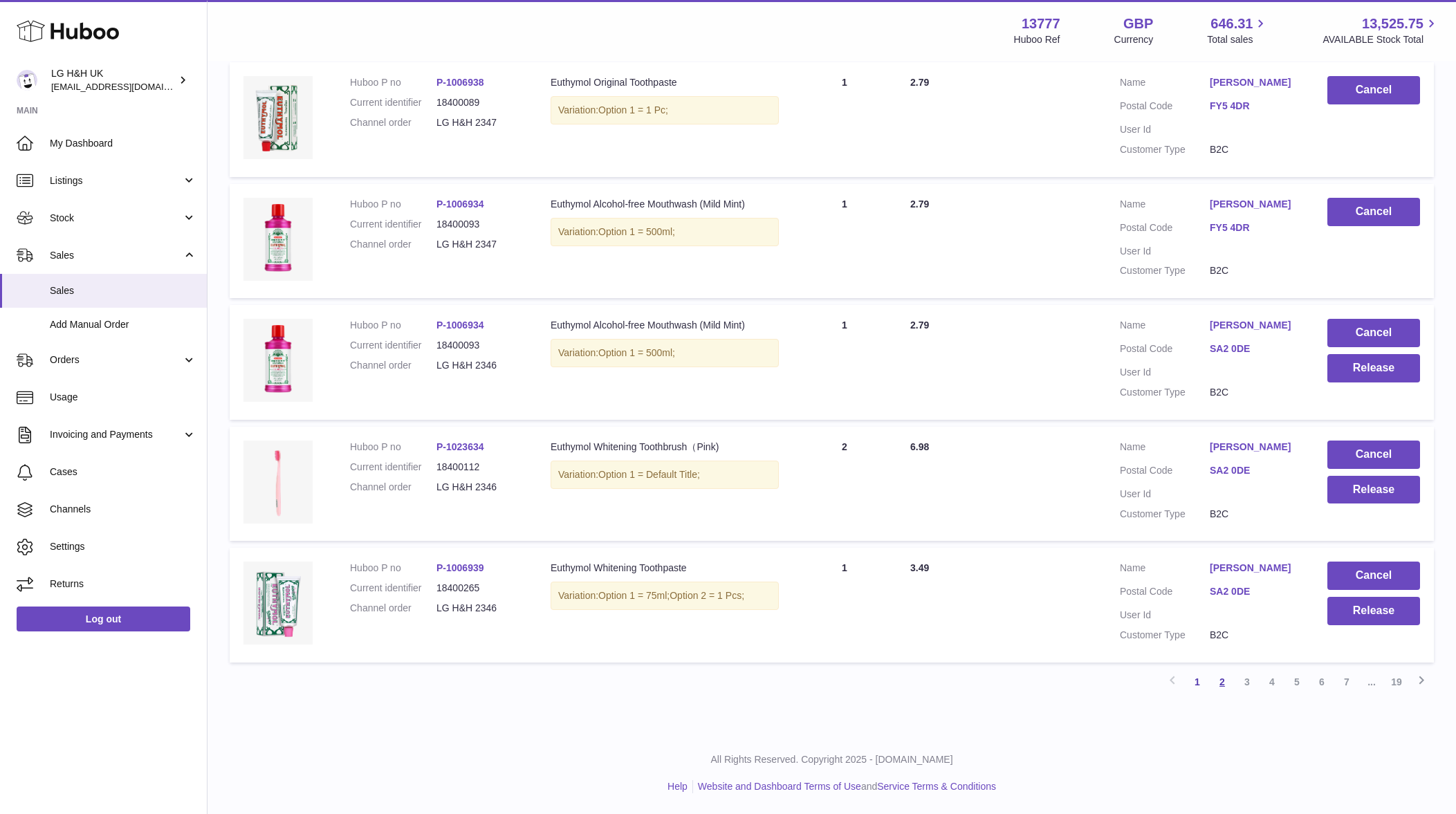
click at [1227, 678] on link "2" at bounding box center [1222, 682] width 25 height 25
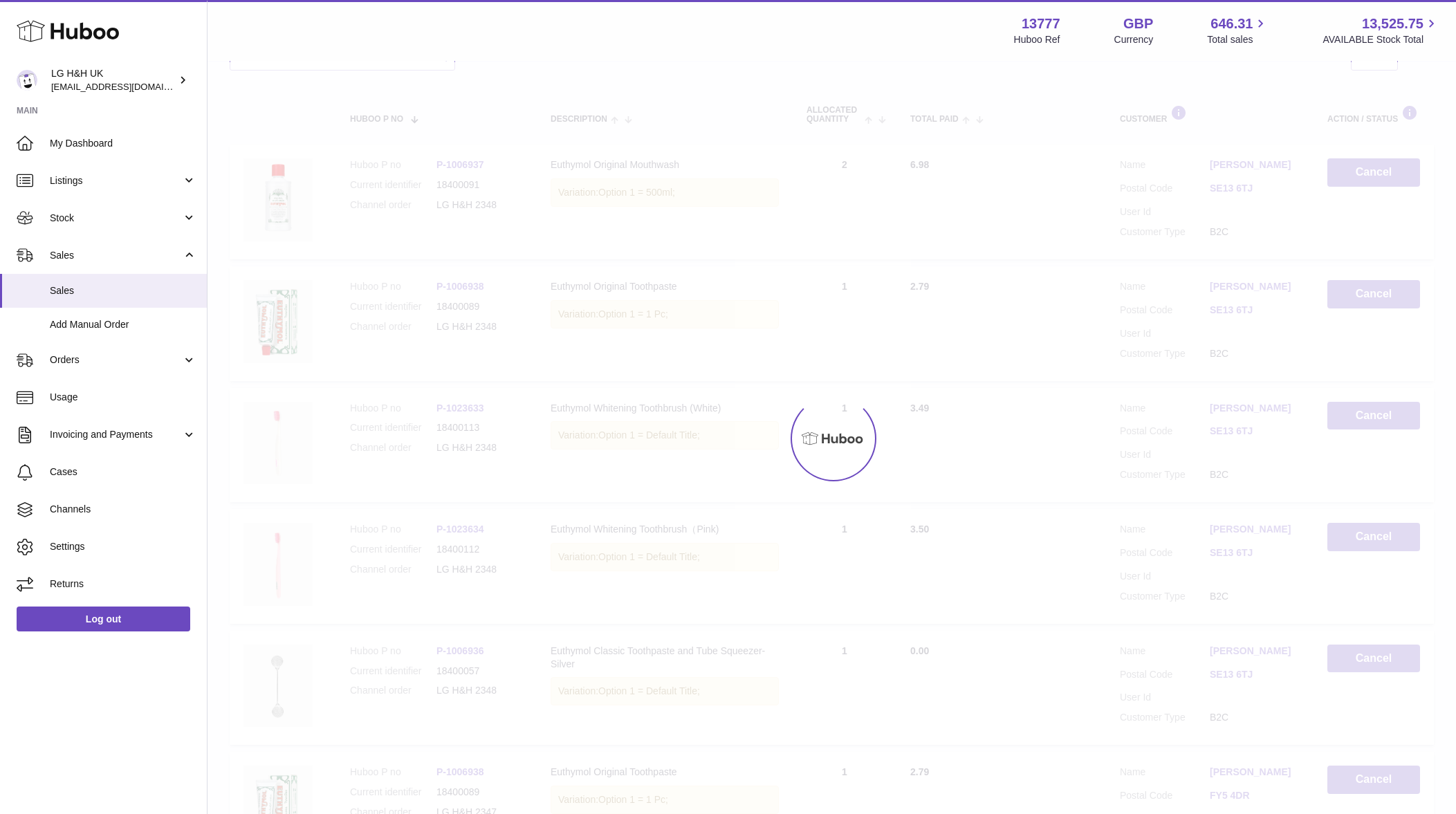
scroll to position [62, 0]
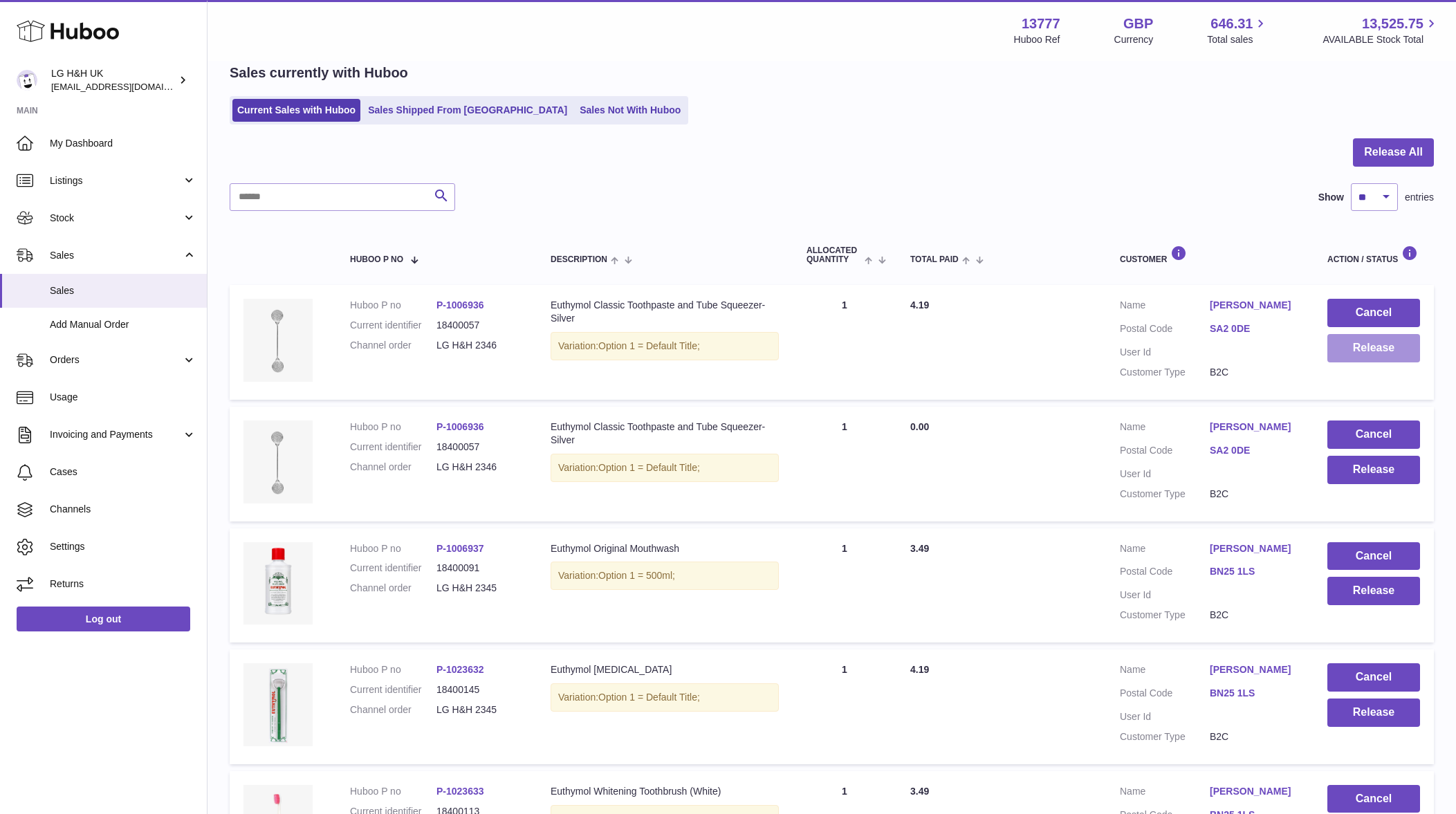
click at [1341, 345] on button "Release" at bounding box center [1373, 348] width 93 height 28
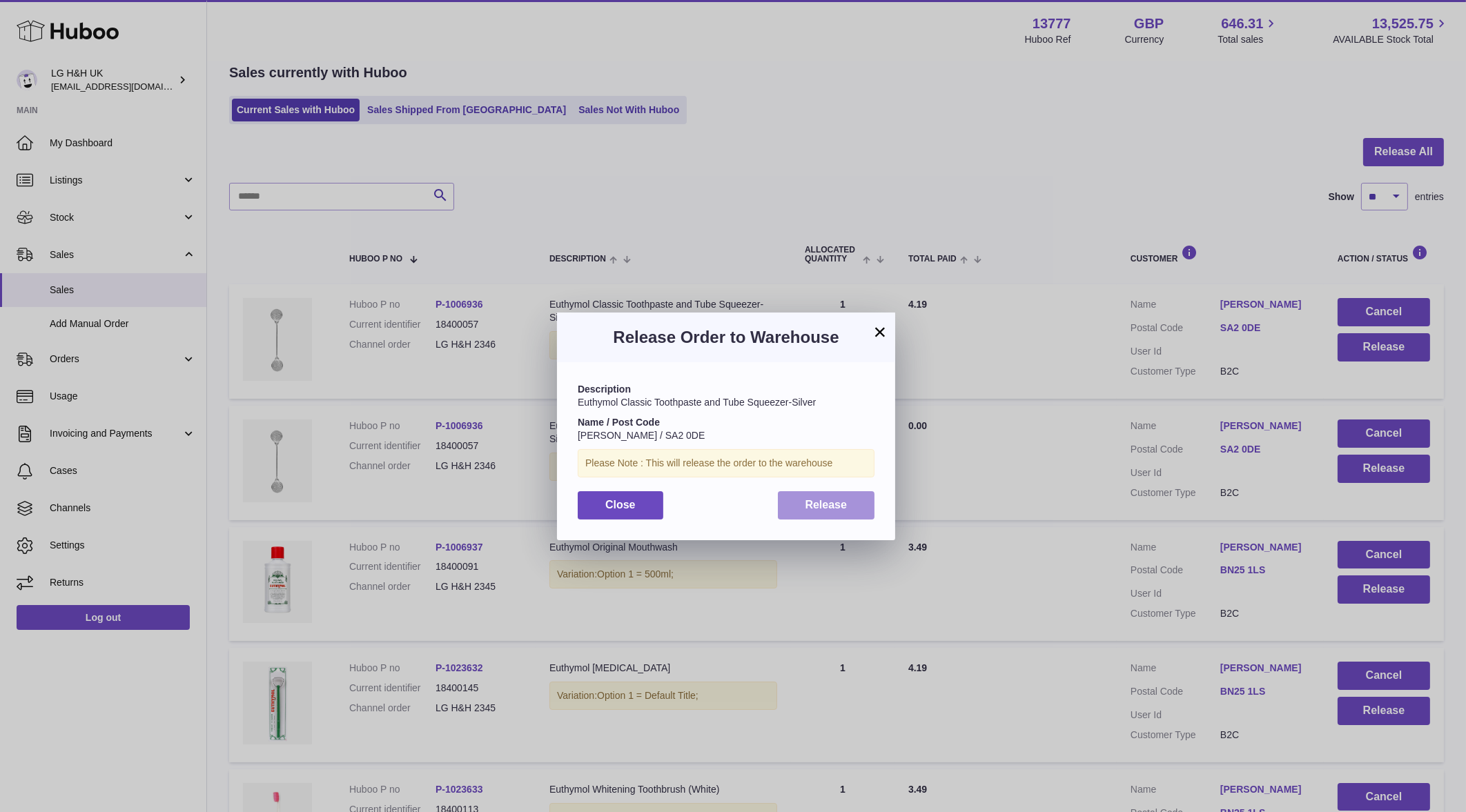
click at [858, 499] on button "Release" at bounding box center [826, 505] width 98 height 28
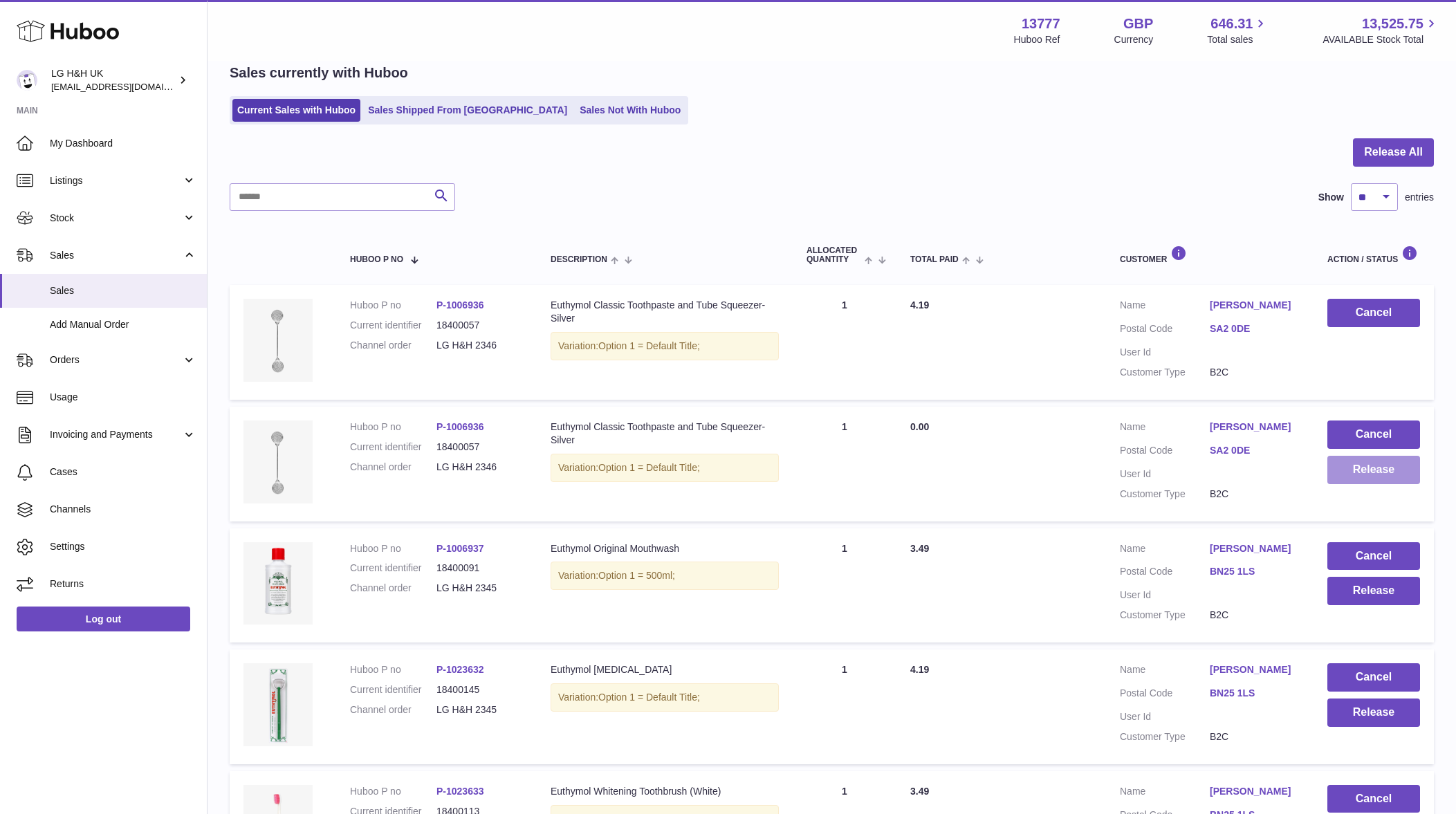
click at [1347, 464] on button "Release" at bounding box center [1373, 469] width 93 height 28
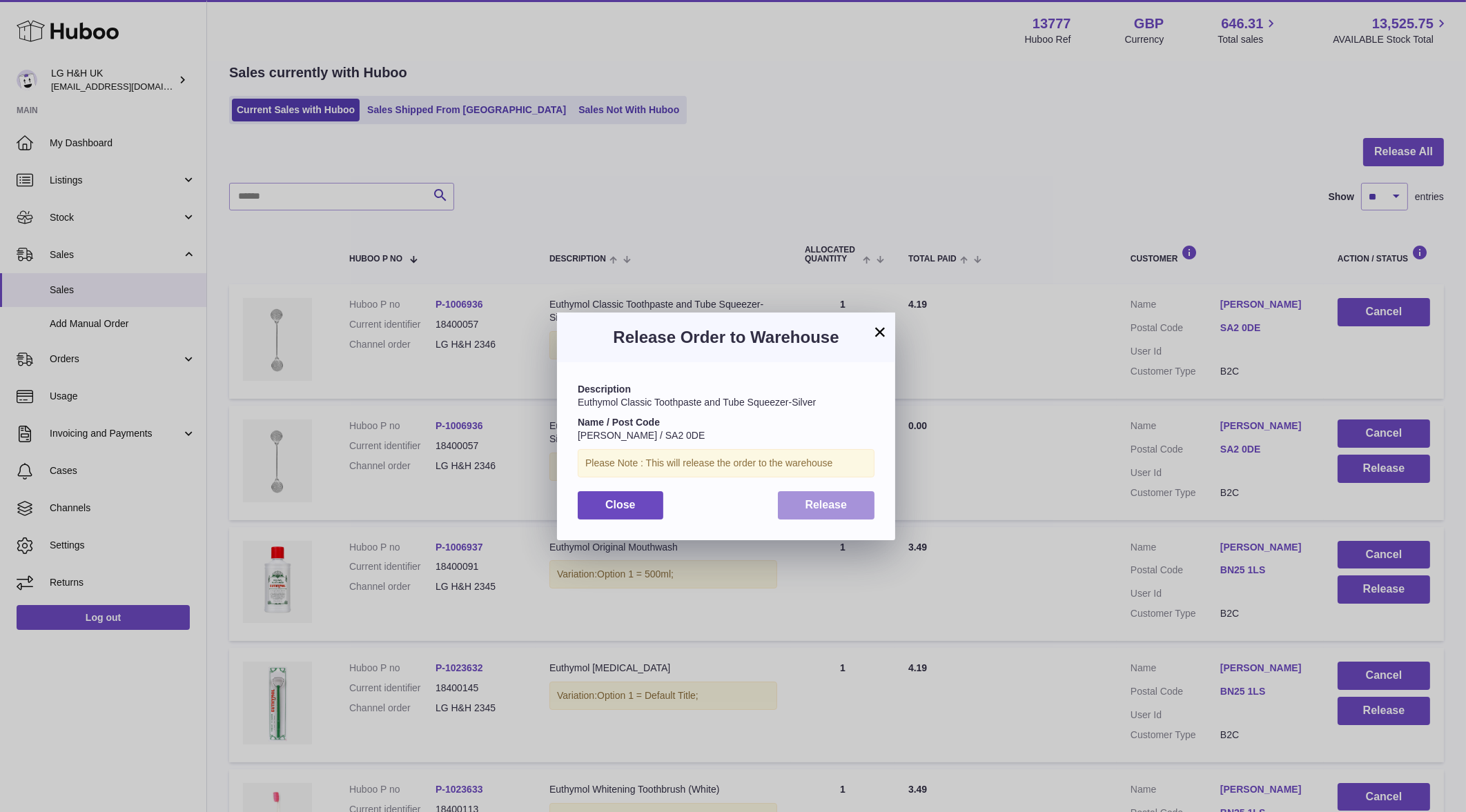
click at [858, 491] on button "Release" at bounding box center [826, 505] width 98 height 28
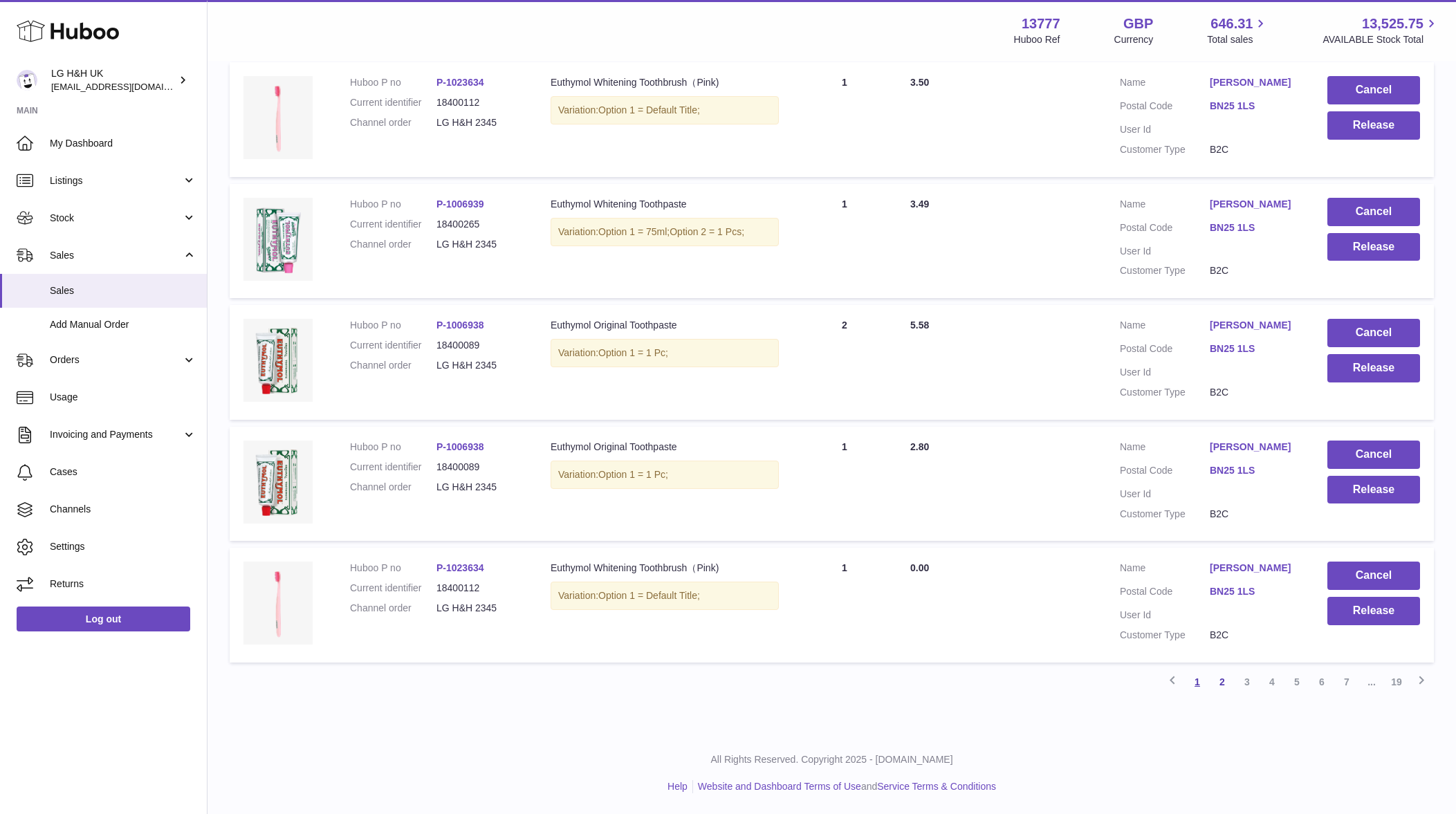
click at [1200, 683] on link "1" at bounding box center [1197, 682] width 25 height 25
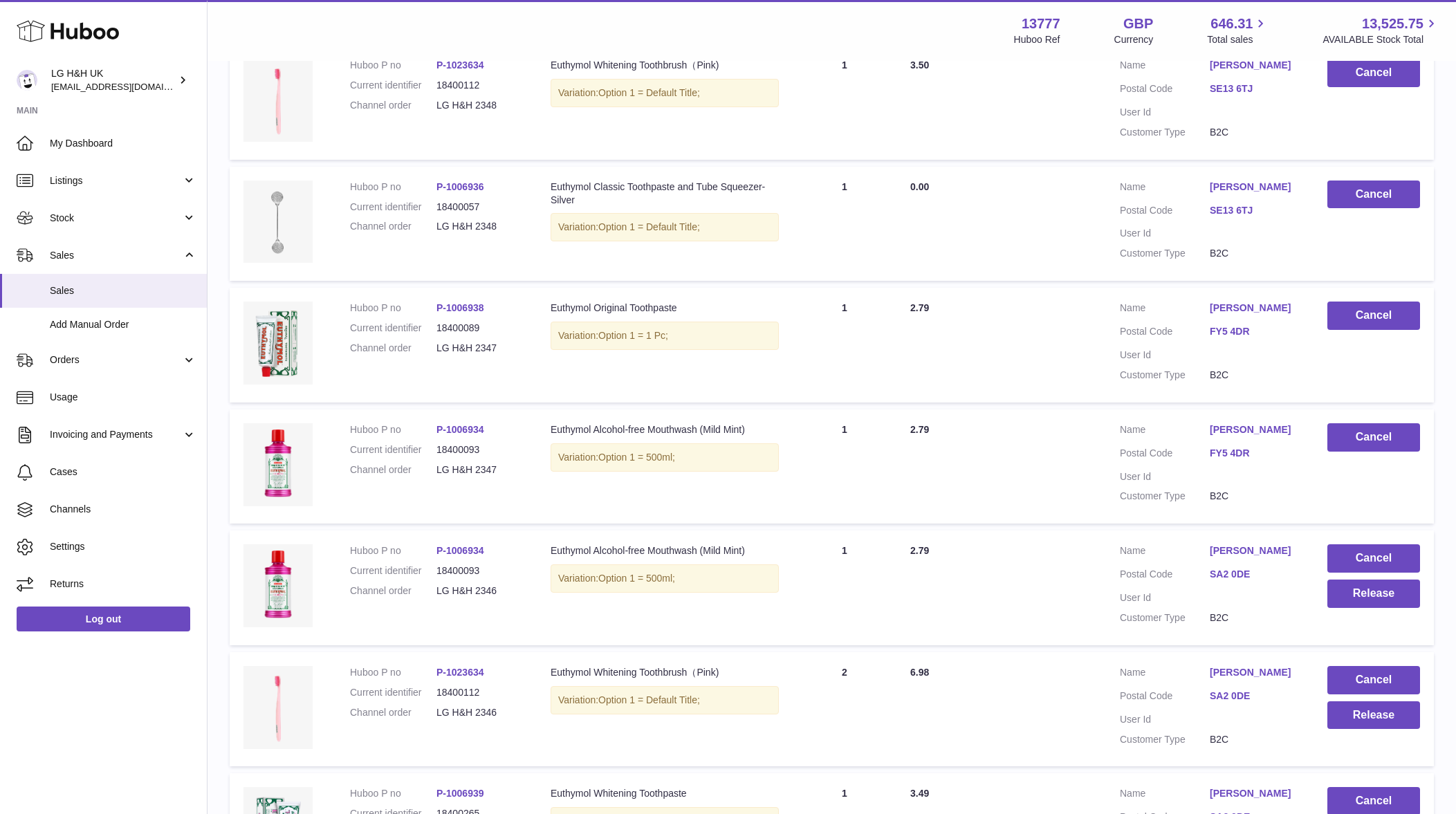
scroll to position [892, 0]
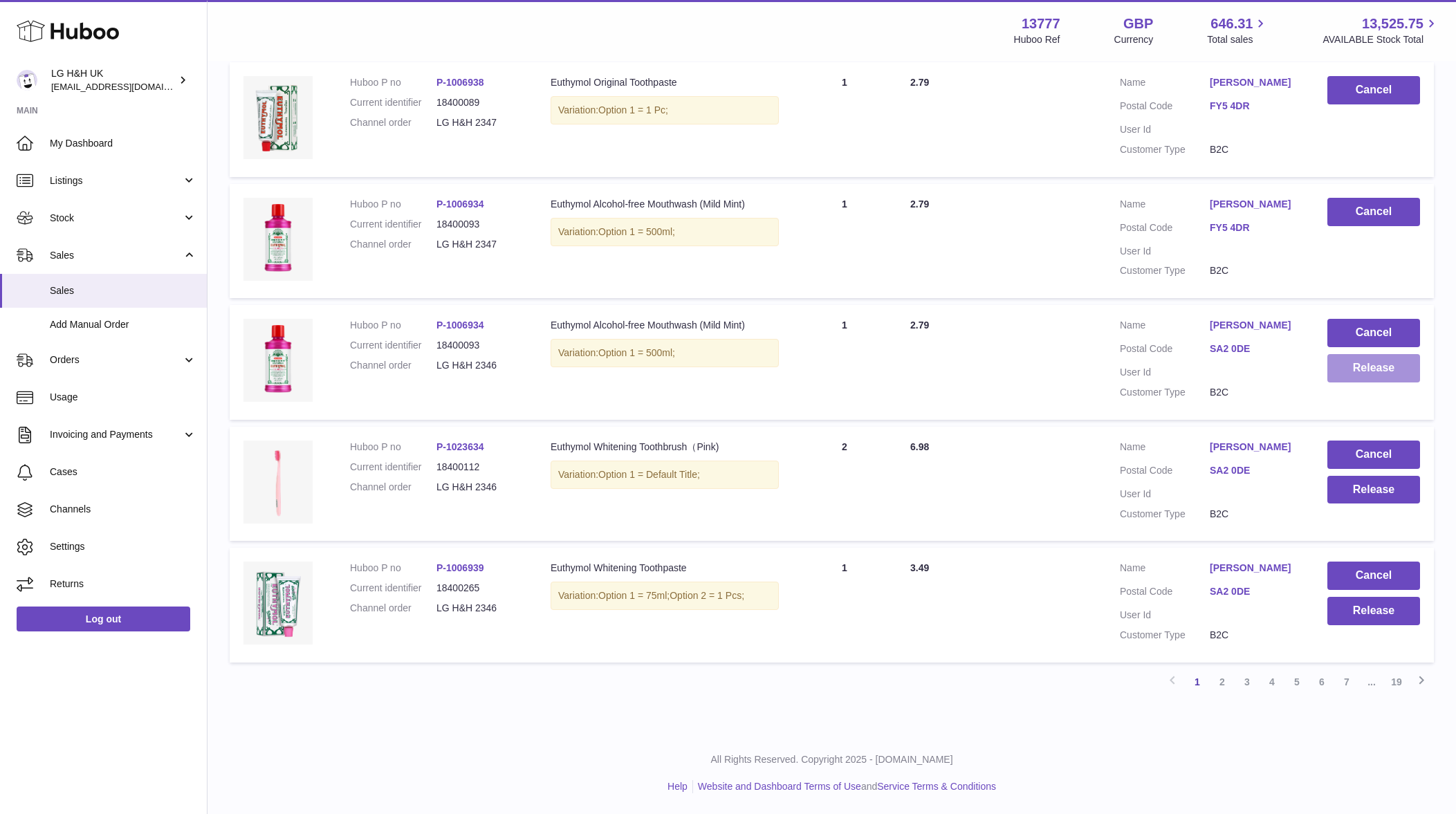
click at [1361, 382] on button "Release" at bounding box center [1373, 368] width 93 height 28
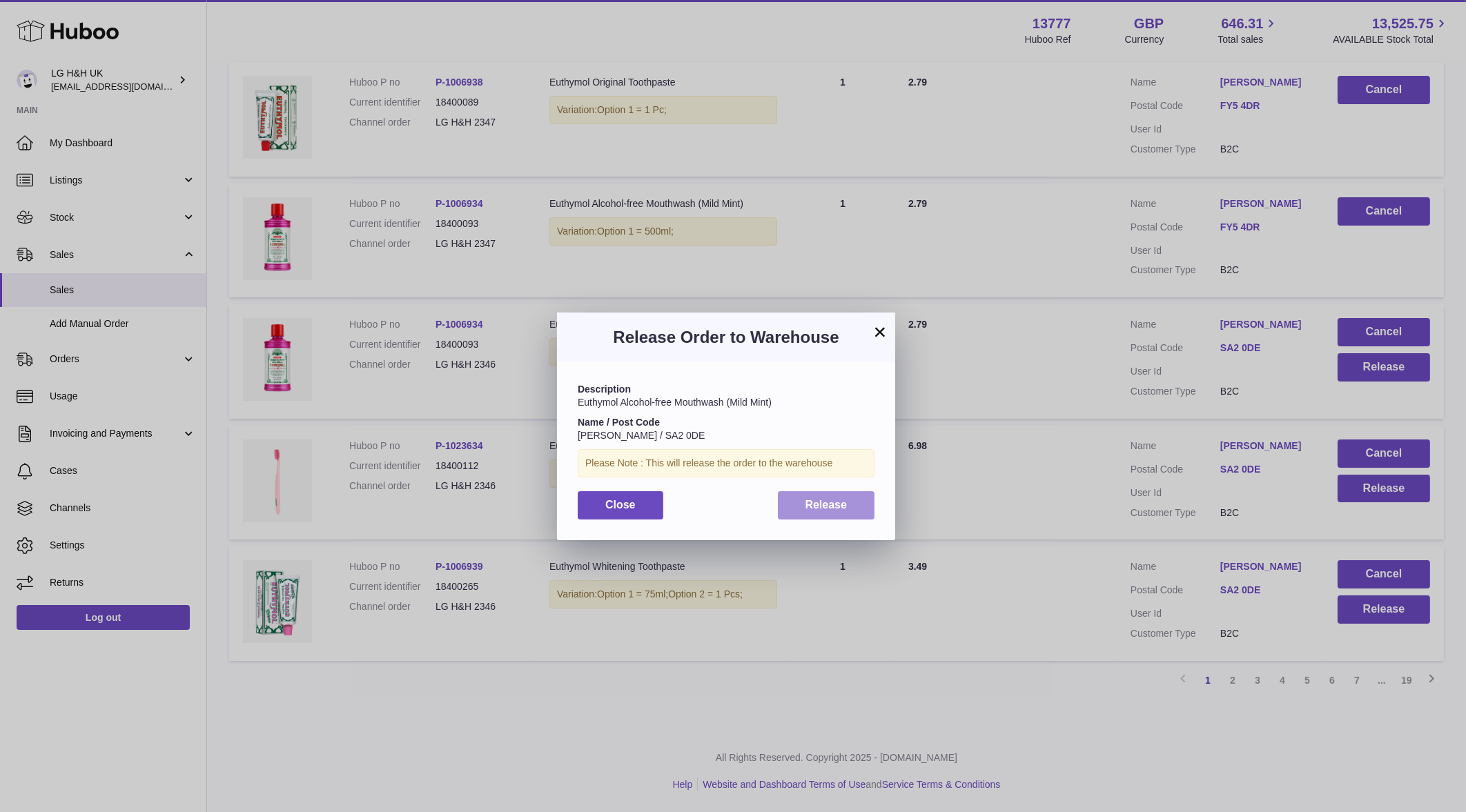
click at [779, 503] on button "Release" at bounding box center [826, 505] width 98 height 28
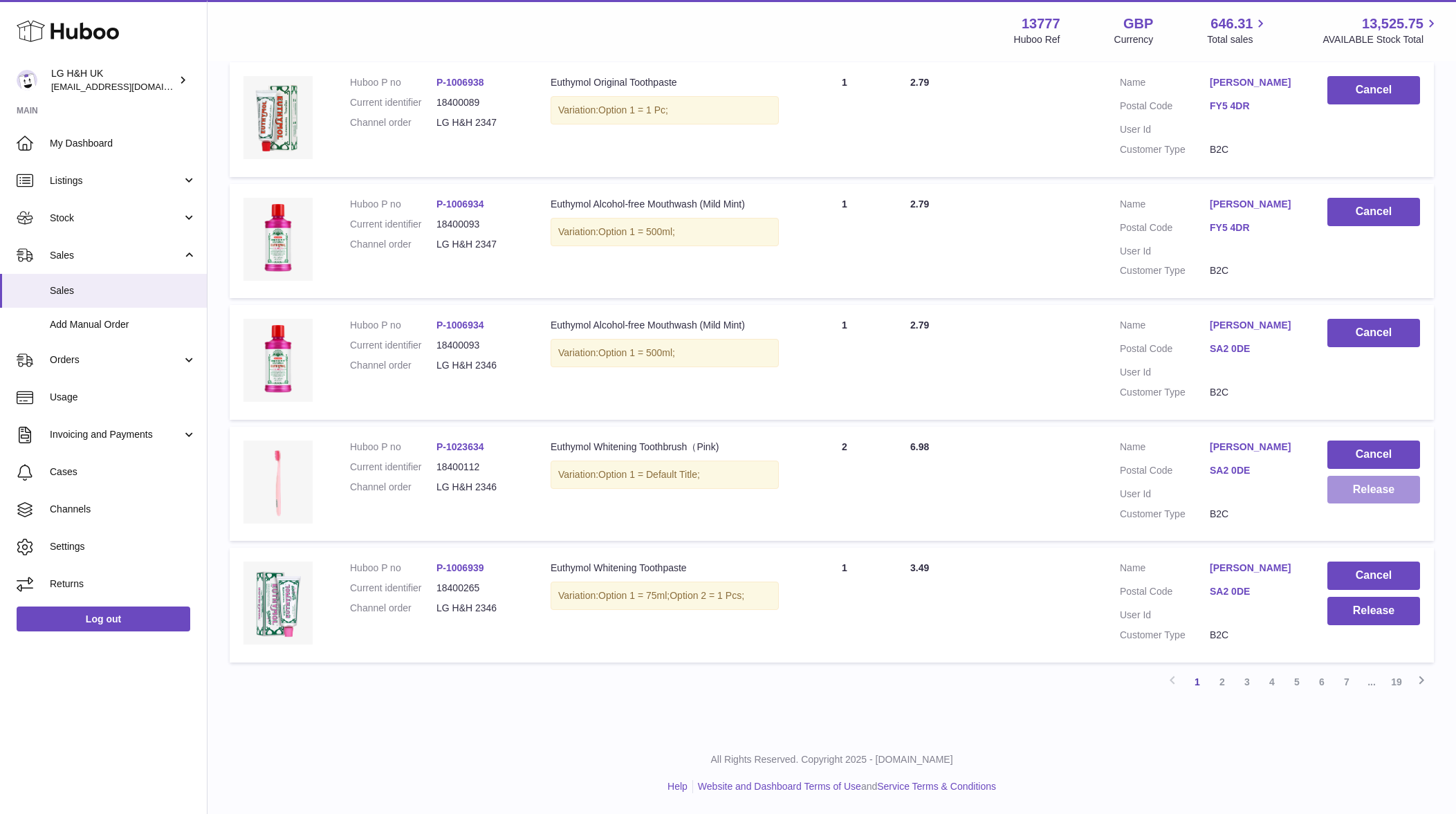
click at [1356, 483] on button "Release" at bounding box center [1373, 490] width 93 height 28
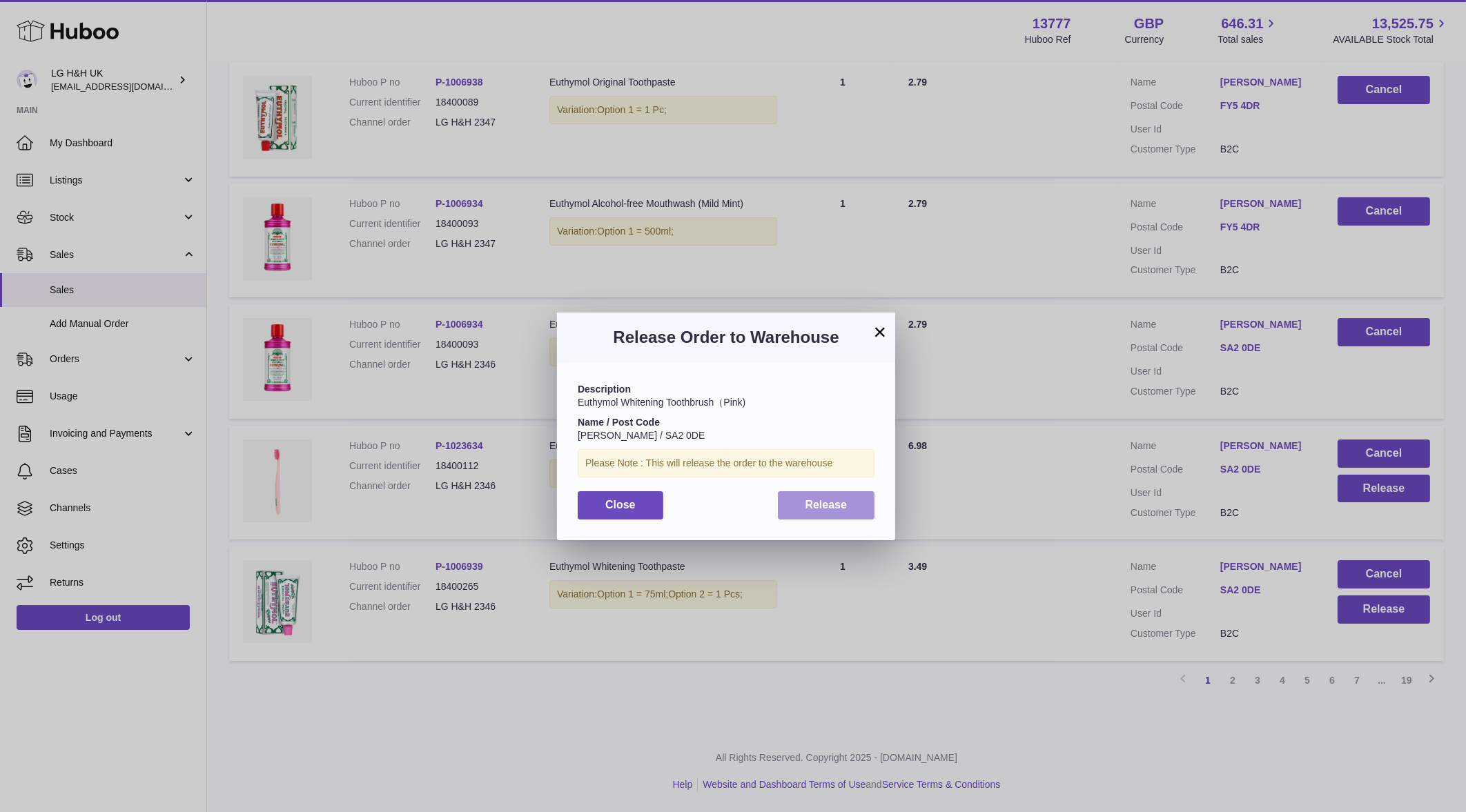
click at [844, 511] on button "Release" at bounding box center [826, 505] width 98 height 28
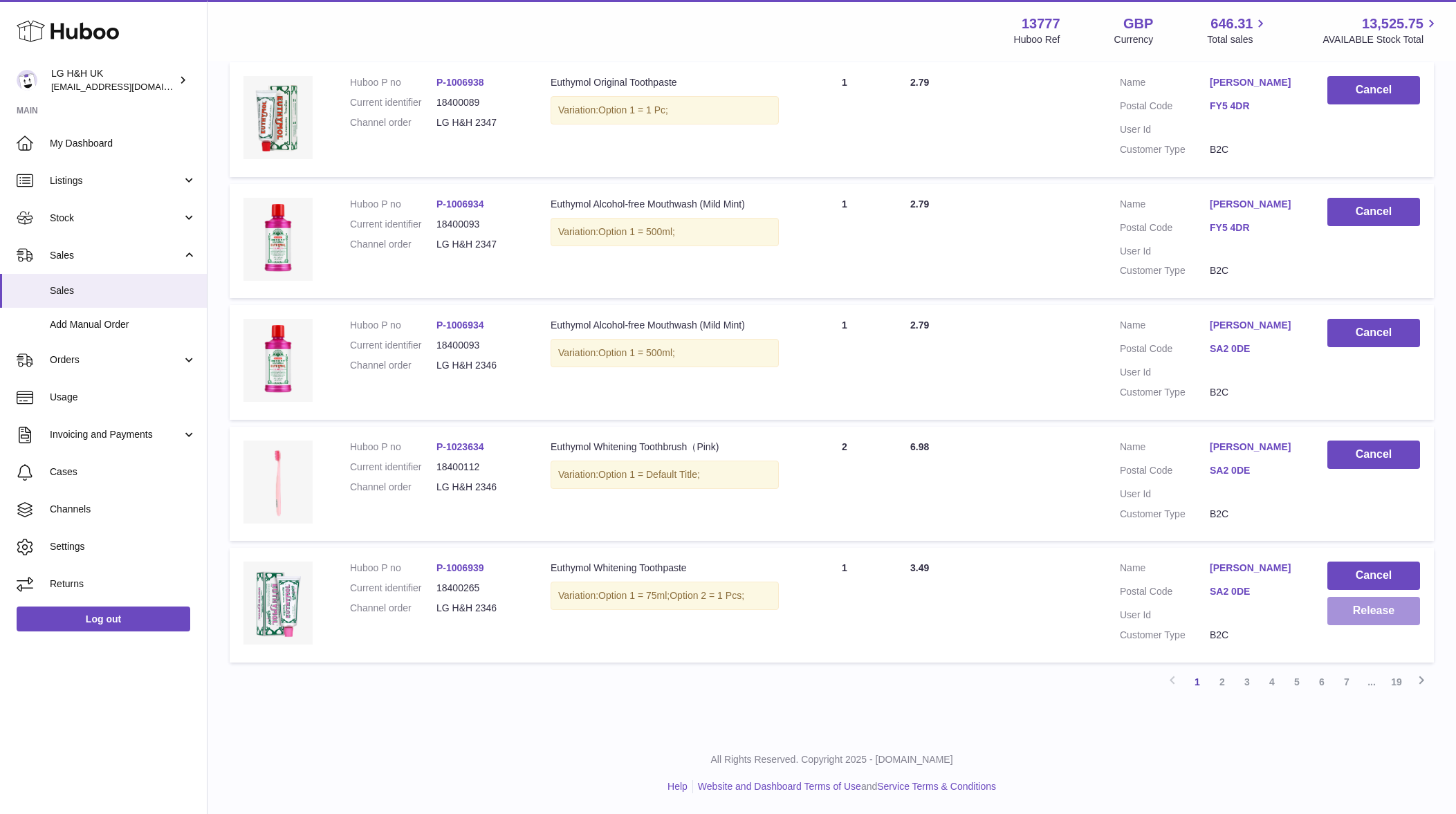
click at [1346, 622] on button "Release" at bounding box center [1373, 611] width 93 height 28
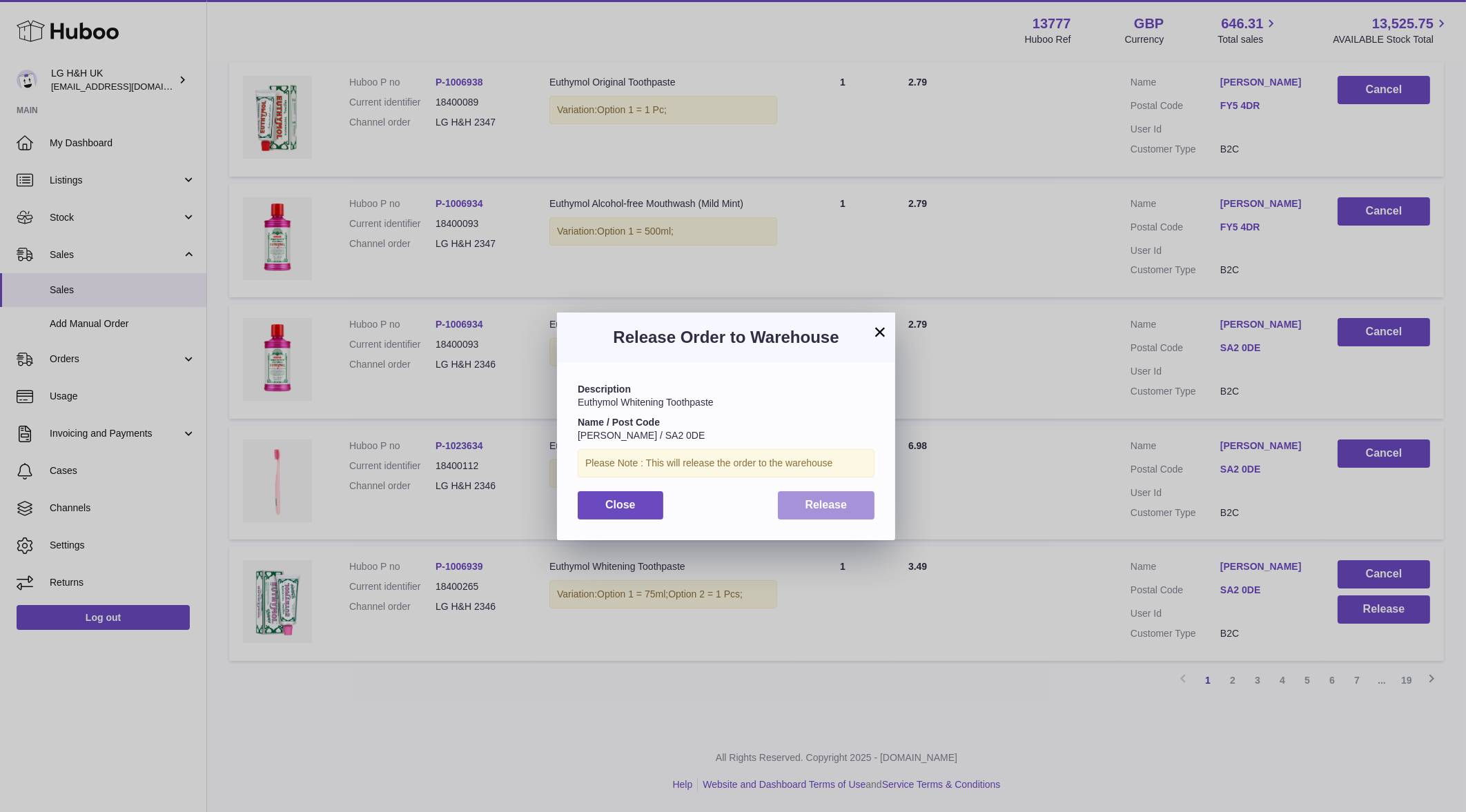
click at [856, 513] on button "Release" at bounding box center [826, 505] width 98 height 28
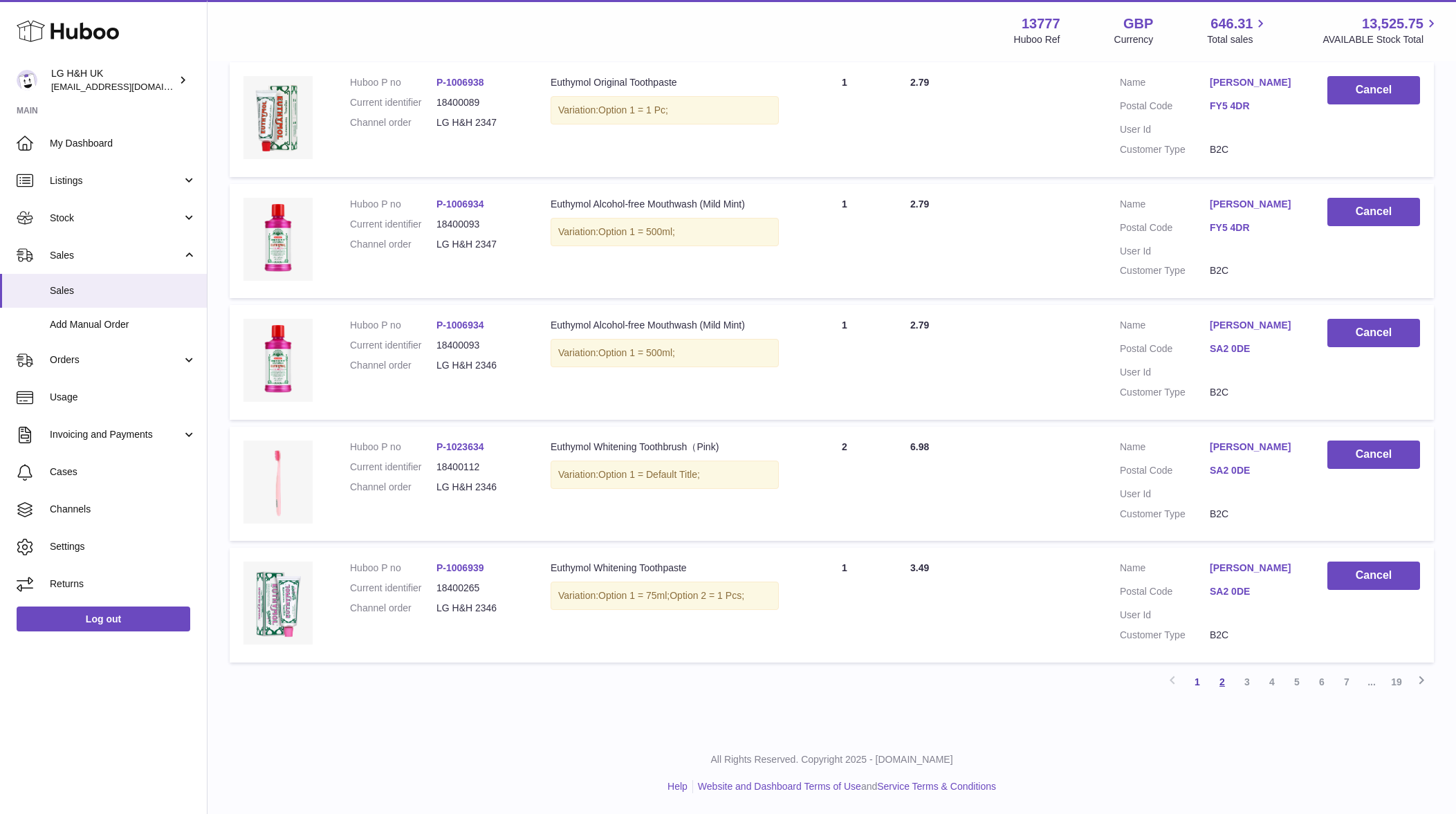
click at [1221, 684] on link "2" at bounding box center [1222, 682] width 25 height 25
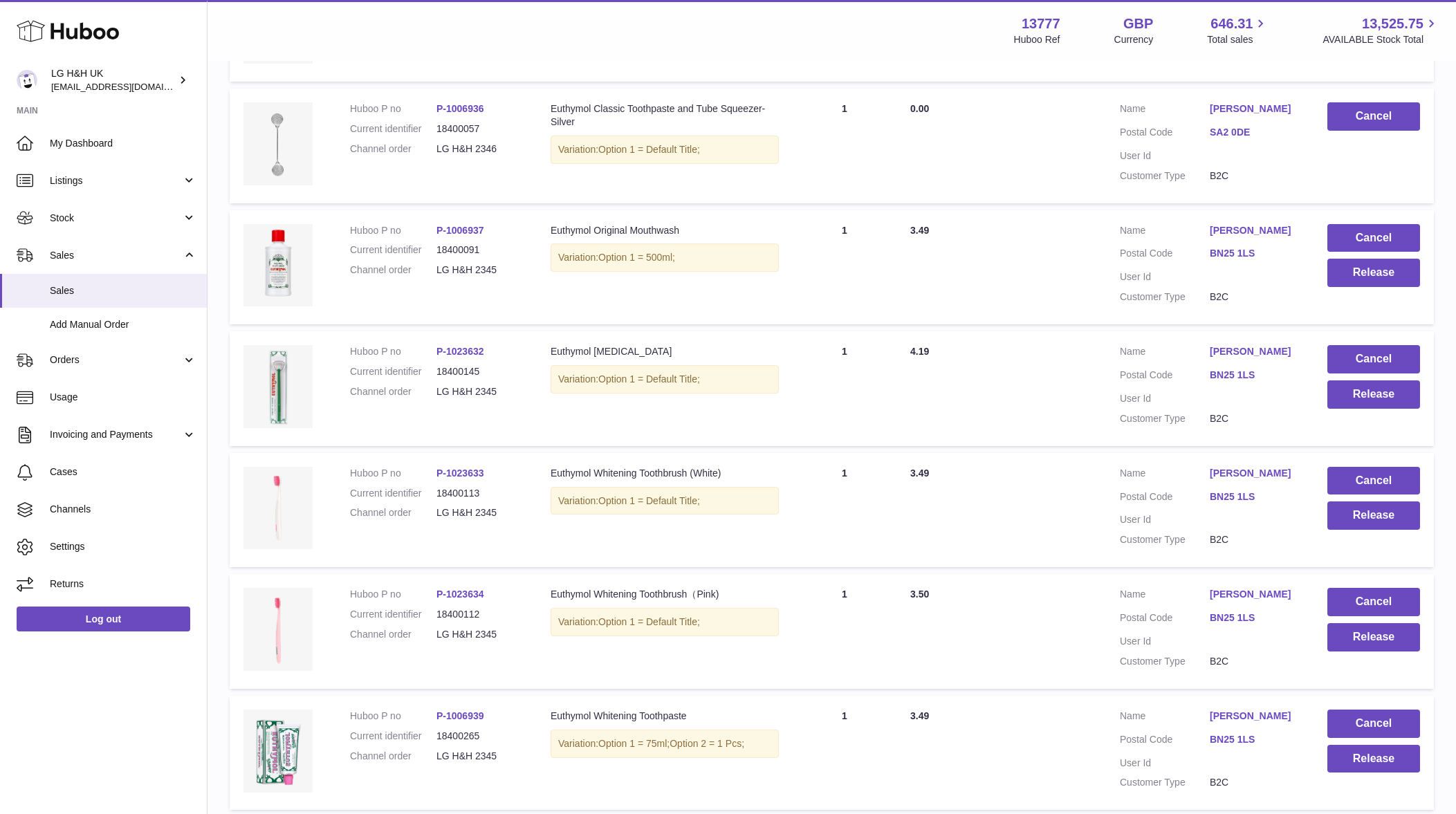
scroll to position [408, 0]
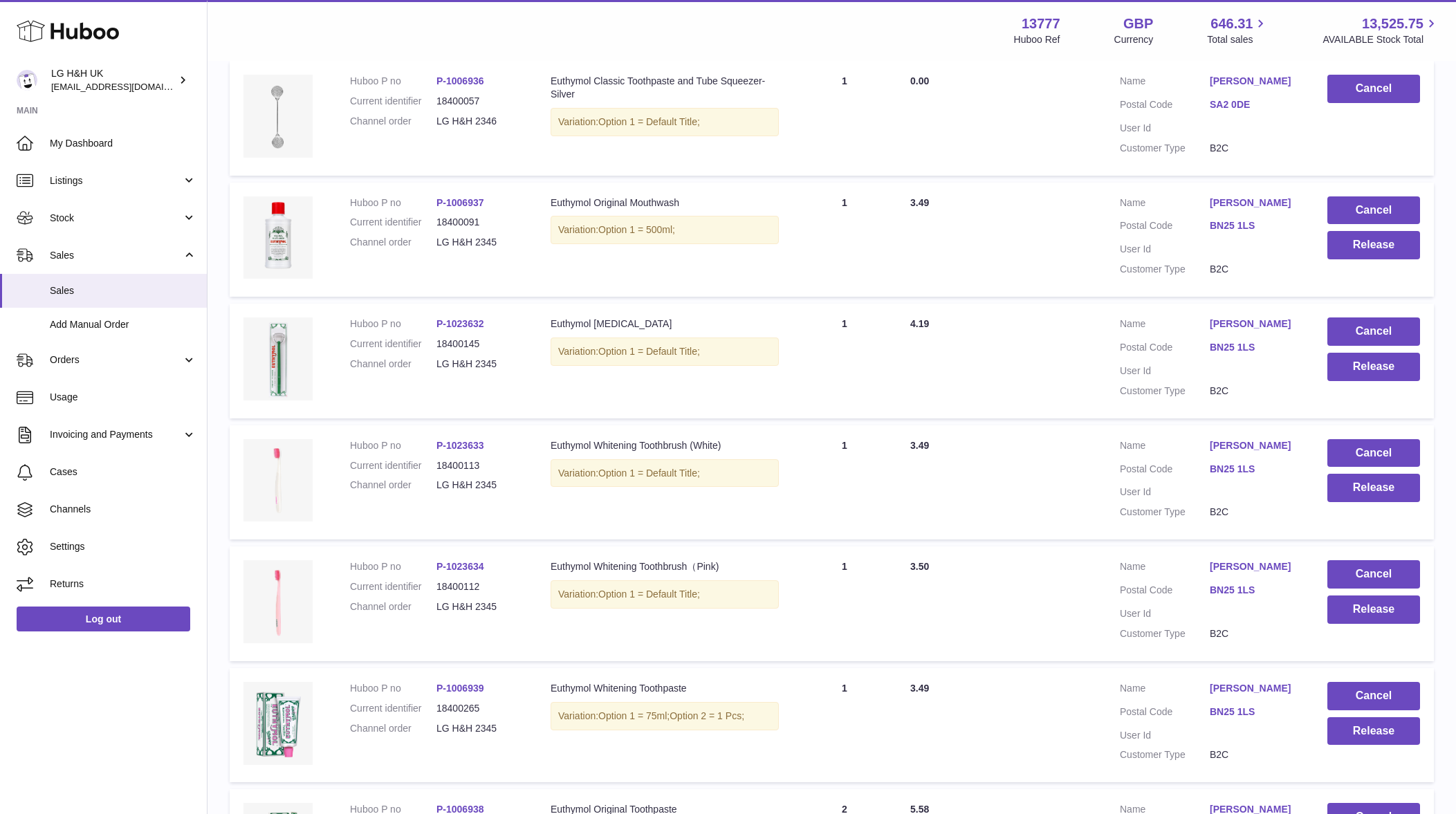
click at [1244, 228] on link "BN25 1LS" at bounding box center [1254, 226] width 90 height 13
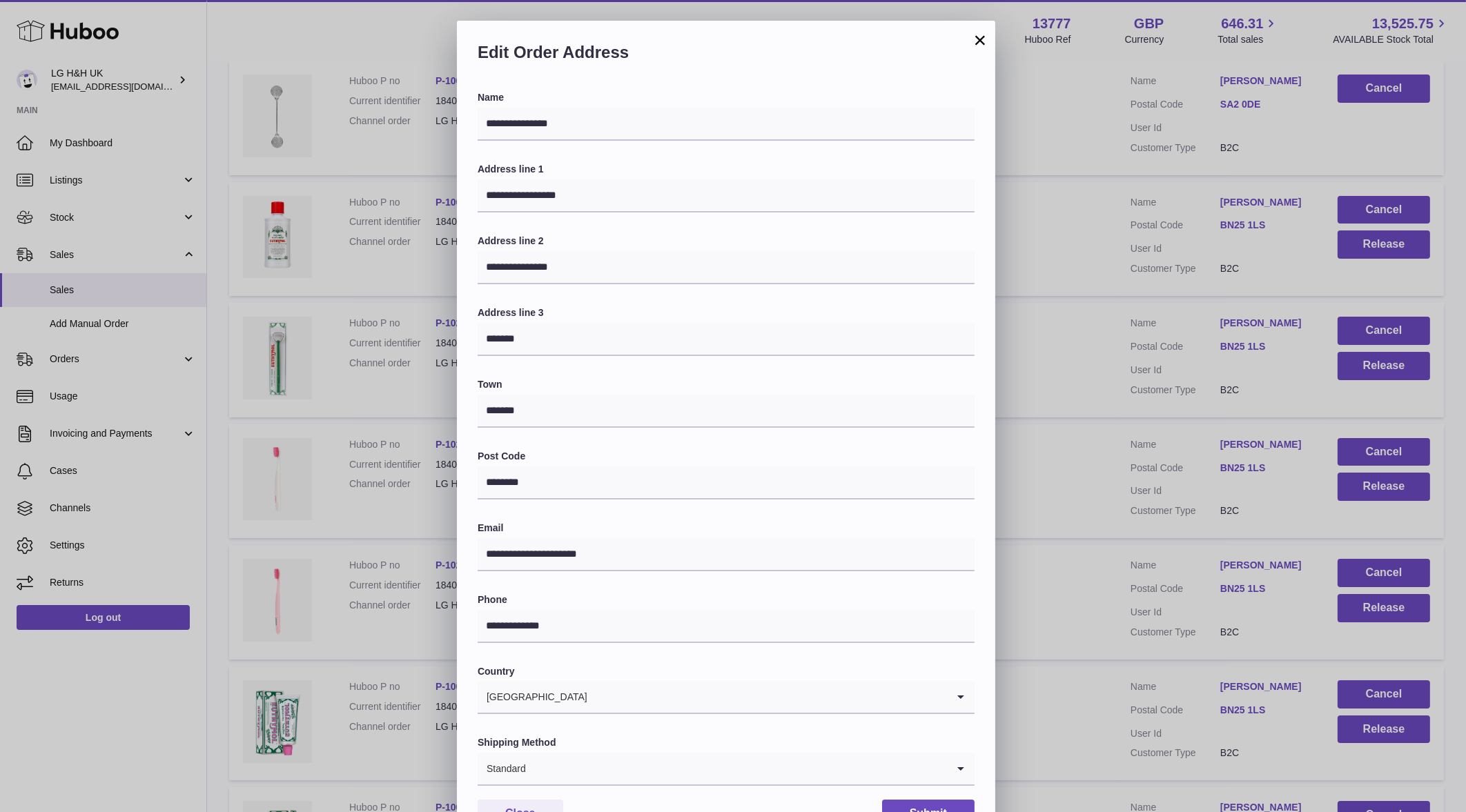
click at [970, 46] on h2 "Edit Order Address" at bounding box center [726, 55] width 497 height 29
click at [974, 43] on button "×" at bounding box center [980, 40] width 16 height 16
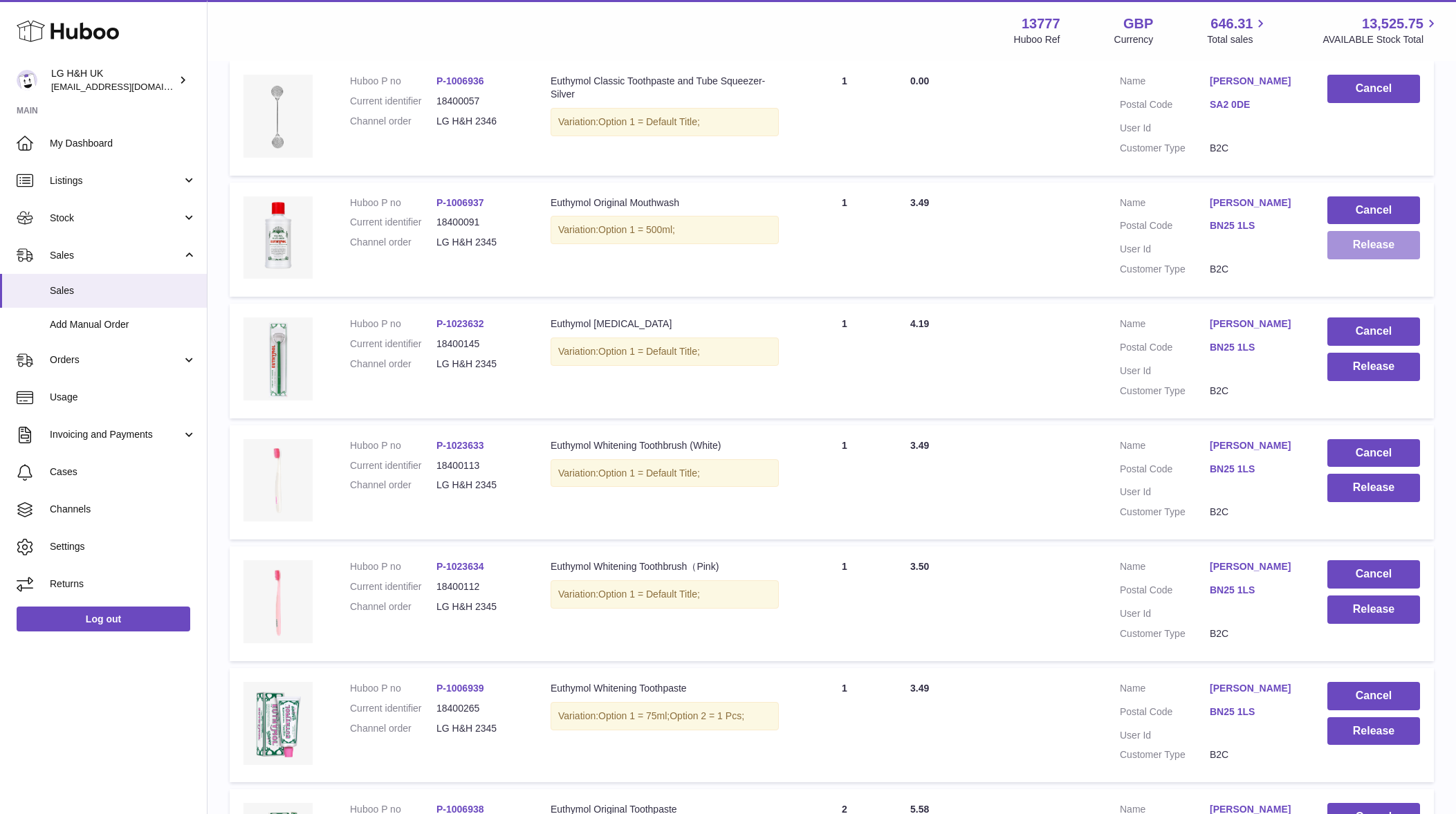
click at [1335, 247] on button "Release" at bounding box center [1373, 245] width 93 height 28
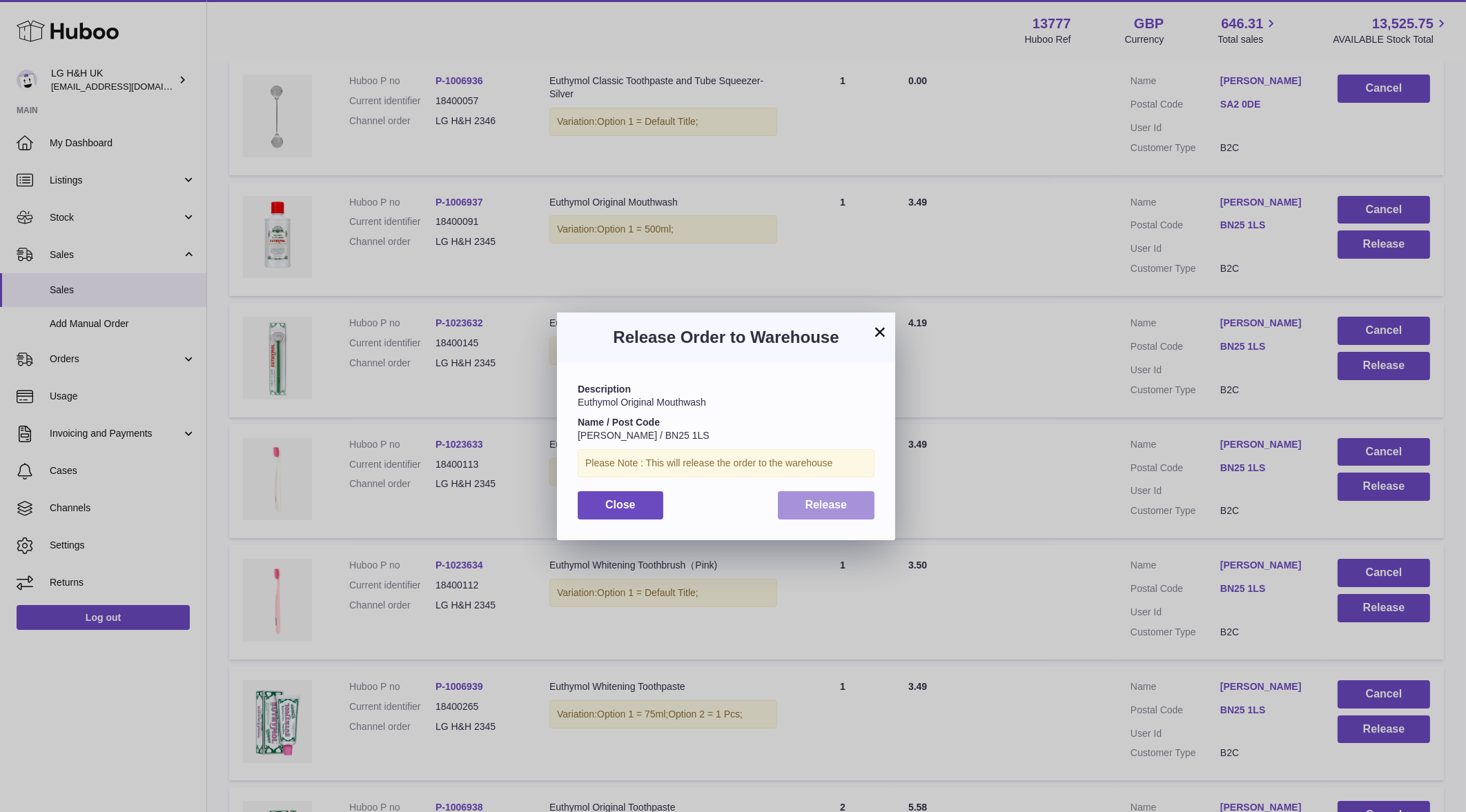
click at [846, 497] on button "Release" at bounding box center [826, 505] width 98 height 28
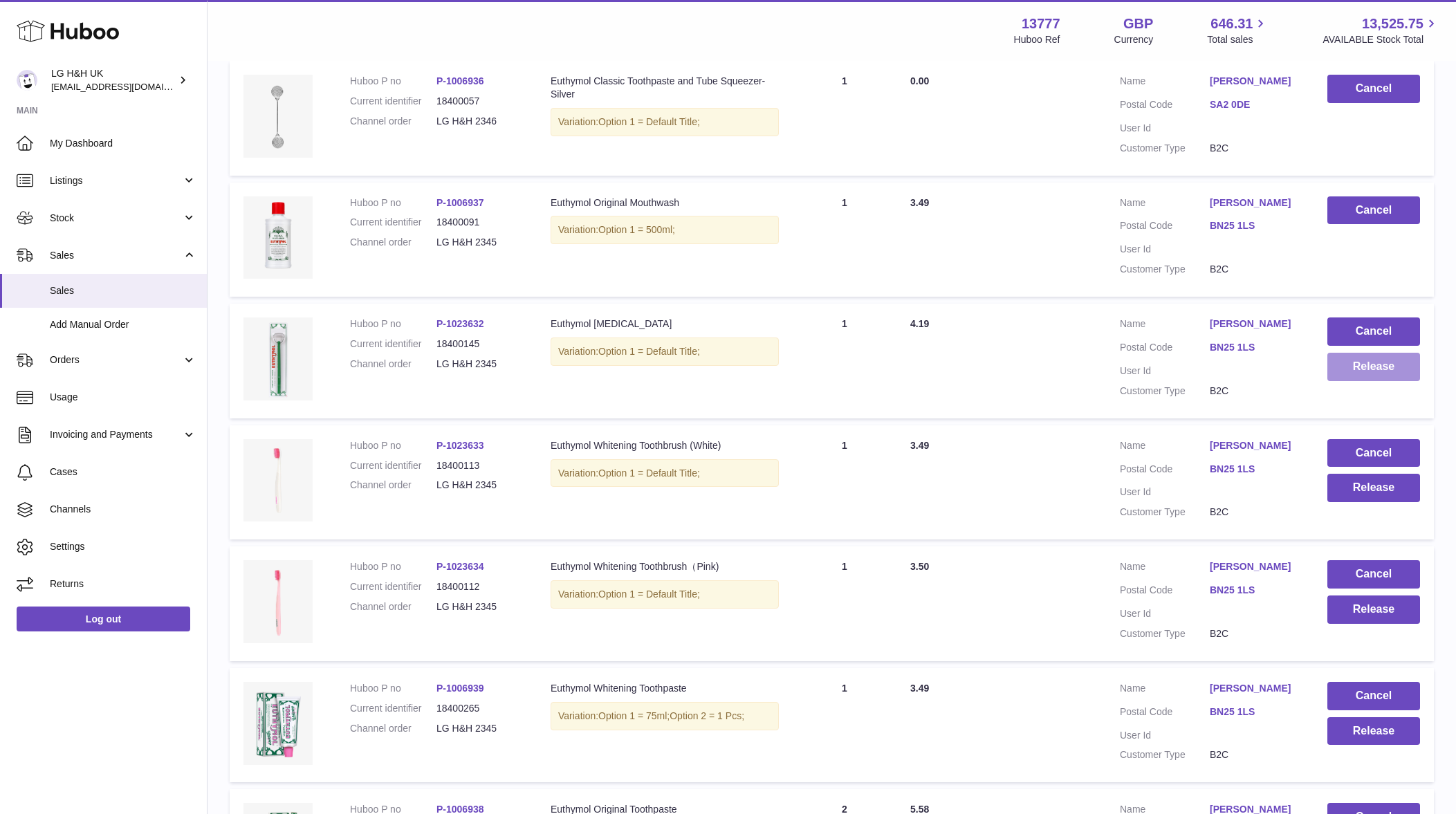
click at [1362, 376] on button "Release" at bounding box center [1373, 367] width 93 height 28
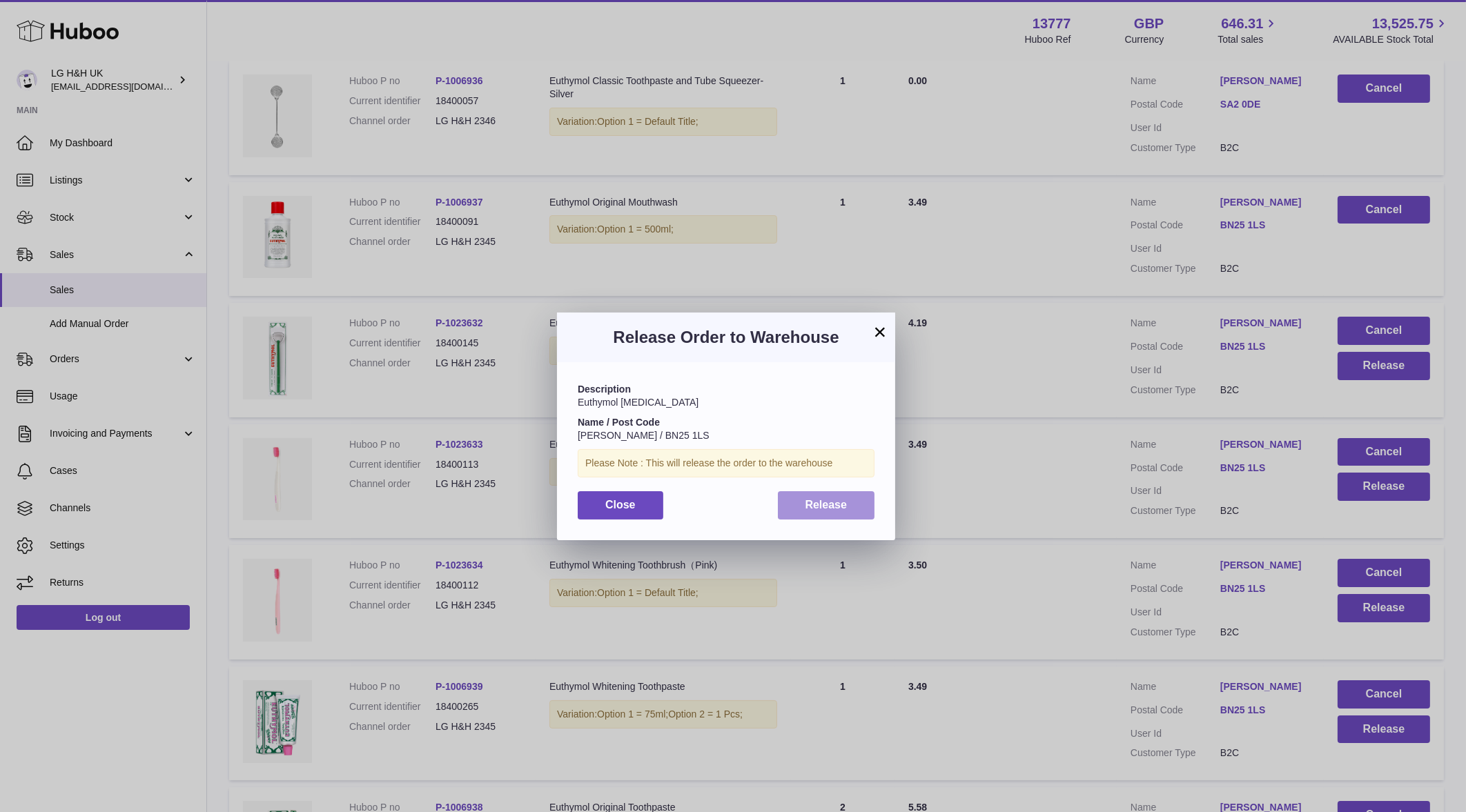
click at [863, 506] on button "Release" at bounding box center [826, 505] width 98 height 28
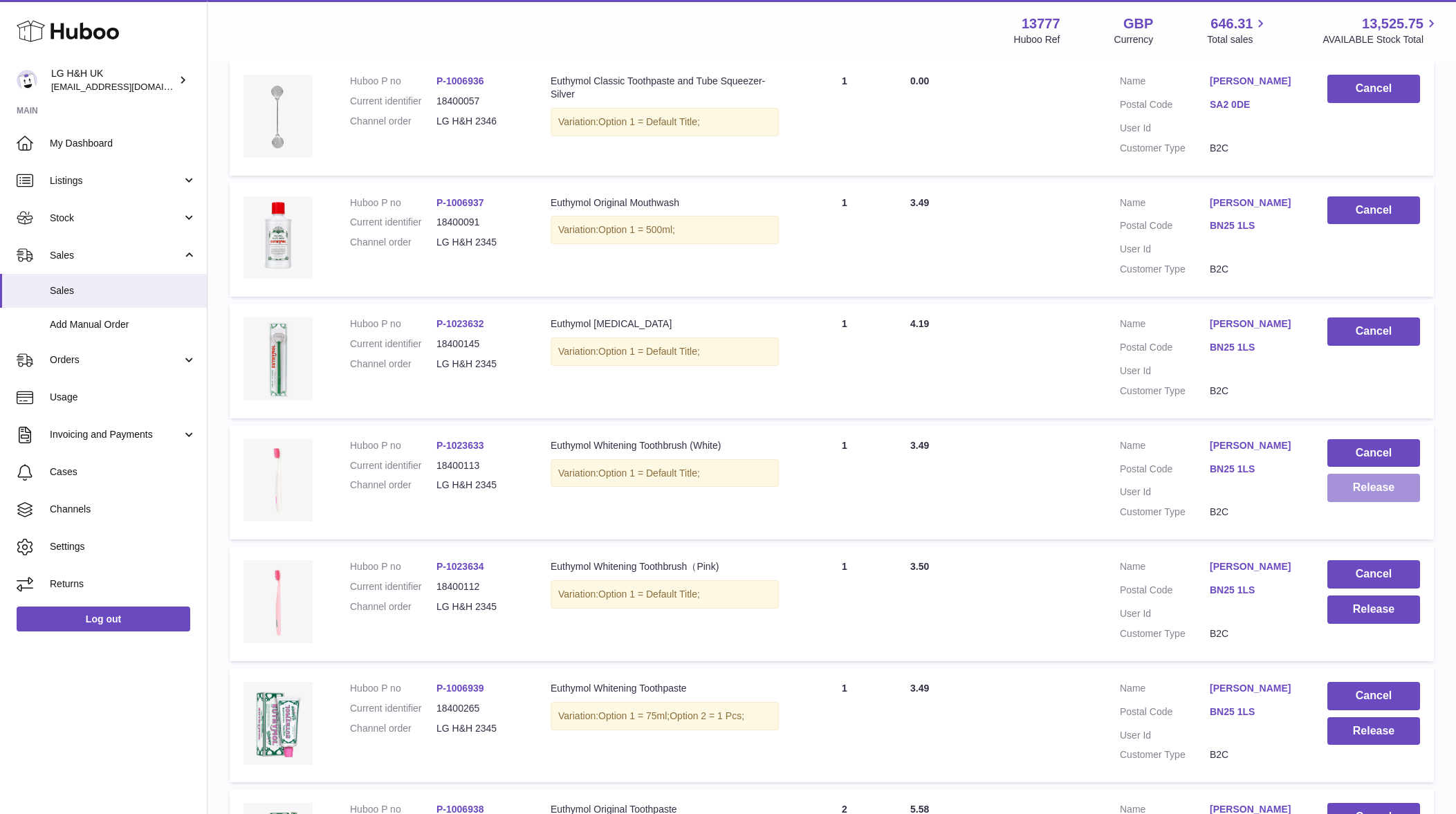
click at [1378, 483] on button "Release" at bounding box center [1373, 488] width 93 height 28
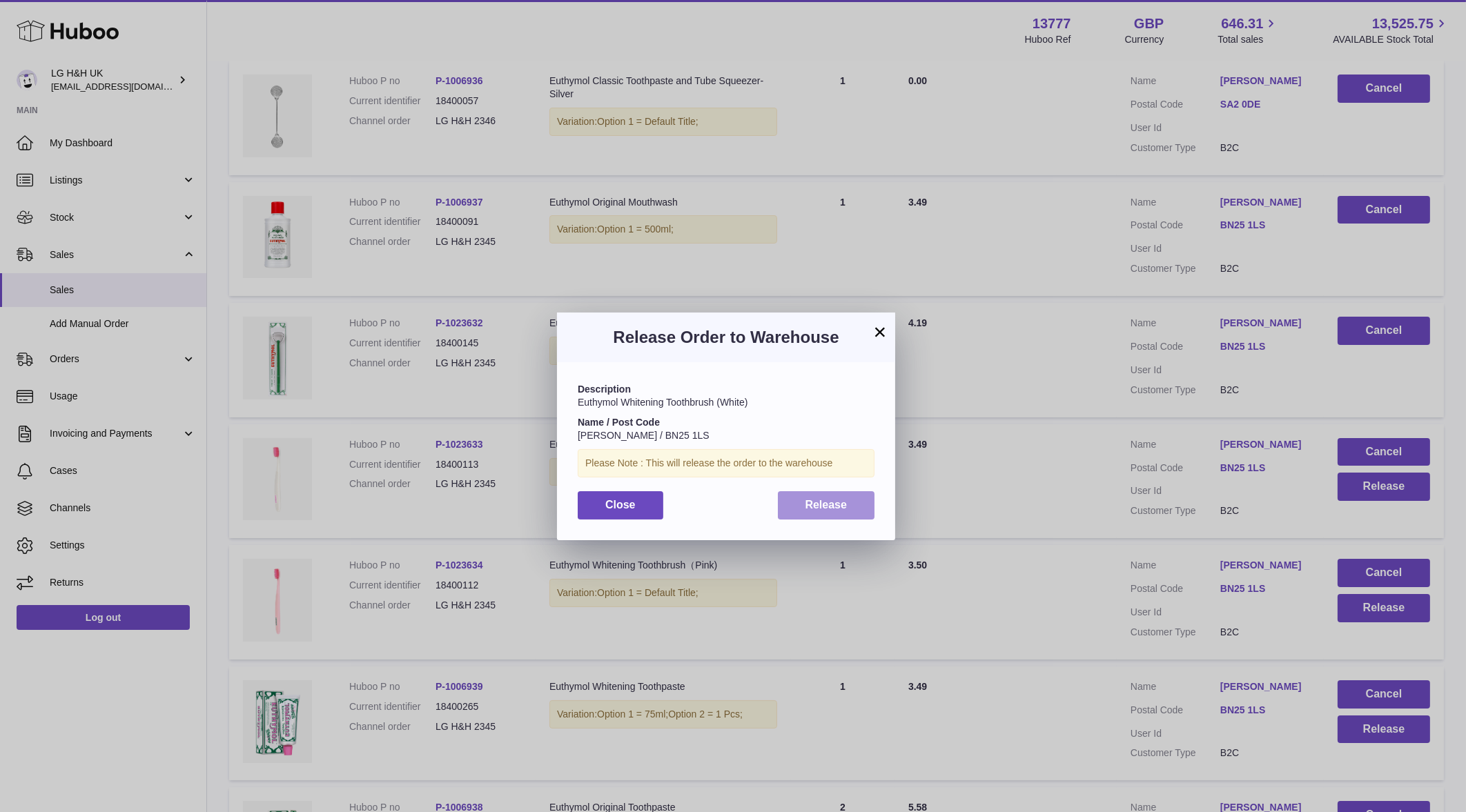
drag, startPoint x: 846, startPoint y: 501, endPoint x: 859, endPoint y: 510, distance: 15.8
click at [846, 502] on span "Release" at bounding box center [826, 504] width 42 height 11
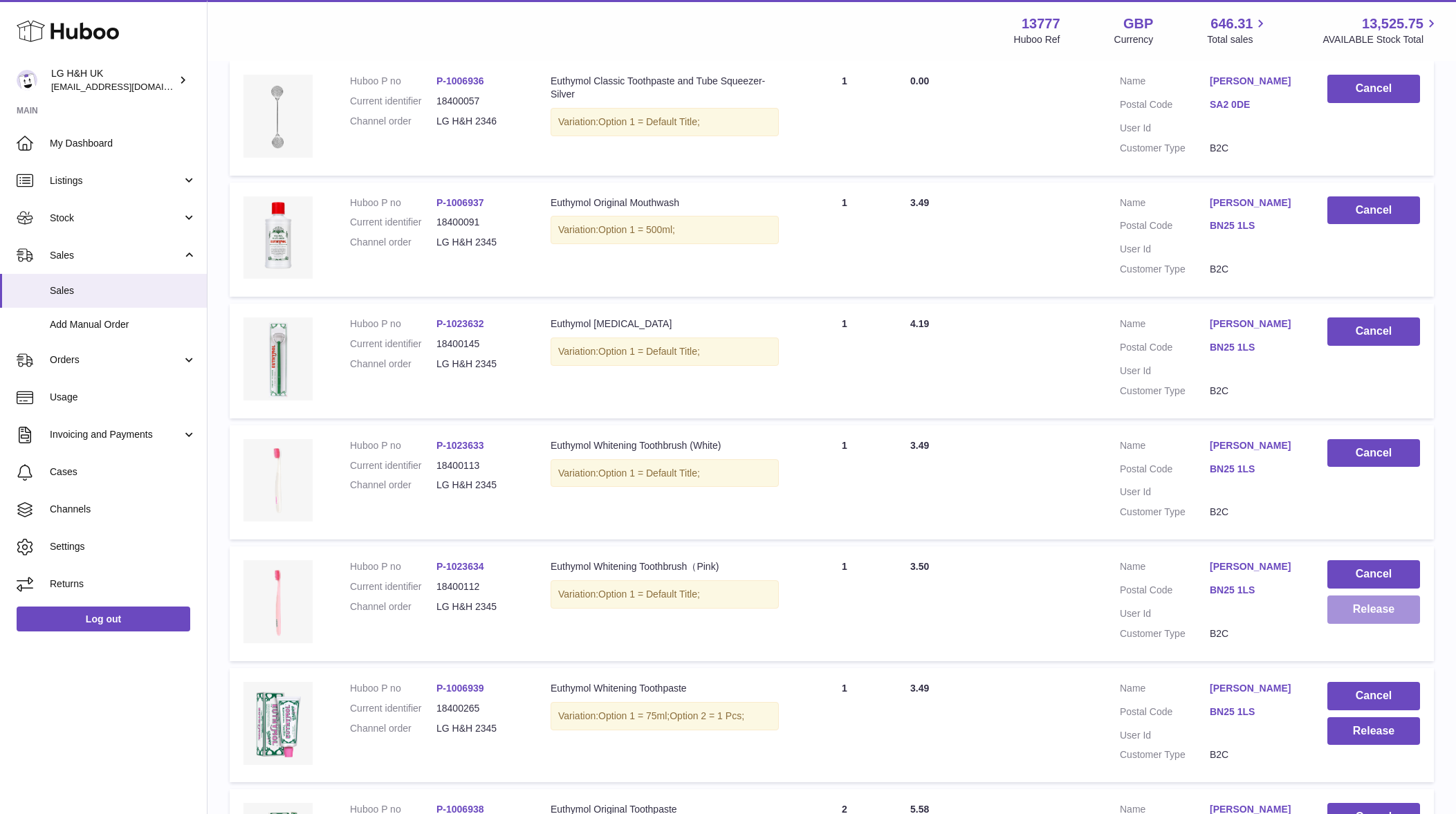
click at [1366, 617] on button "Release" at bounding box center [1373, 609] width 93 height 28
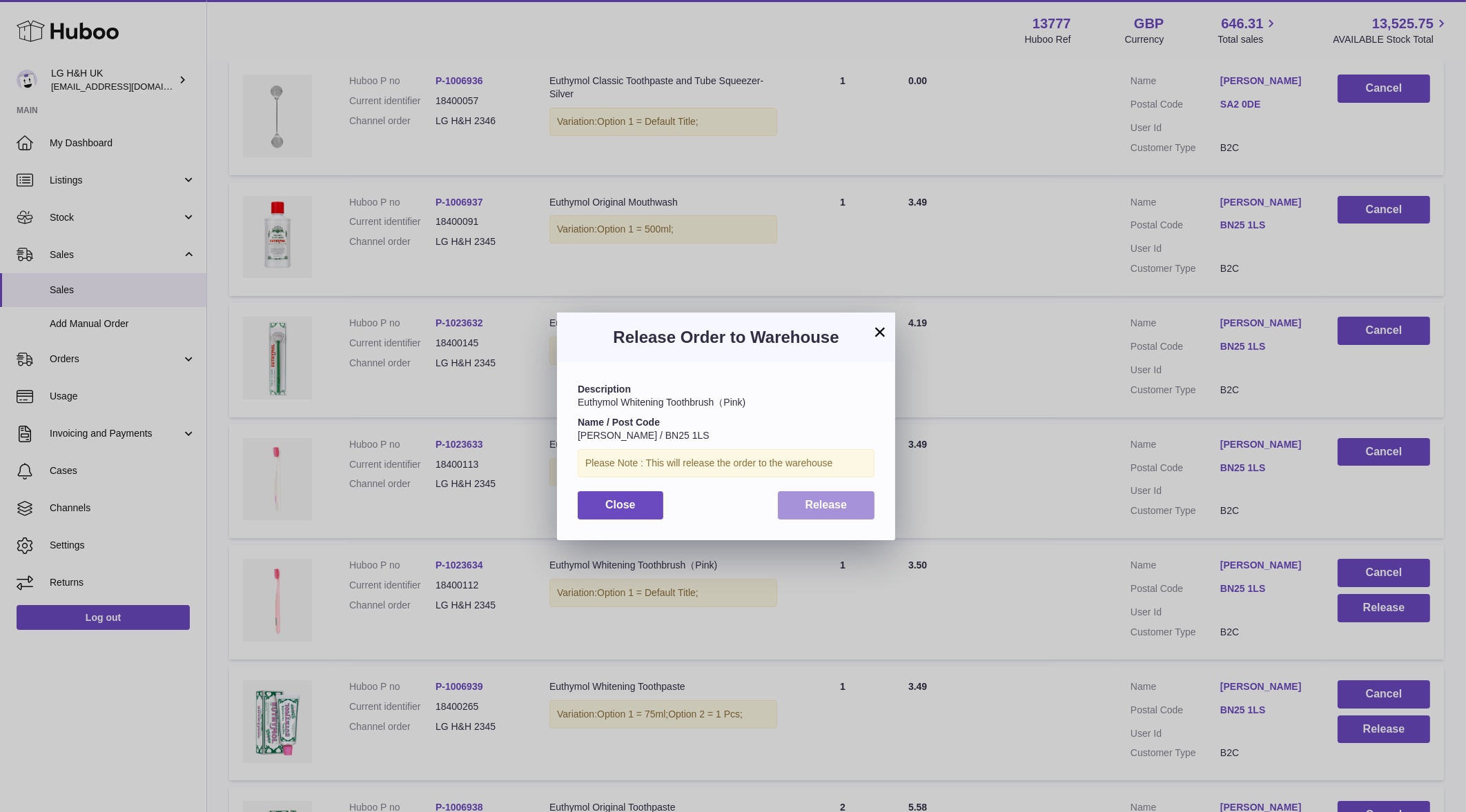
click at [811, 506] on span "Release" at bounding box center [826, 504] width 42 height 11
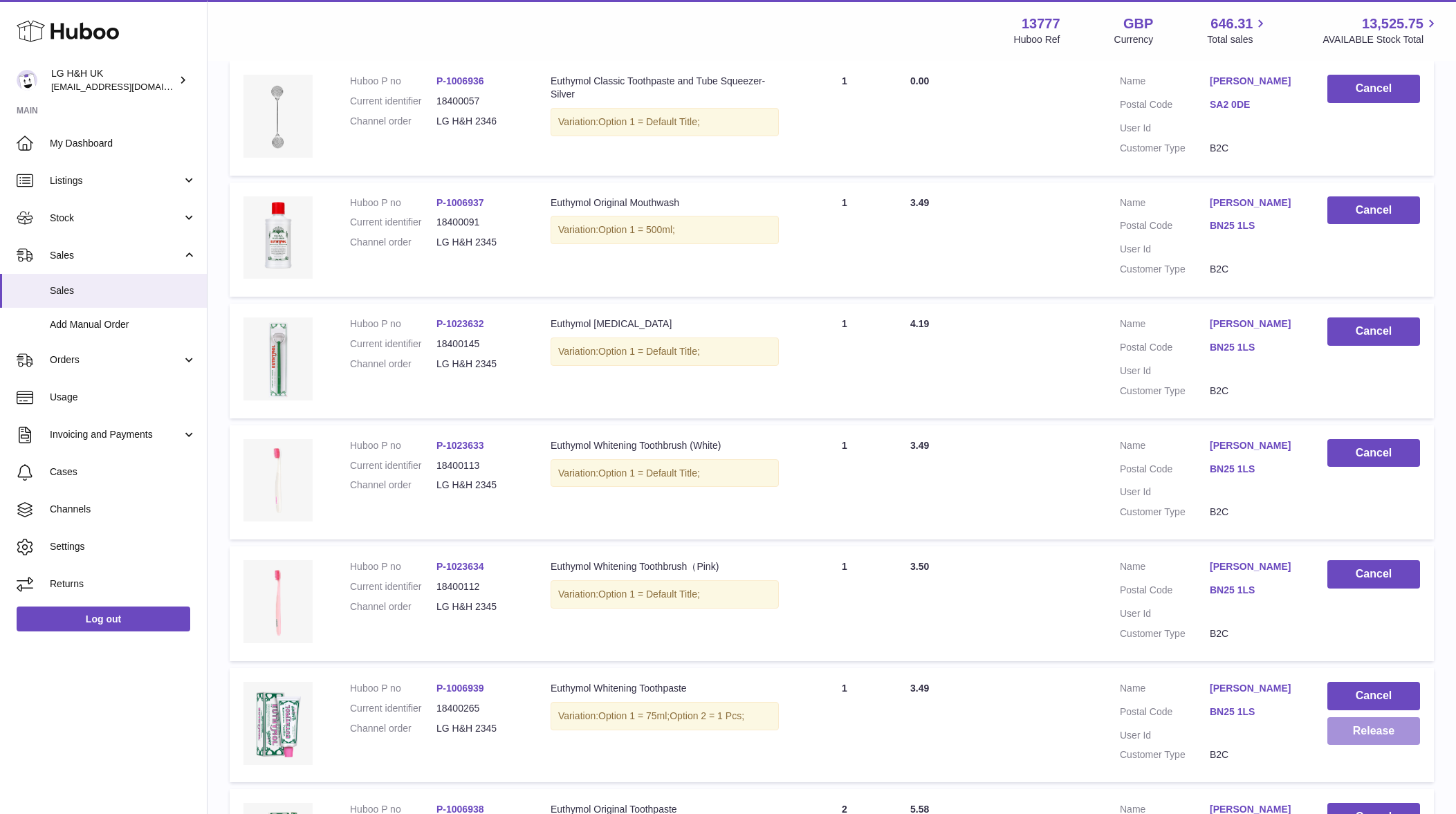
click at [1352, 724] on button "Release" at bounding box center [1373, 731] width 93 height 28
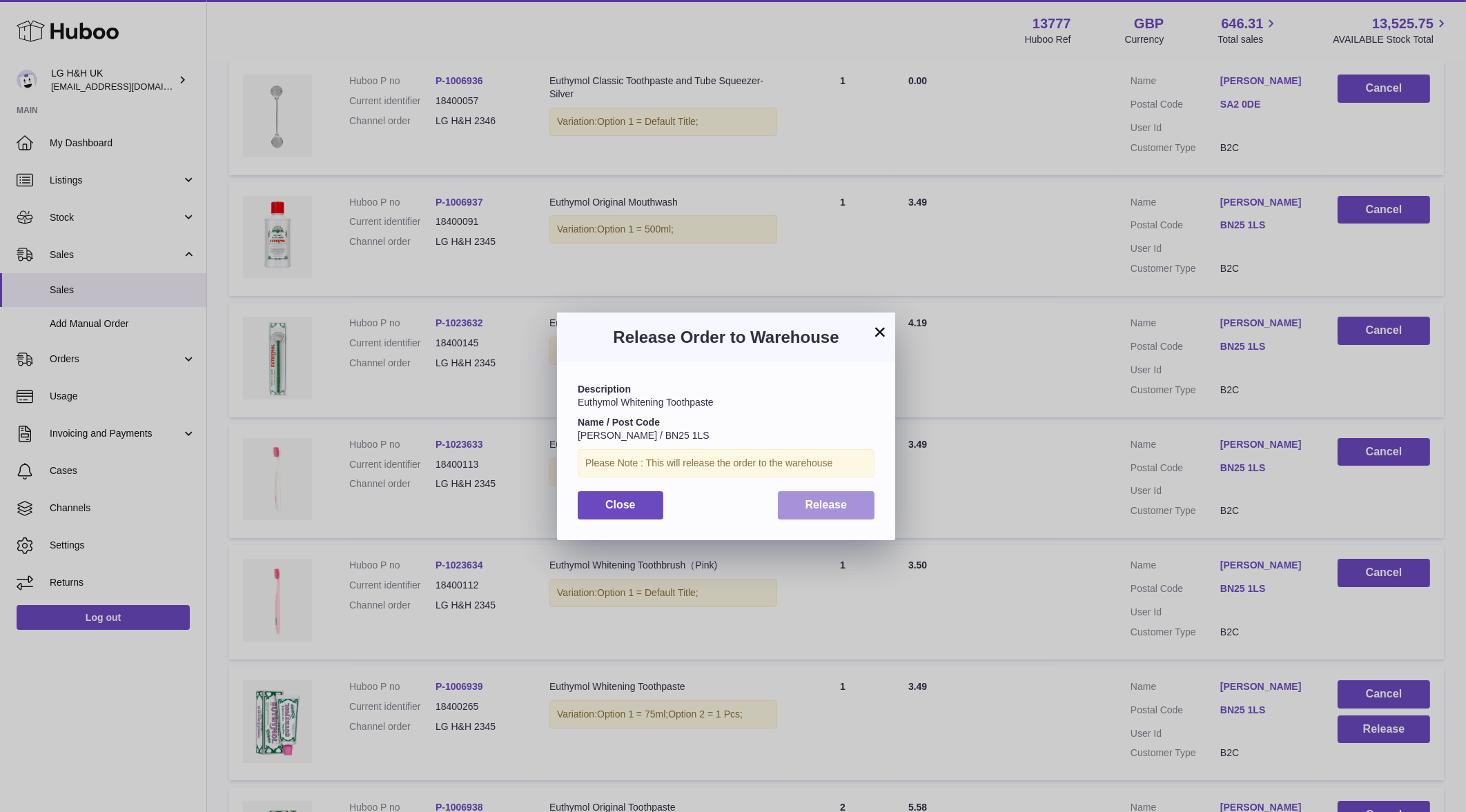
click at [841, 509] on span "Release" at bounding box center [826, 504] width 42 height 11
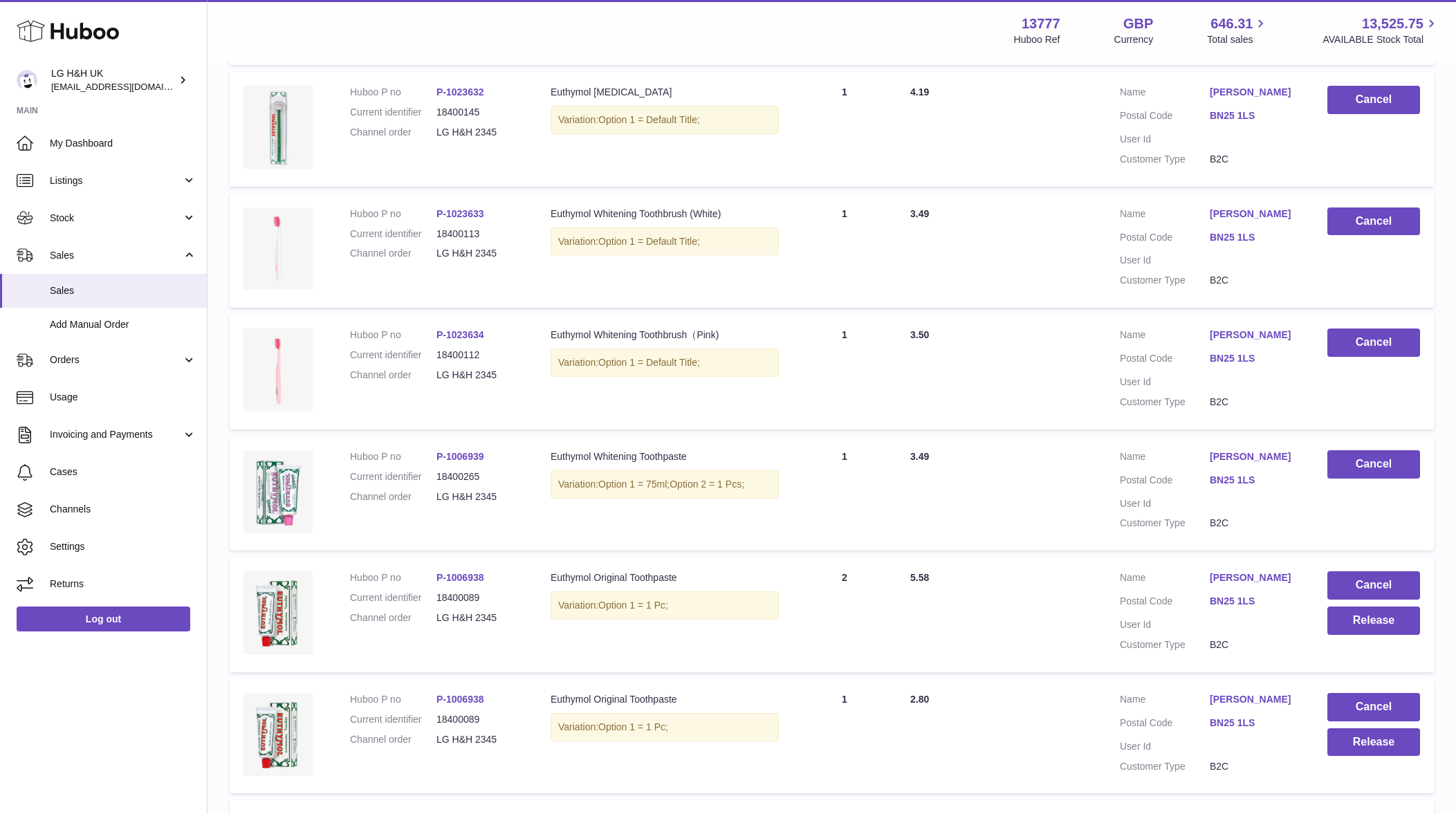
scroll to position [667, 0]
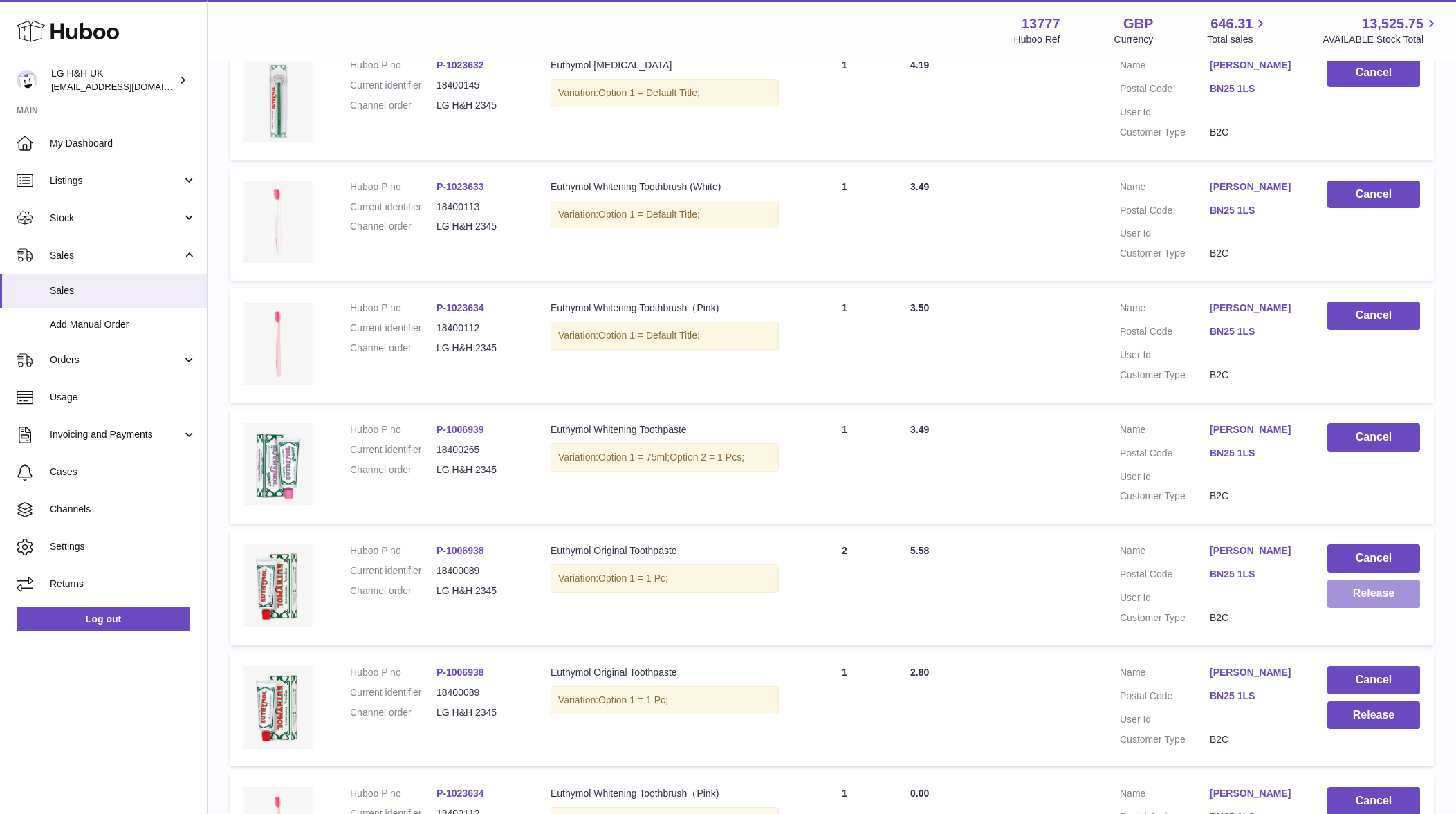
click at [1342, 591] on button "Release" at bounding box center [1373, 594] width 93 height 28
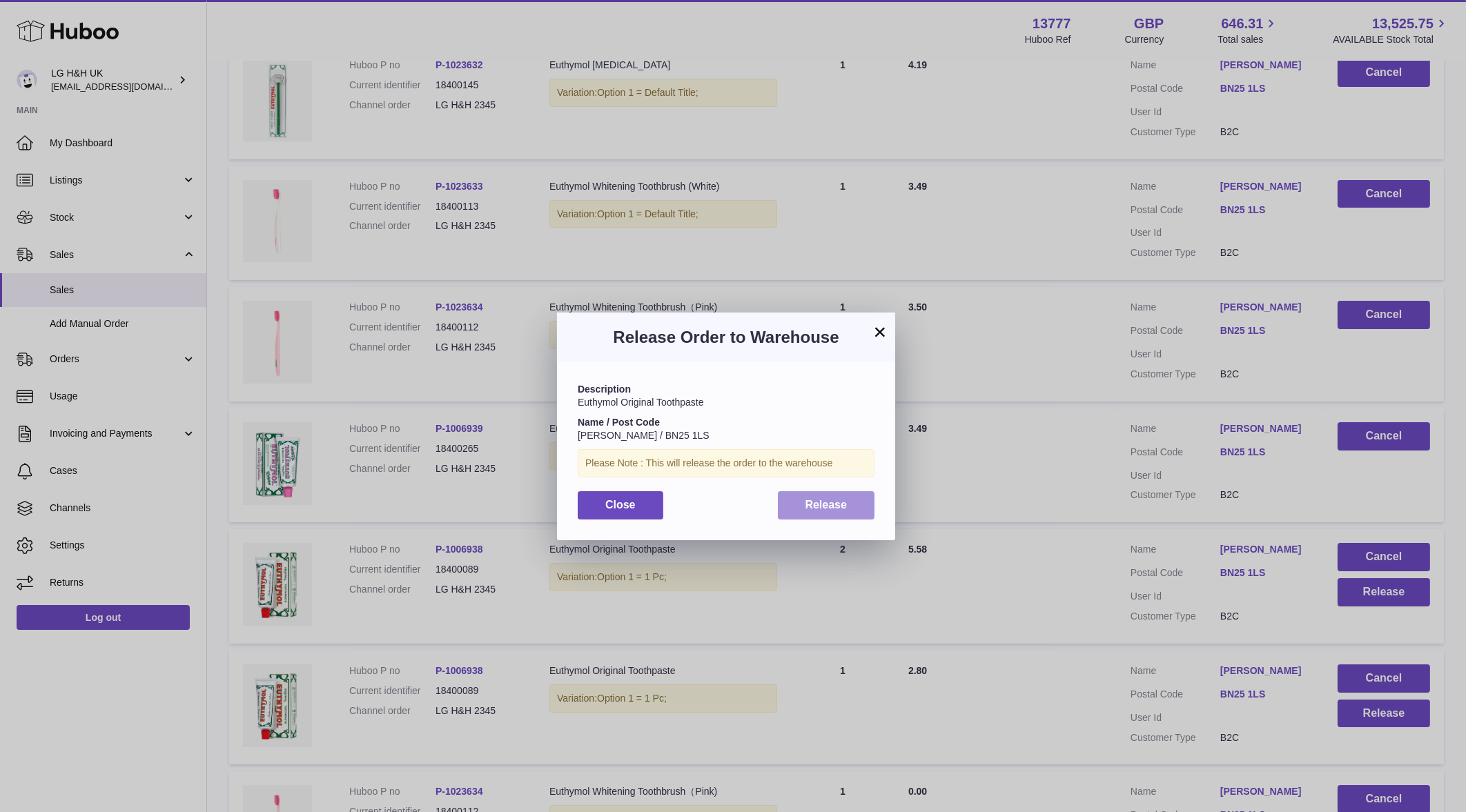
click at [865, 509] on button "Release" at bounding box center [826, 505] width 98 height 28
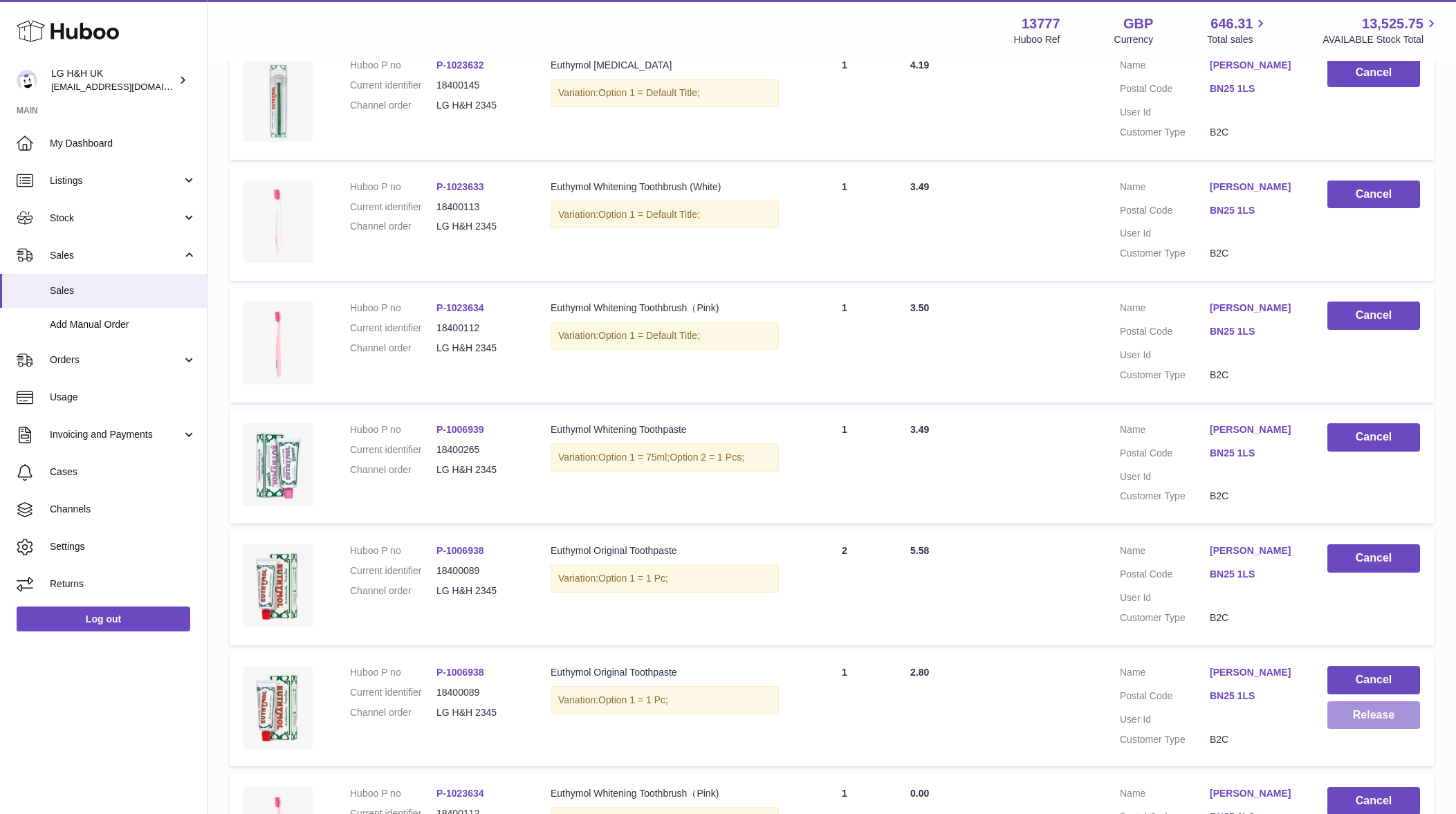
click at [1359, 717] on button "Release" at bounding box center [1373, 715] width 93 height 28
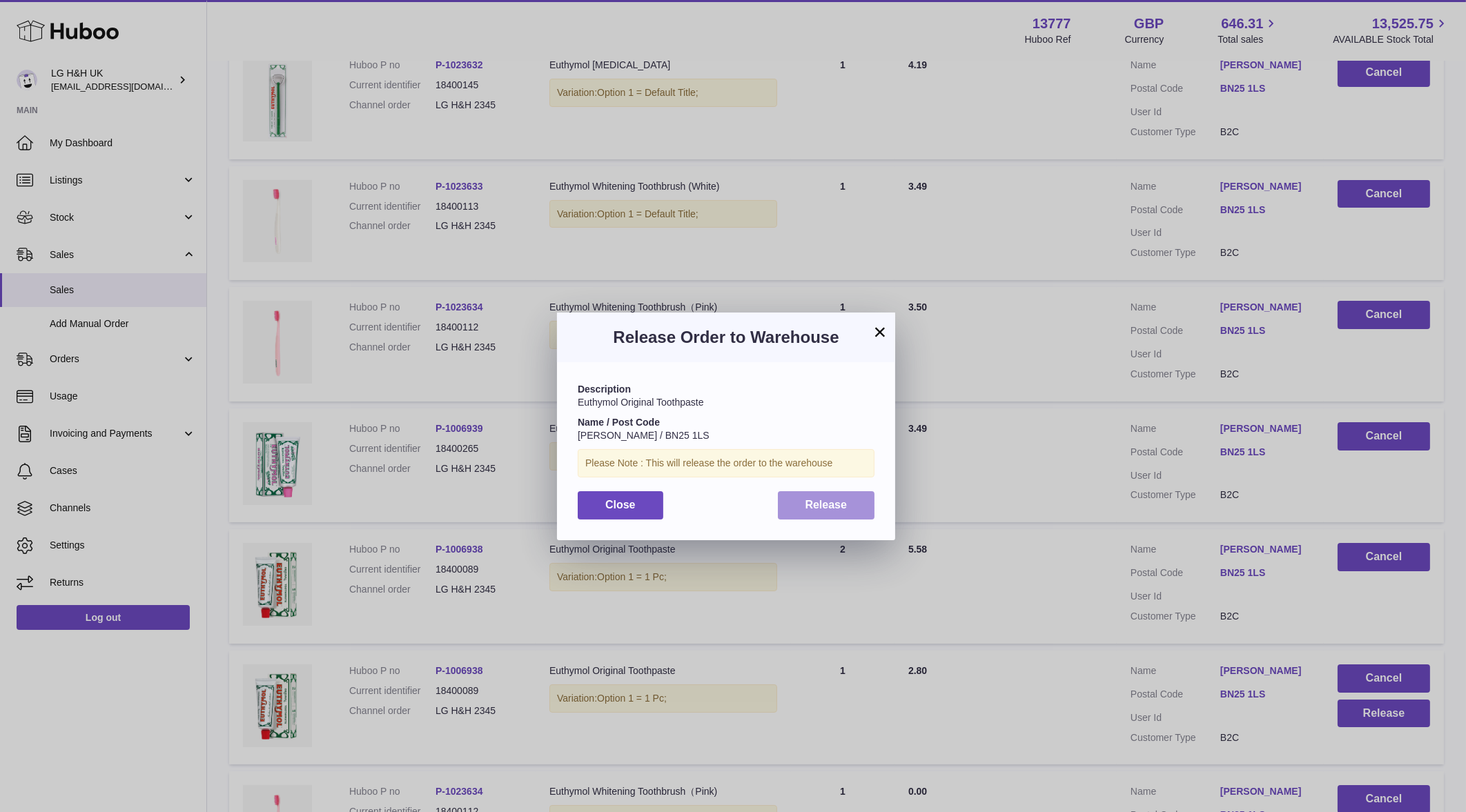
click at [870, 511] on button "Release" at bounding box center [826, 505] width 98 height 28
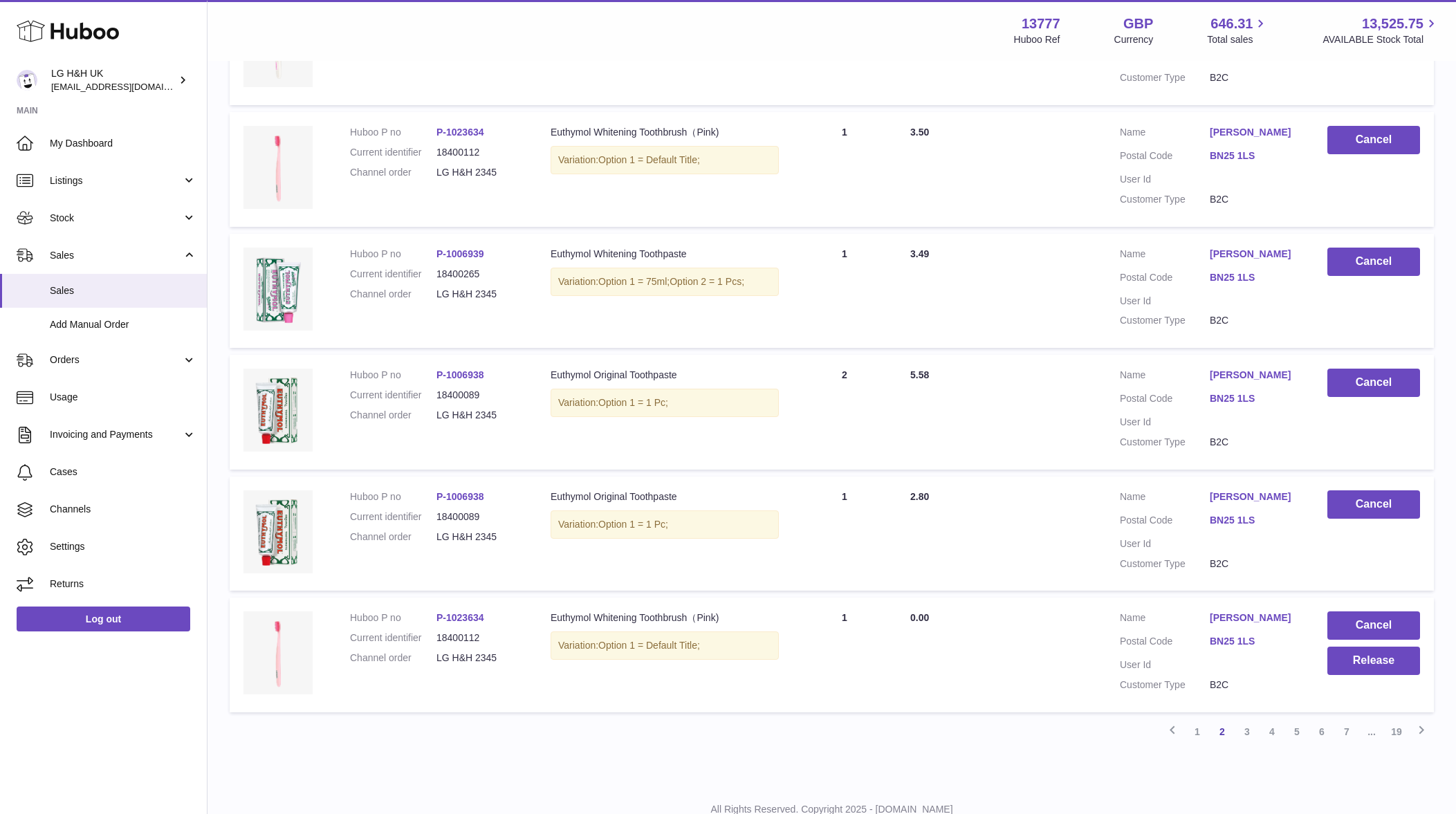
scroll to position [892, 0]
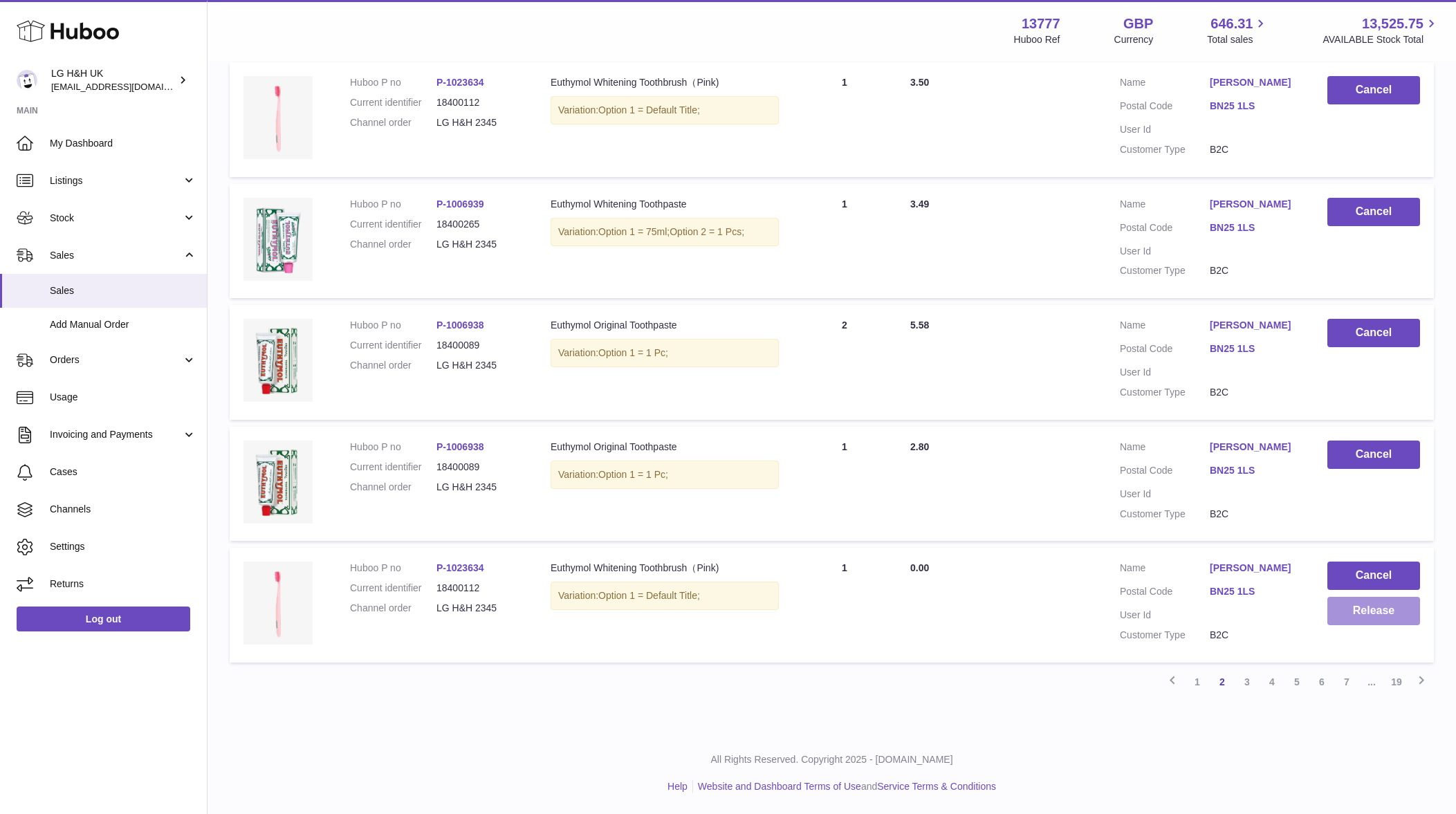
click at [1343, 608] on button "Release" at bounding box center [1373, 611] width 93 height 28
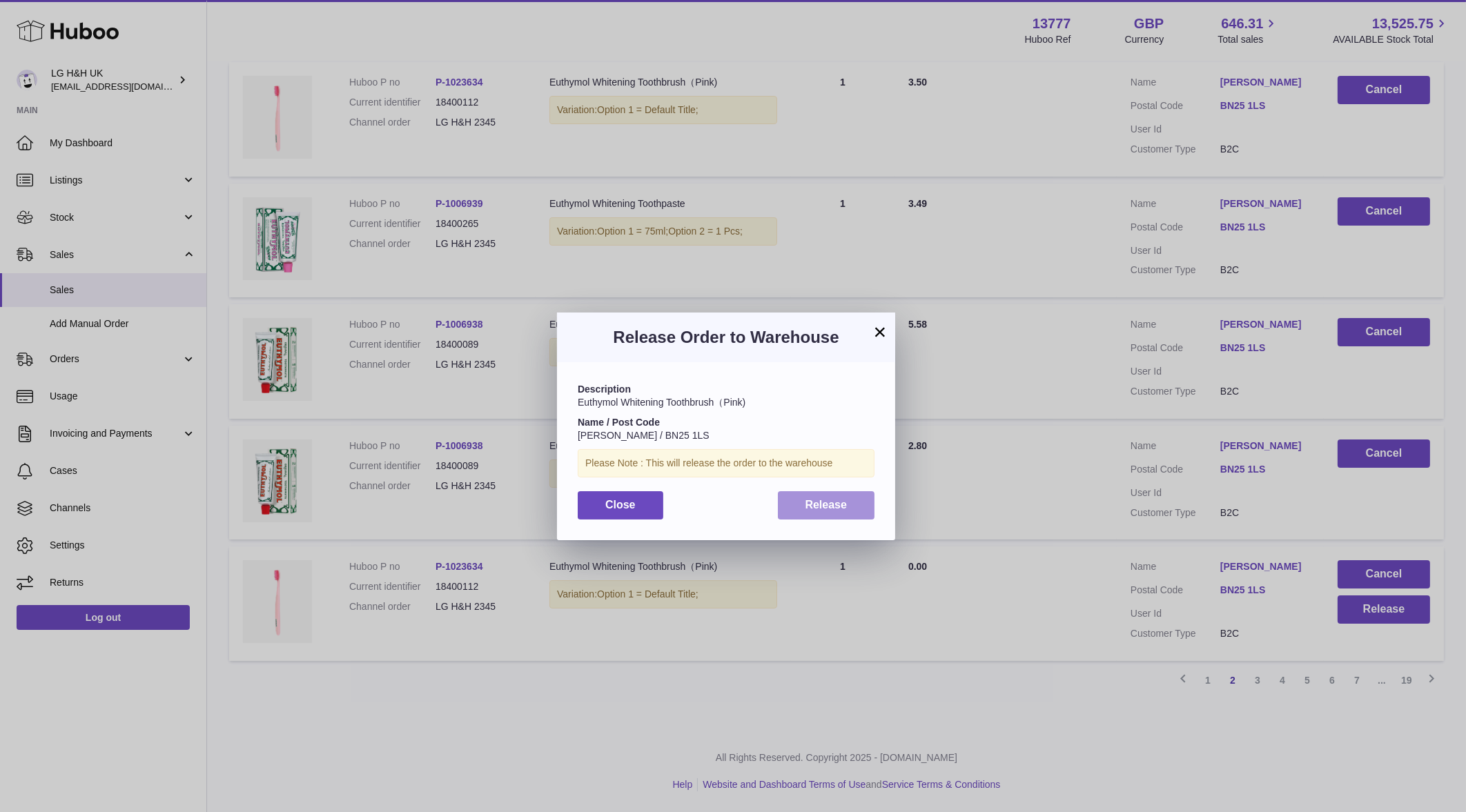
click at [865, 497] on button "Release" at bounding box center [826, 505] width 98 height 28
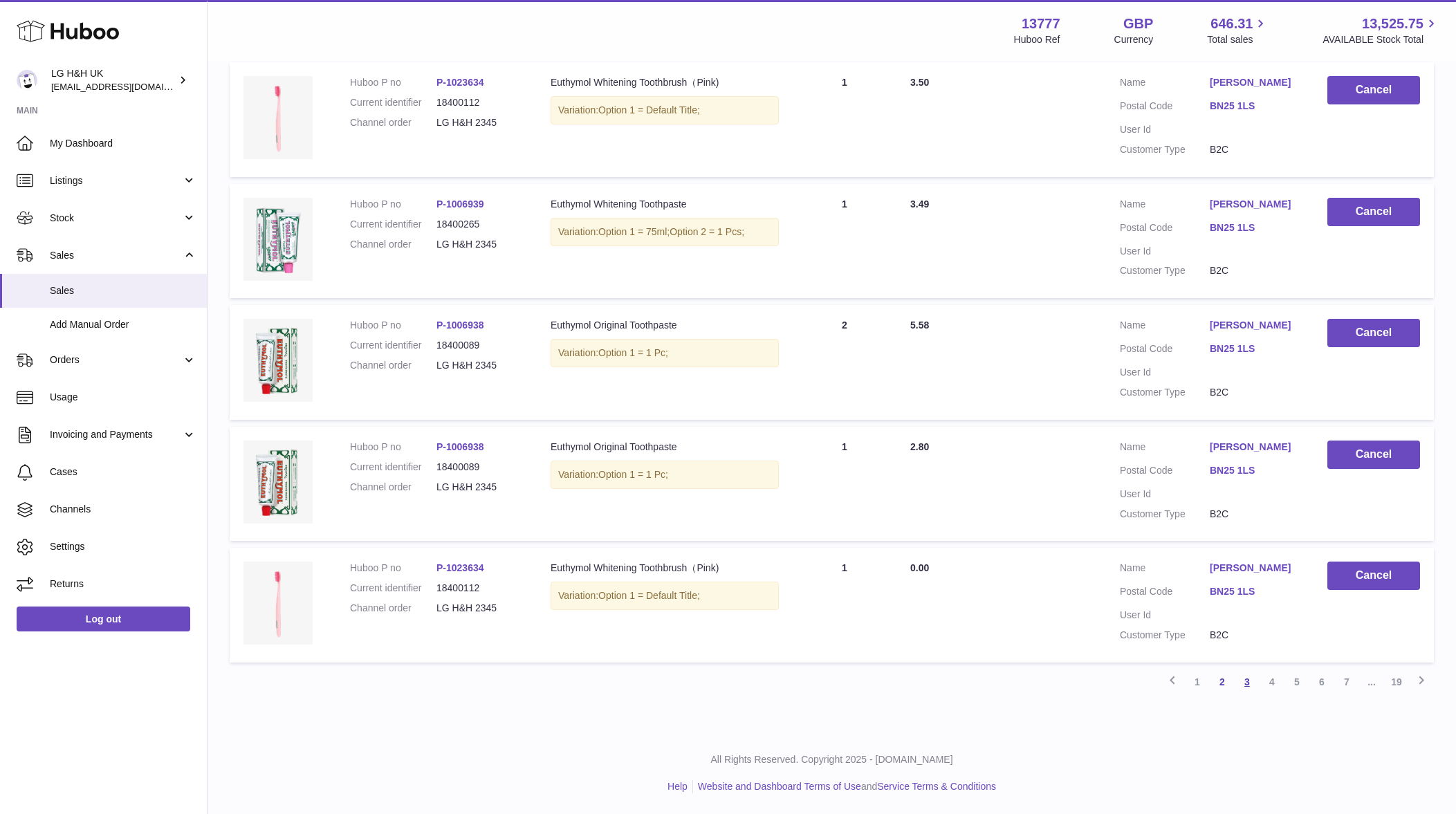
click at [1242, 678] on link "3" at bounding box center [1247, 682] width 25 height 25
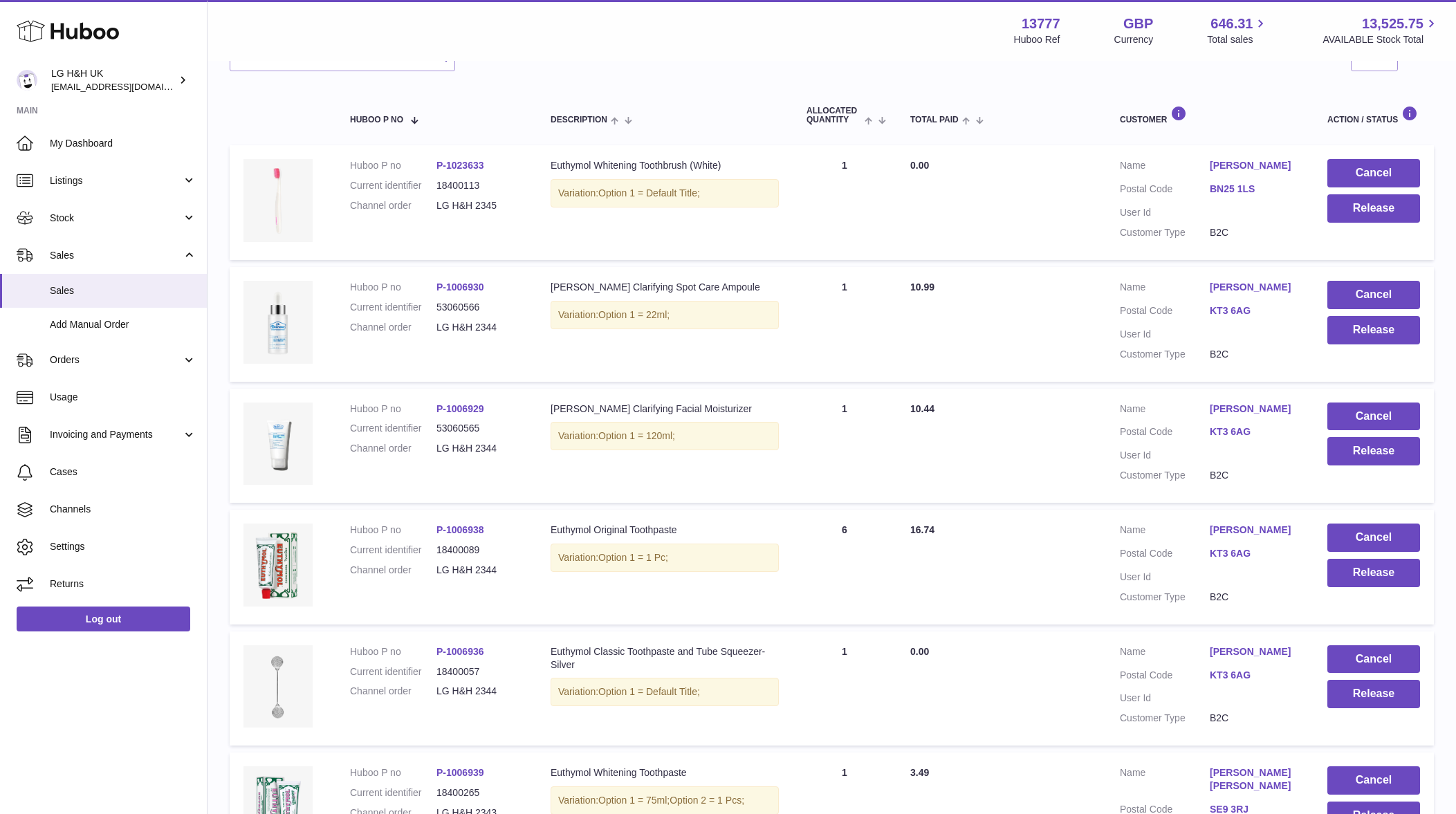
scroll to position [62, 0]
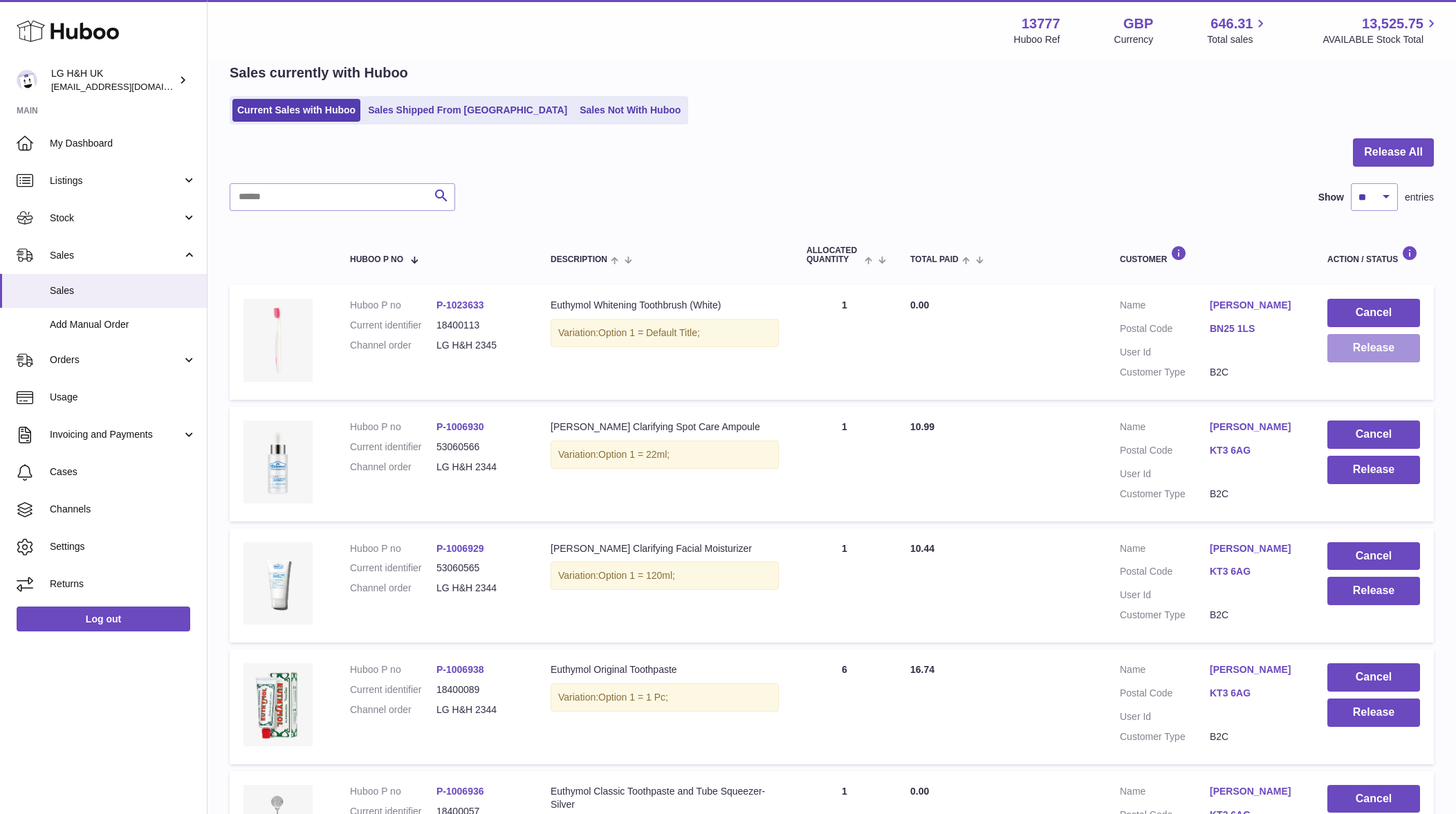
click at [1348, 354] on button "Release" at bounding box center [1373, 348] width 93 height 28
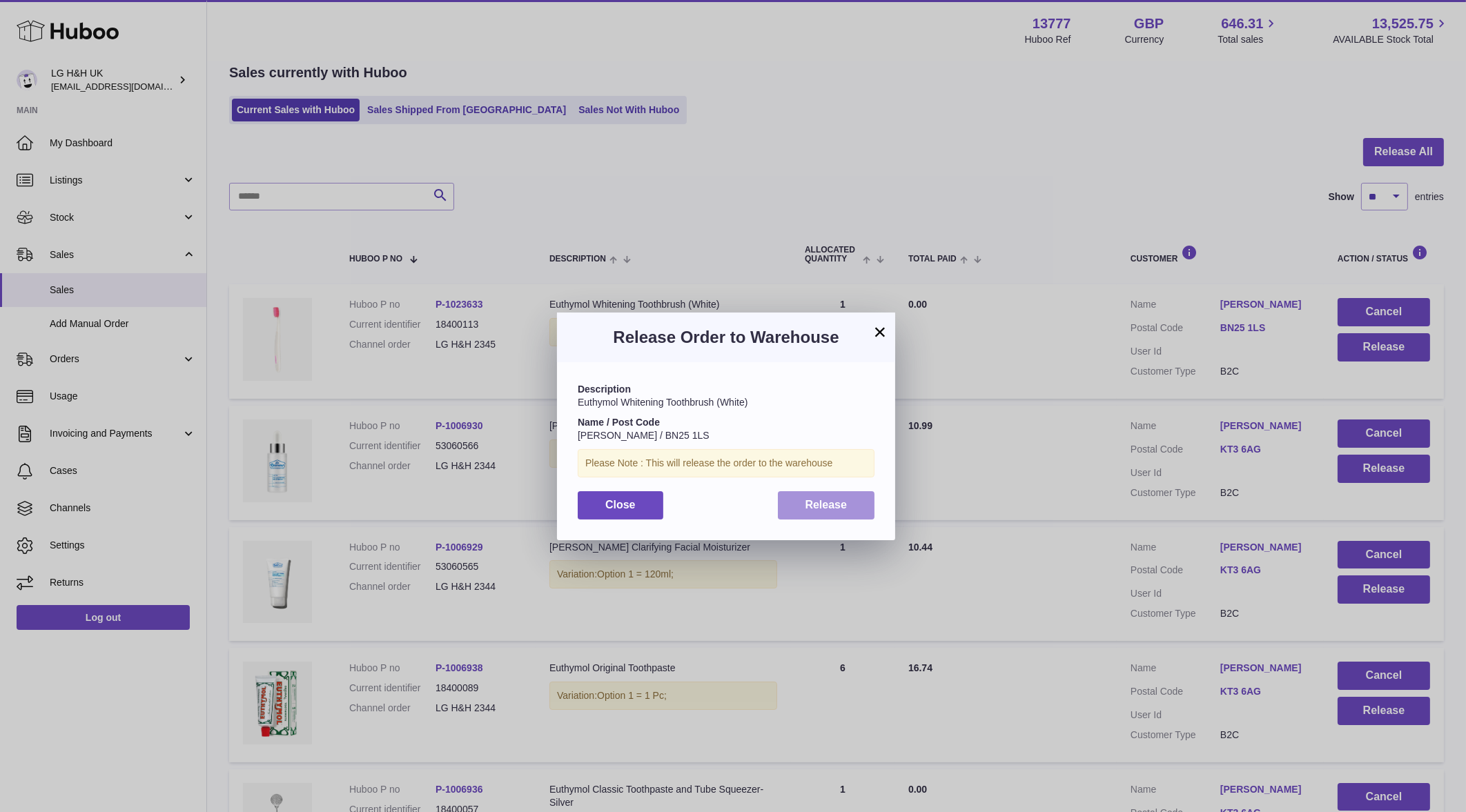
click at [791, 497] on button "Release" at bounding box center [826, 505] width 98 height 28
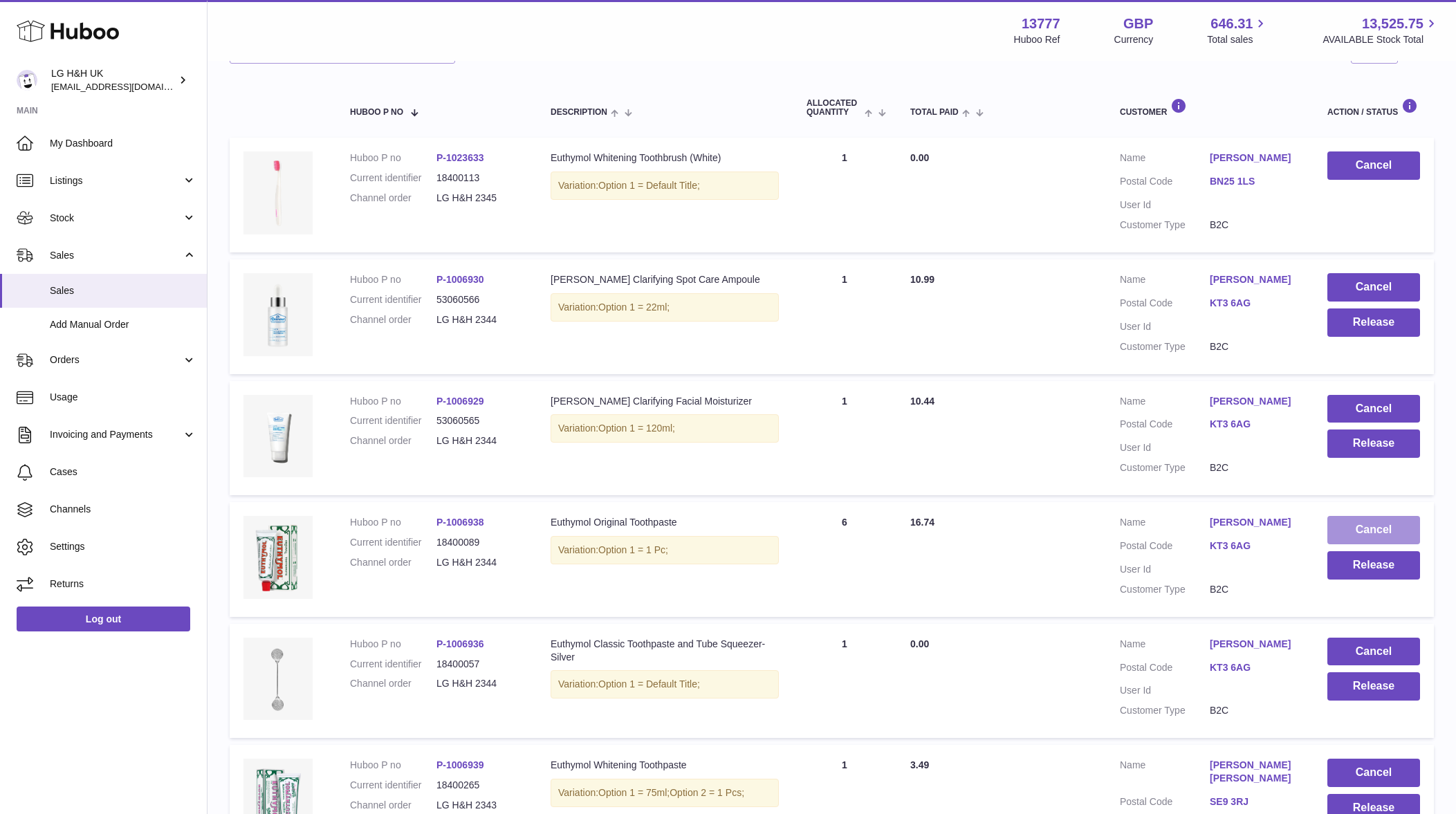
scroll to position [148, 0]
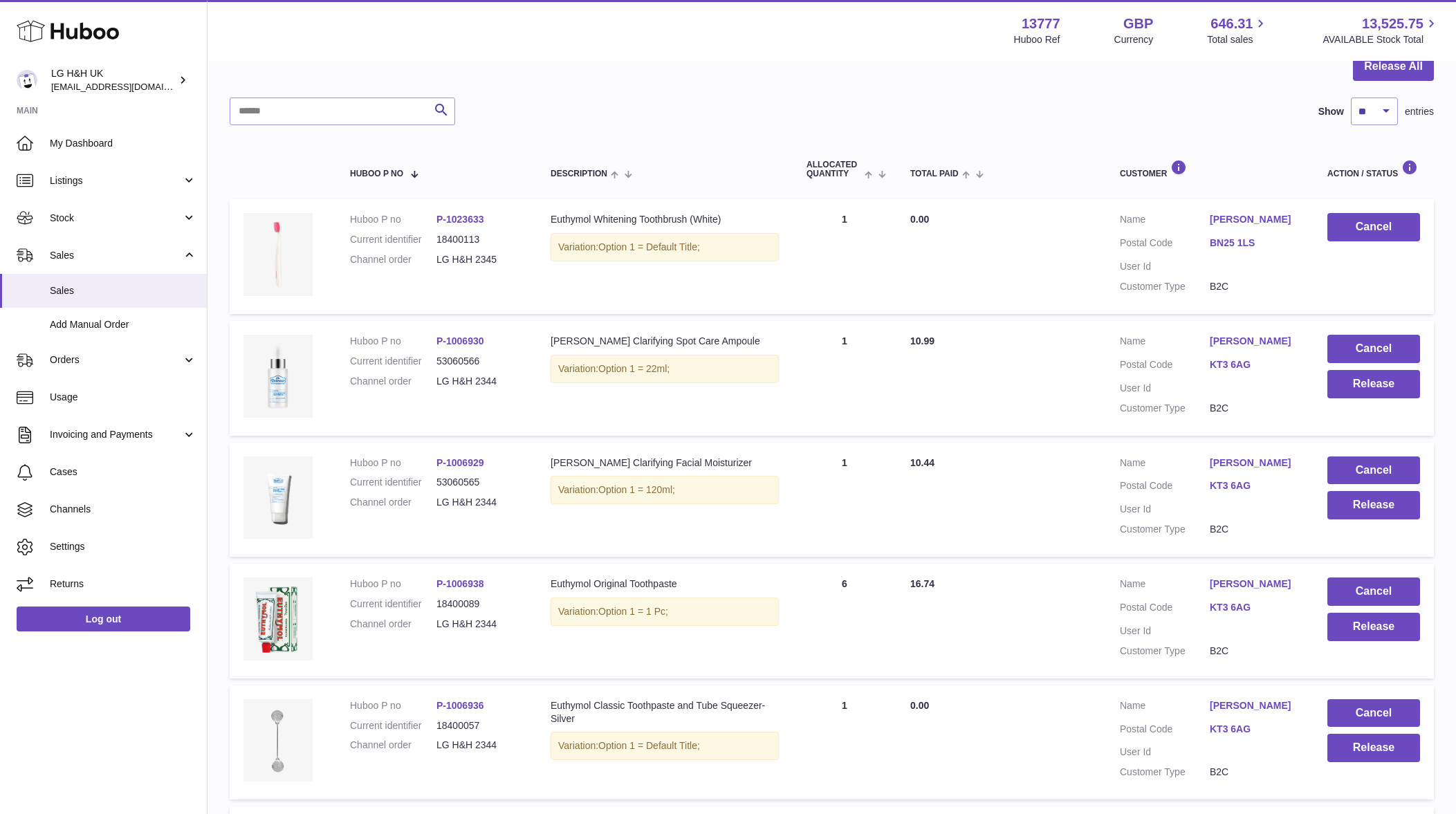
drag, startPoint x: 1274, startPoint y: 181, endPoint x: 1221, endPoint y: 178, distance: 53.1
click at [1274, 181] on th "Customer" at bounding box center [1209, 169] width 207 height 46
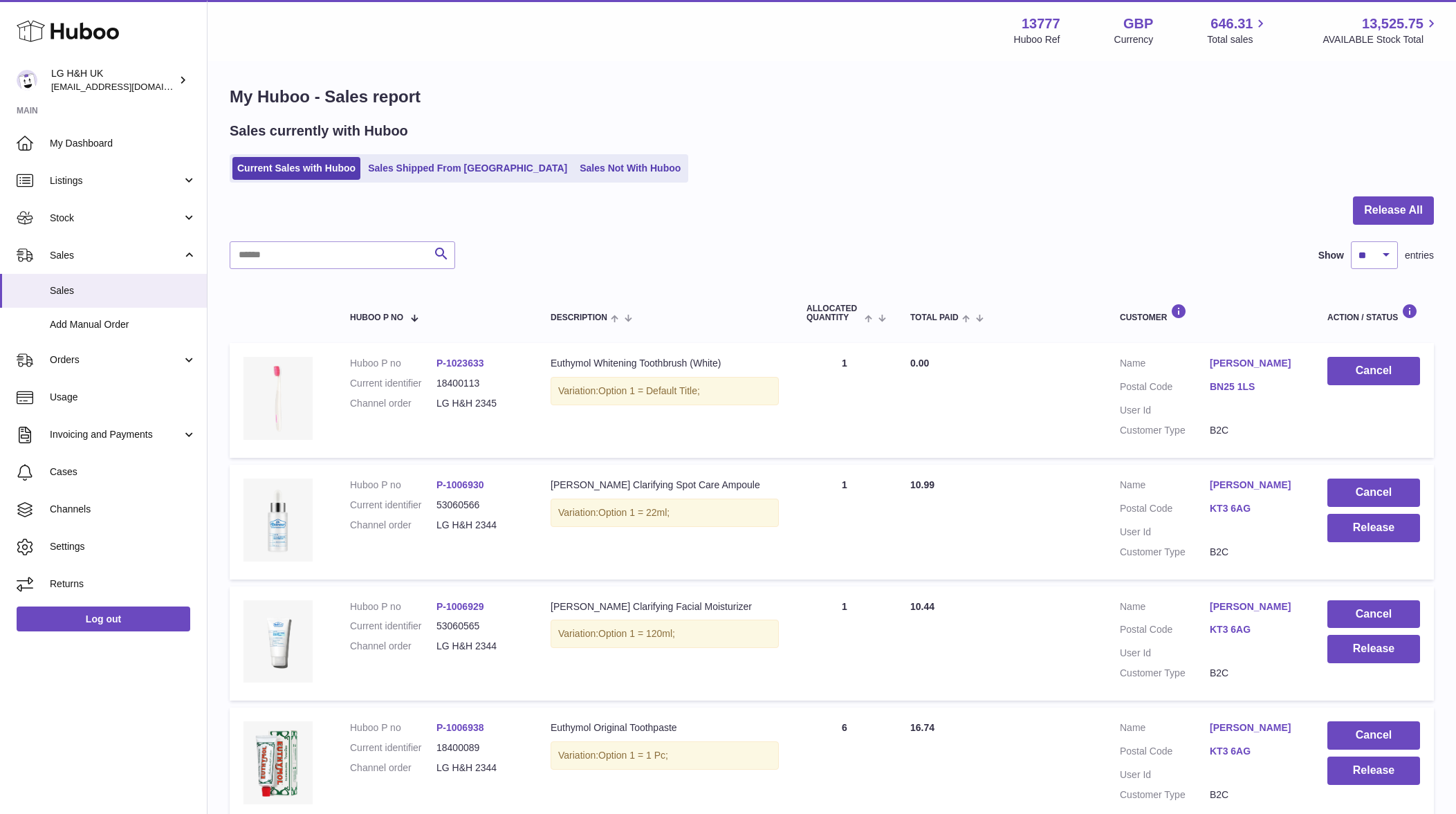
scroll to position [0, 0]
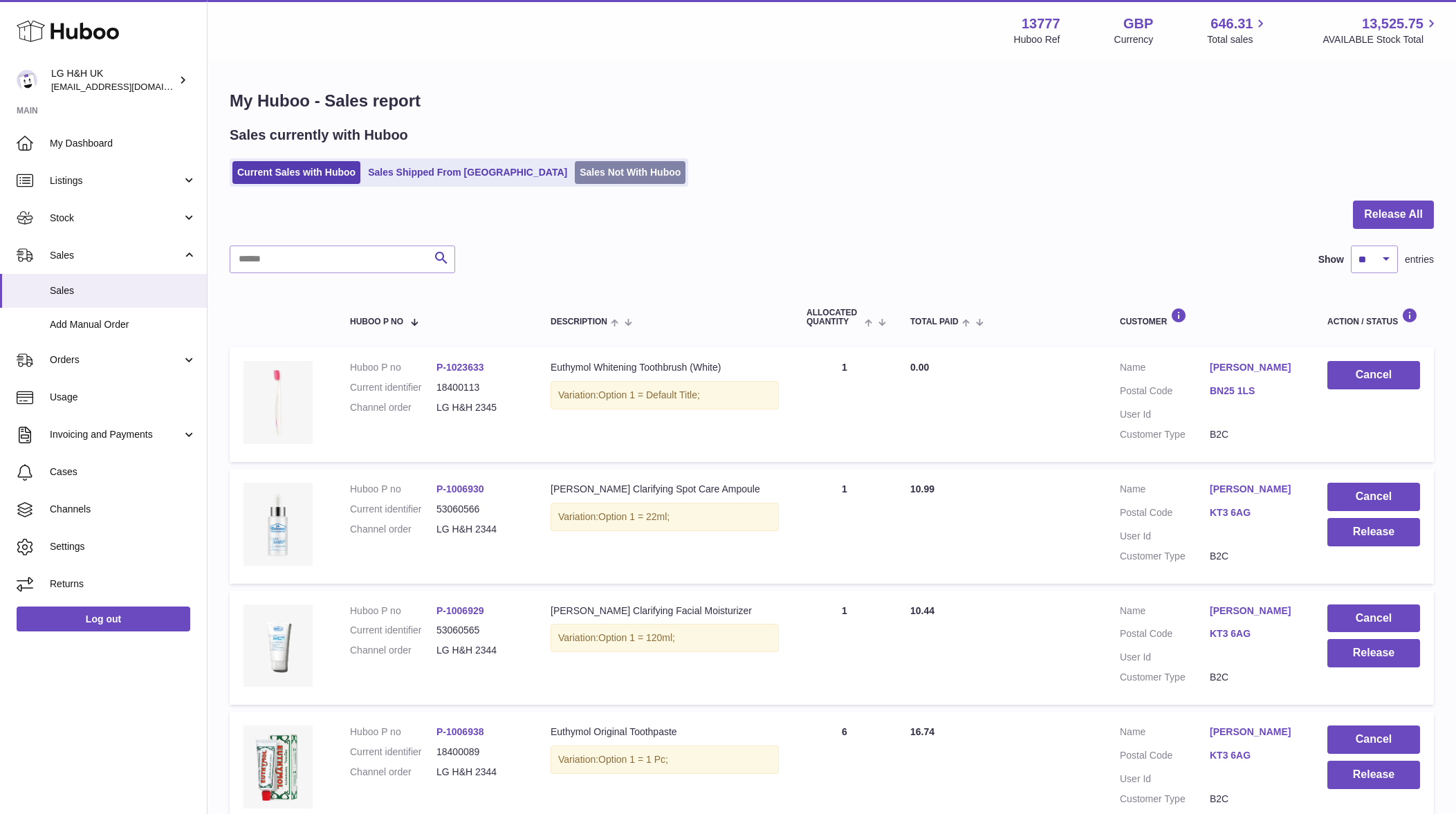
click at [575, 174] on link "Sales Not With Huboo" at bounding box center [630, 173] width 111 height 23
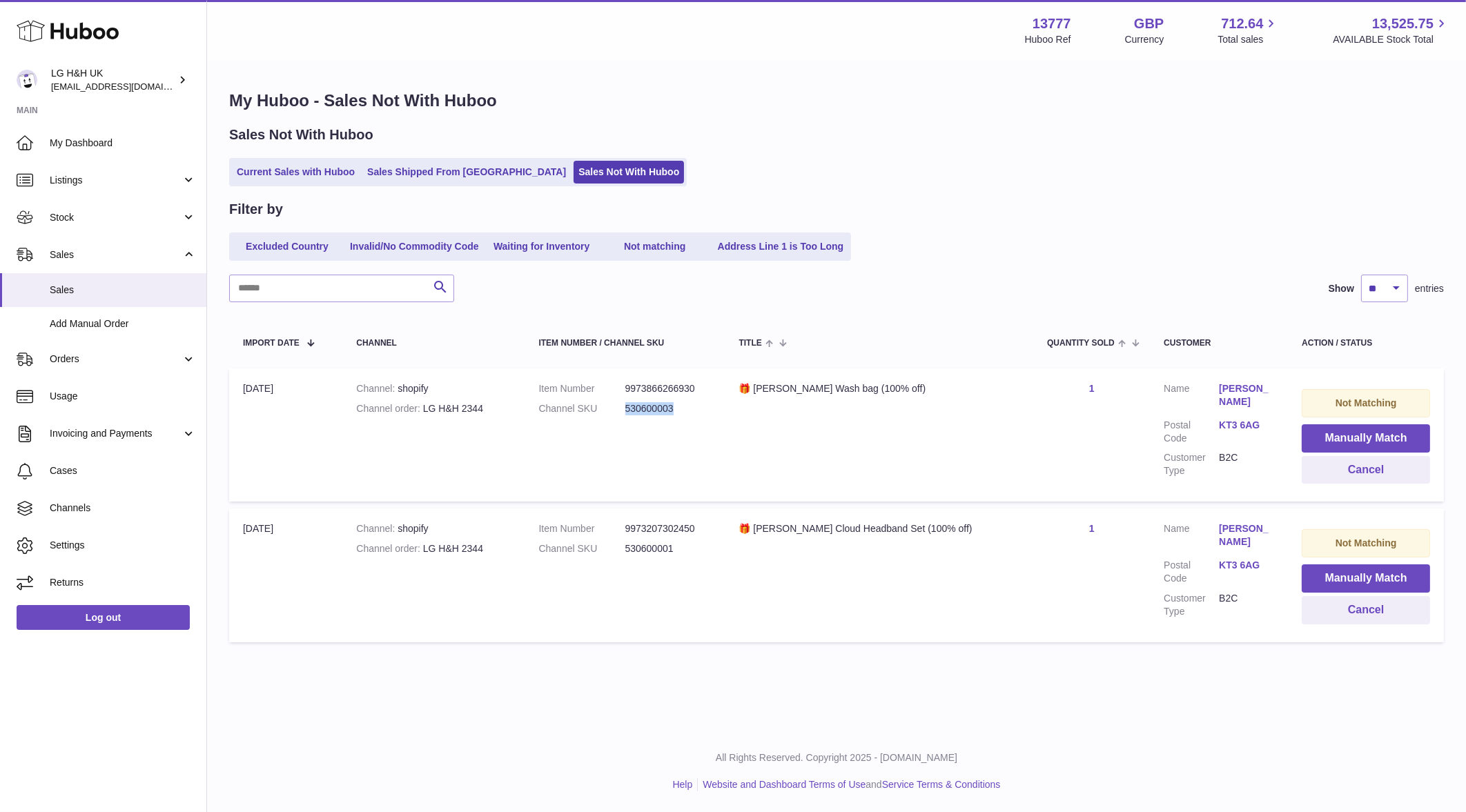
drag, startPoint x: 702, startPoint y: 406, endPoint x: 634, endPoint y: 408, distance: 68.0
click at [634, 408] on dl "Item Number 9973866266930 Channel SKU 530600003" at bounding box center [625, 402] width 172 height 40
copy dl "530600003"
click at [1313, 439] on button "Manually Match" at bounding box center [1366, 438] width 128 height 28
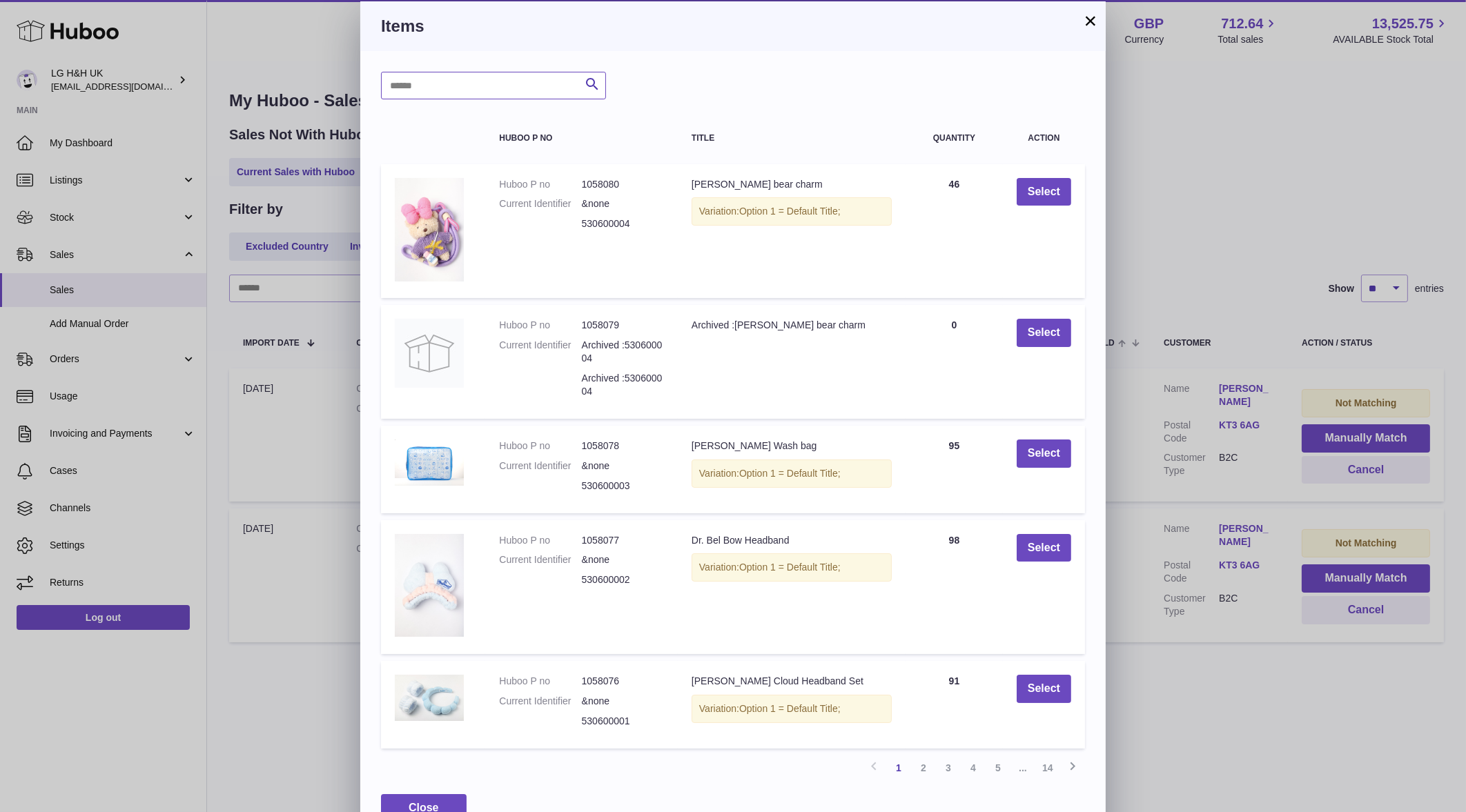
click at [511, 94] on input "text" at bounding box center [493, 85] width 225 height 28
paste input "*********"
type input "*********"
click at [585, 83] on icon "submit" at bounding box center [592, 84] width 16 height 17
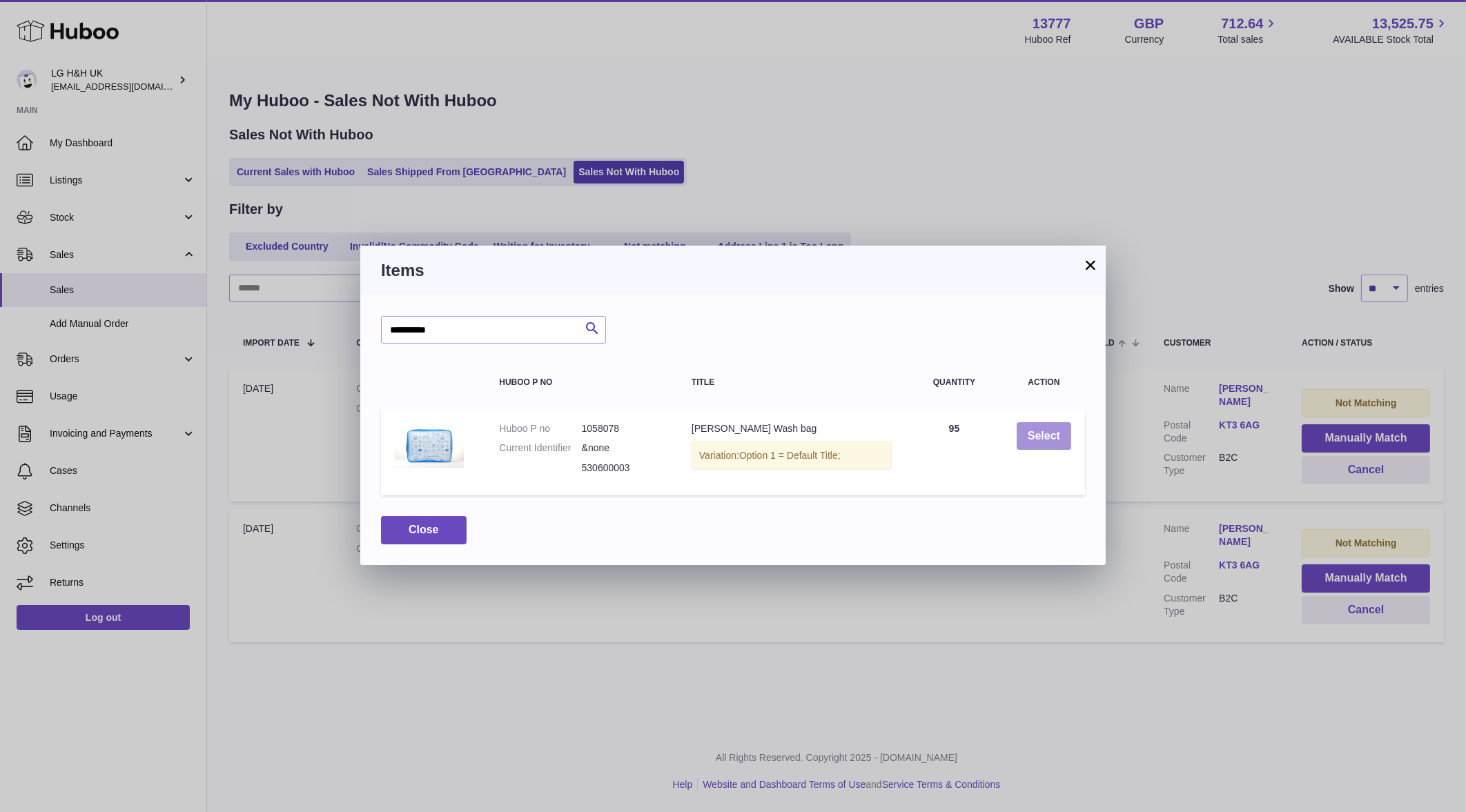
click at [1018, 431] on button "Select" at bounding box center [1044, 436] width 54 height 28
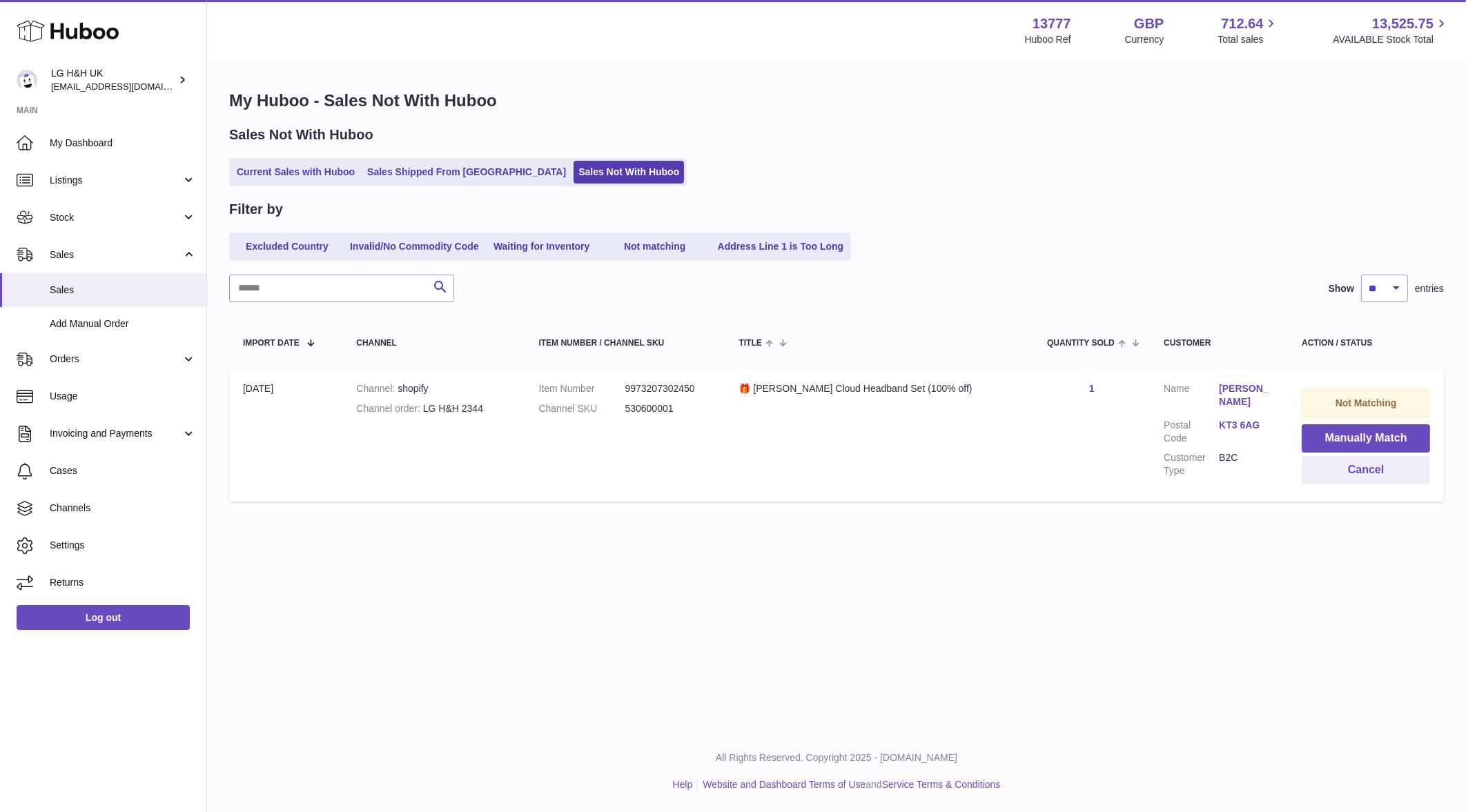
click at [1273, 569] on div "Menu Huboo 13777 Huboo Ref GBP Currency 712.64 Total sales 13,525.75 AVAILABLE …" at bounding box center [836, 365] width 1258 height 731
drag, startPoint x: 708, startPoint y: 407, endPoint x: 623, endPoint y: 406, distance: 85.0
click at [623, 406] on dl "Item Number 9973207302450 Channel SKU 530600001" at bounding box center [625, 402] width 172 height 40
copy dl "530600001"
click at [1302, 436] on button "Manually Match" at bounding box center [1366, 438] width 128 height 28
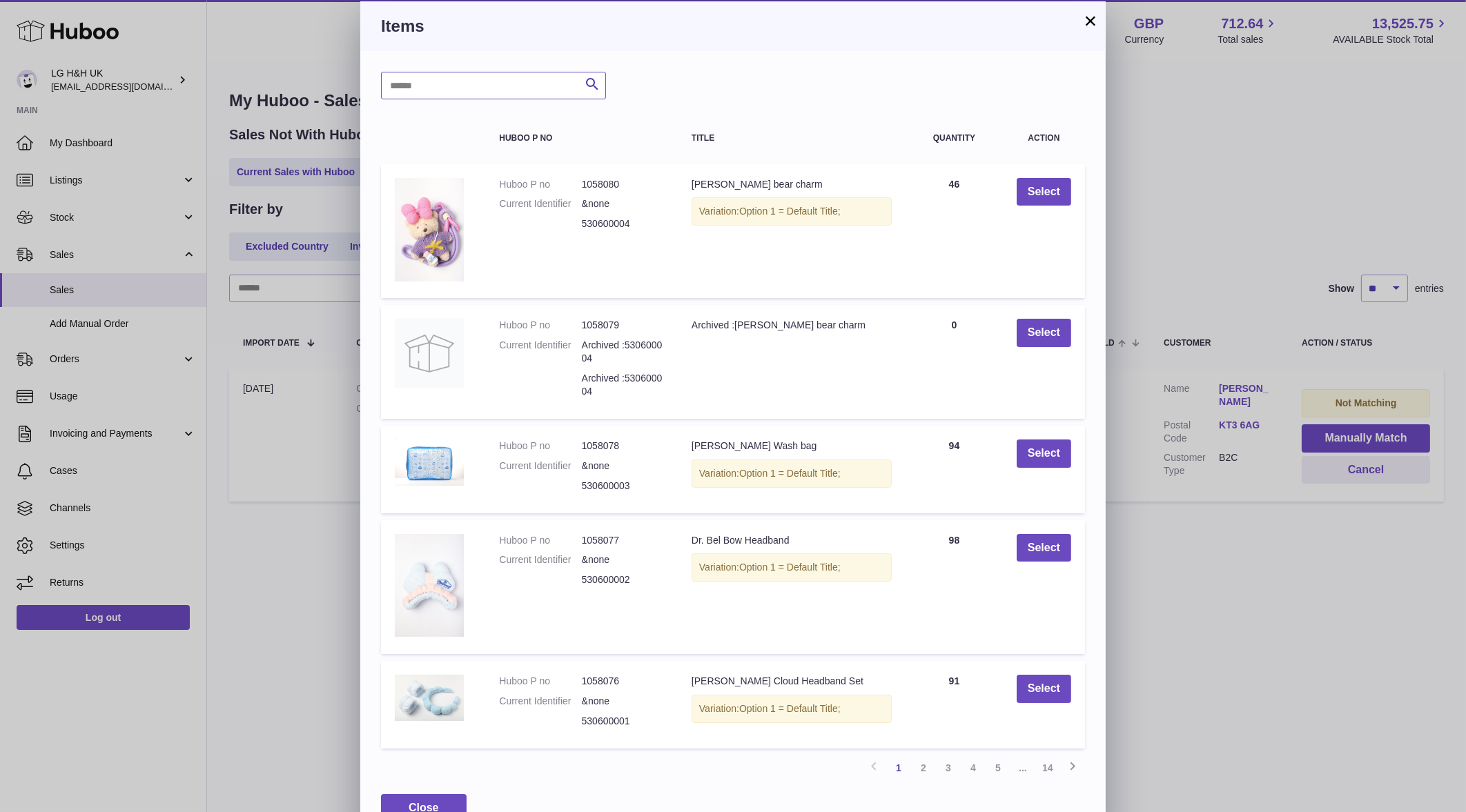
click at [544, 89] on input "text" at bounding box center [493, 85] width 225 height 28
paste input "*********"
type input "*********"
click at [587, 78] on icon "submit" at bounding box center [592, 84] width 16 height 17
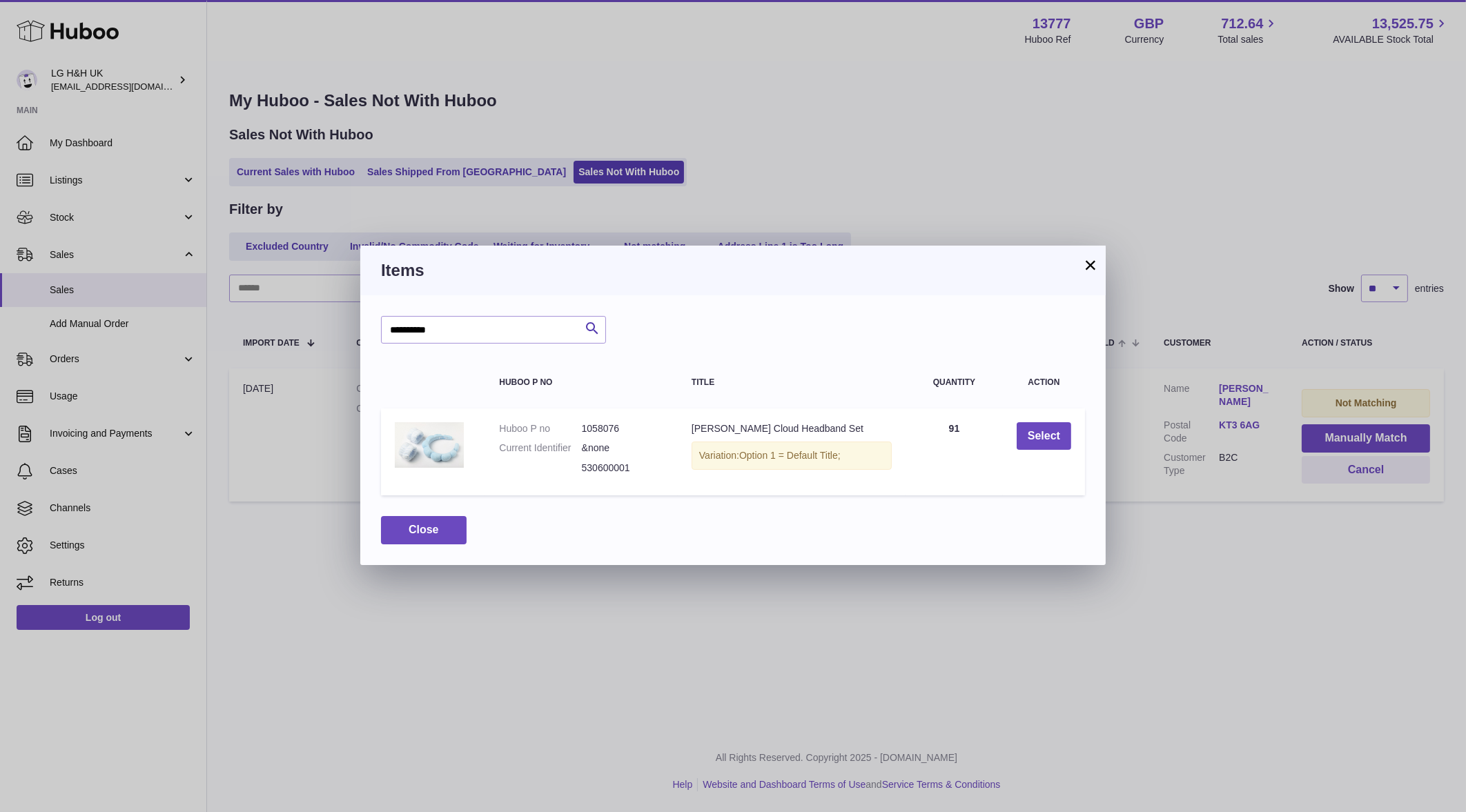
click at [1012, 435] on td "Select" at bounding box center [1044, 452] width 82 height 88
click at [1036, 435] on button "Select" at bounding box center [1044, 436] width 54 height 28
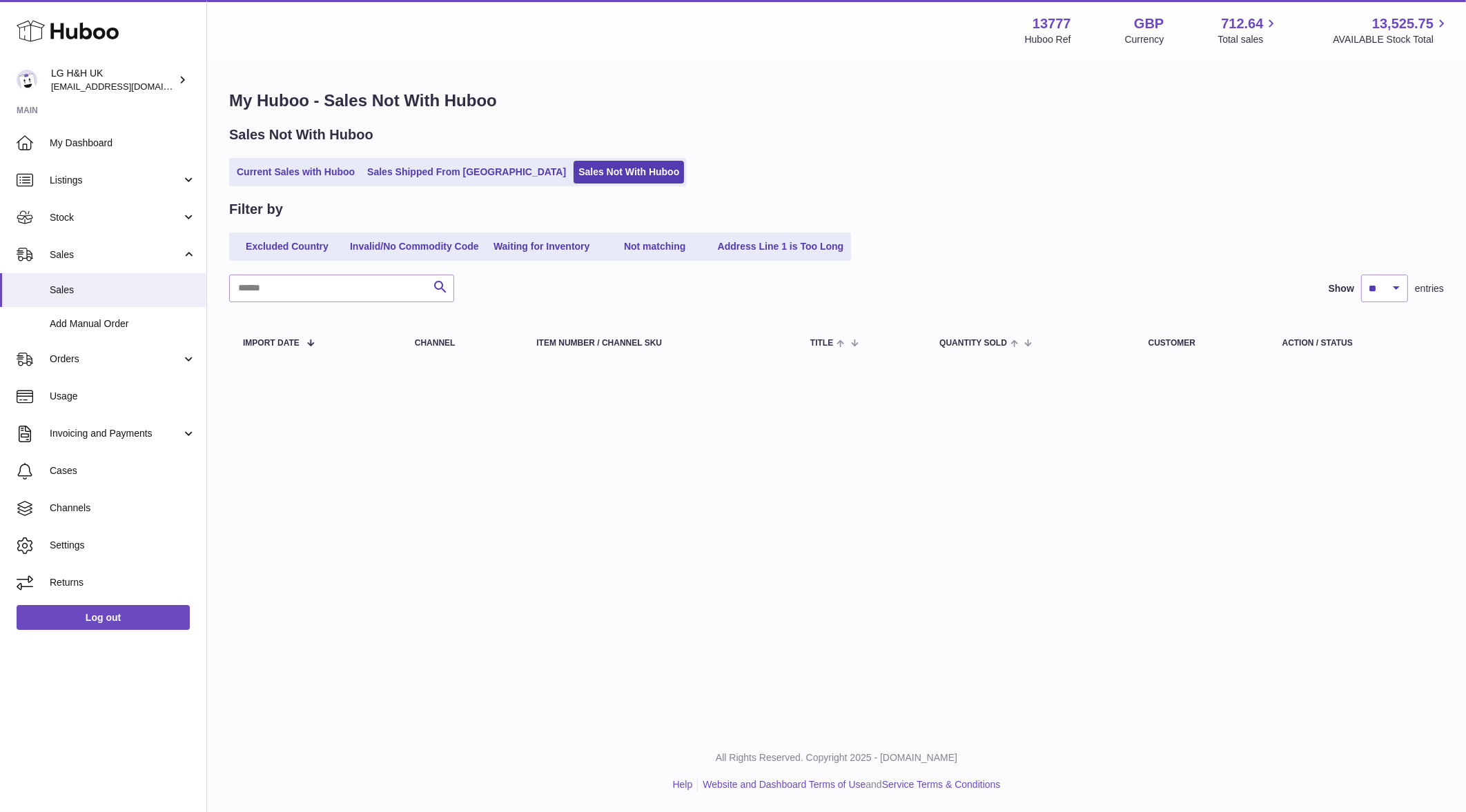
click at [1094, 633] on div "Menu Huboo 13777 Huboo Ref GBP Currency 712.64 Total sales 13,525.75 AVAILABLE …" at bounding box center [836, 365] width 1258 height 731
click at [801, 811] on html ".st0{fill:#141414;}" at bounding box center [733, 406] width 1466 height 812
